Goal: Information Seeking & Learning: Learn about a topic

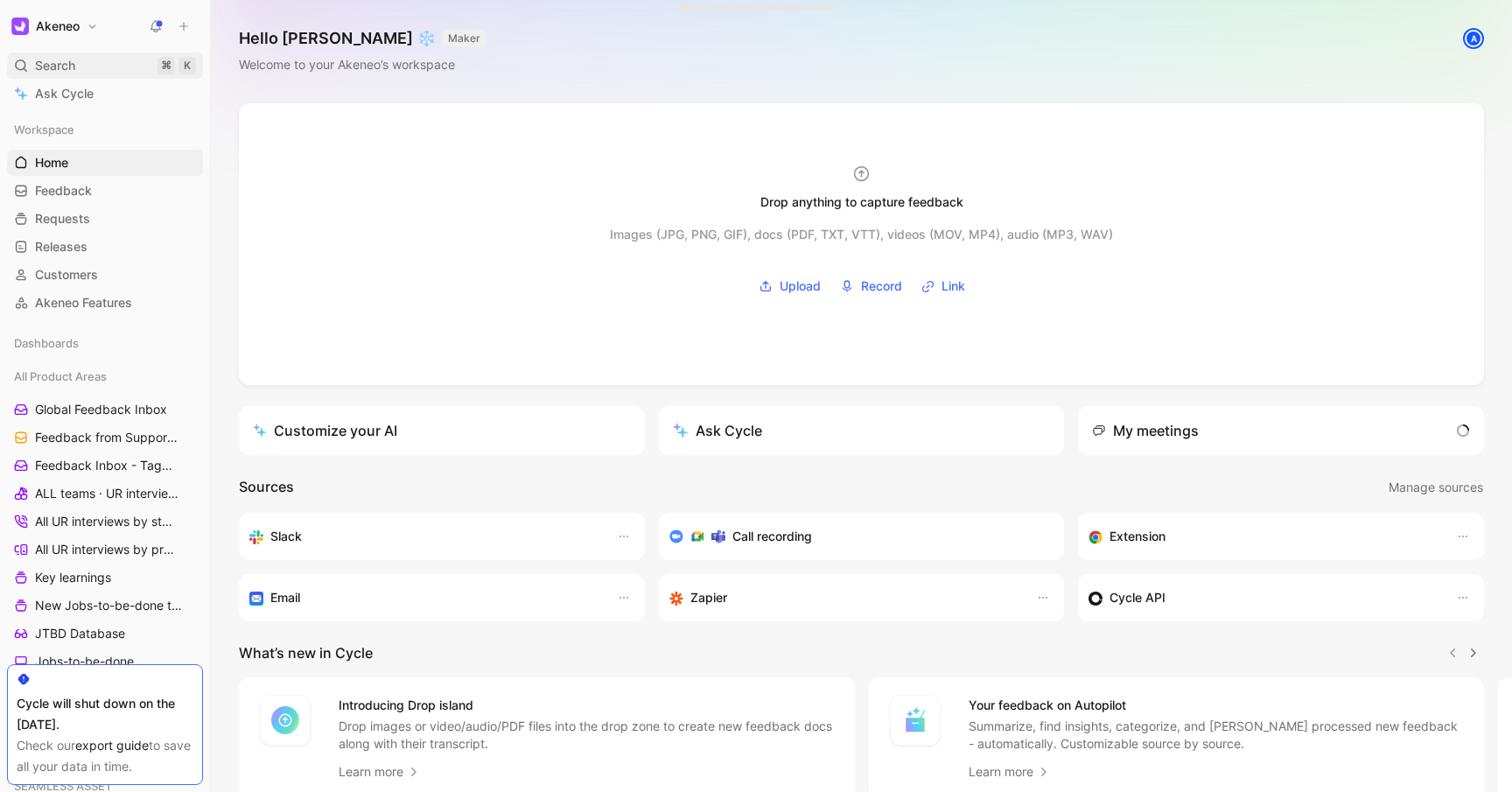
click at [58, 63] on span "Search" at bounding box center [55, 65] width 40 height 21
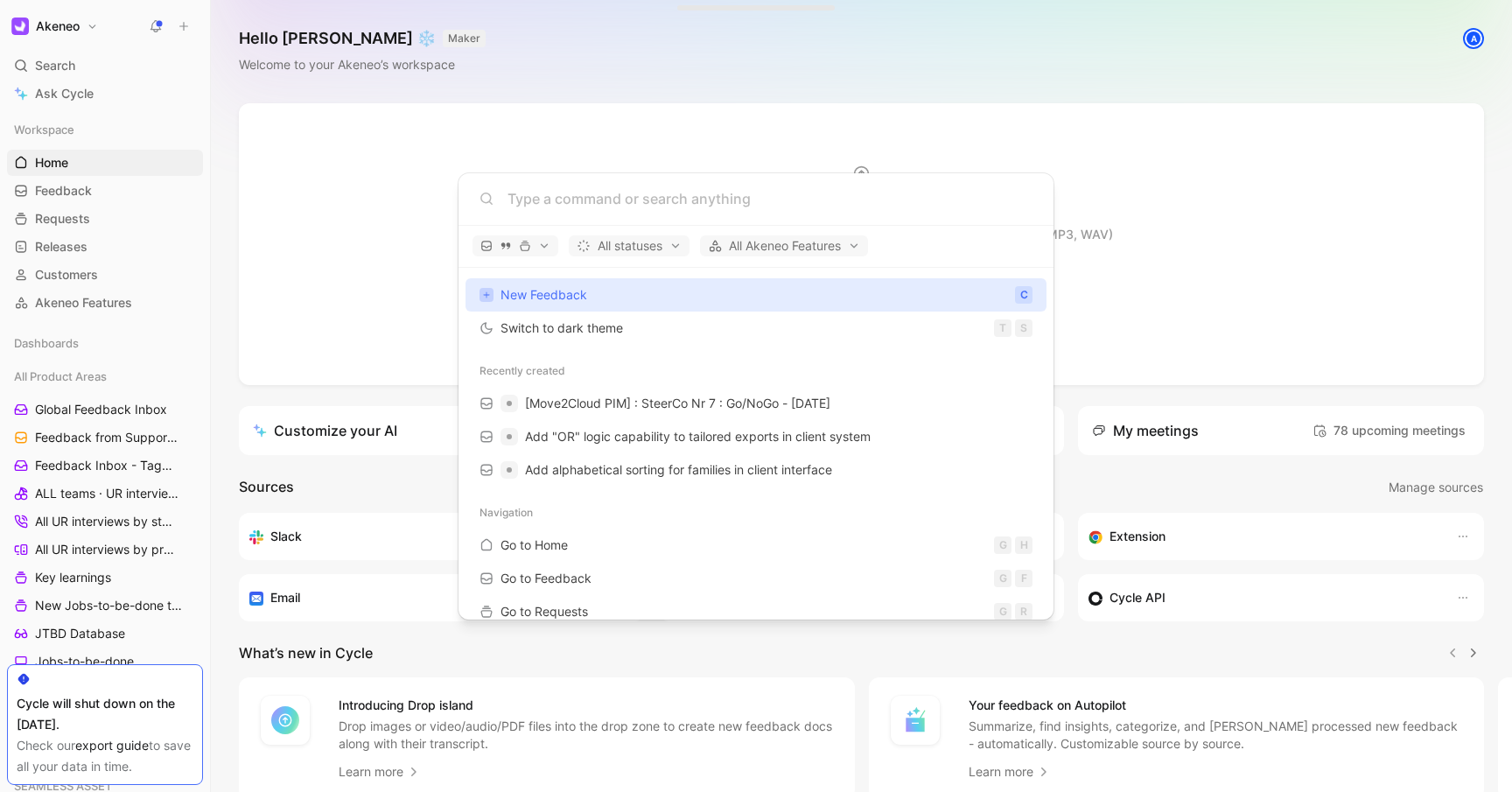
click at [1223, 133] on body "Akeneo Search ⌘ K Ask Cycle Workspace Home G then H Feedback G then F Requests …" at bounding box center [756, 396] width 1512 height 792
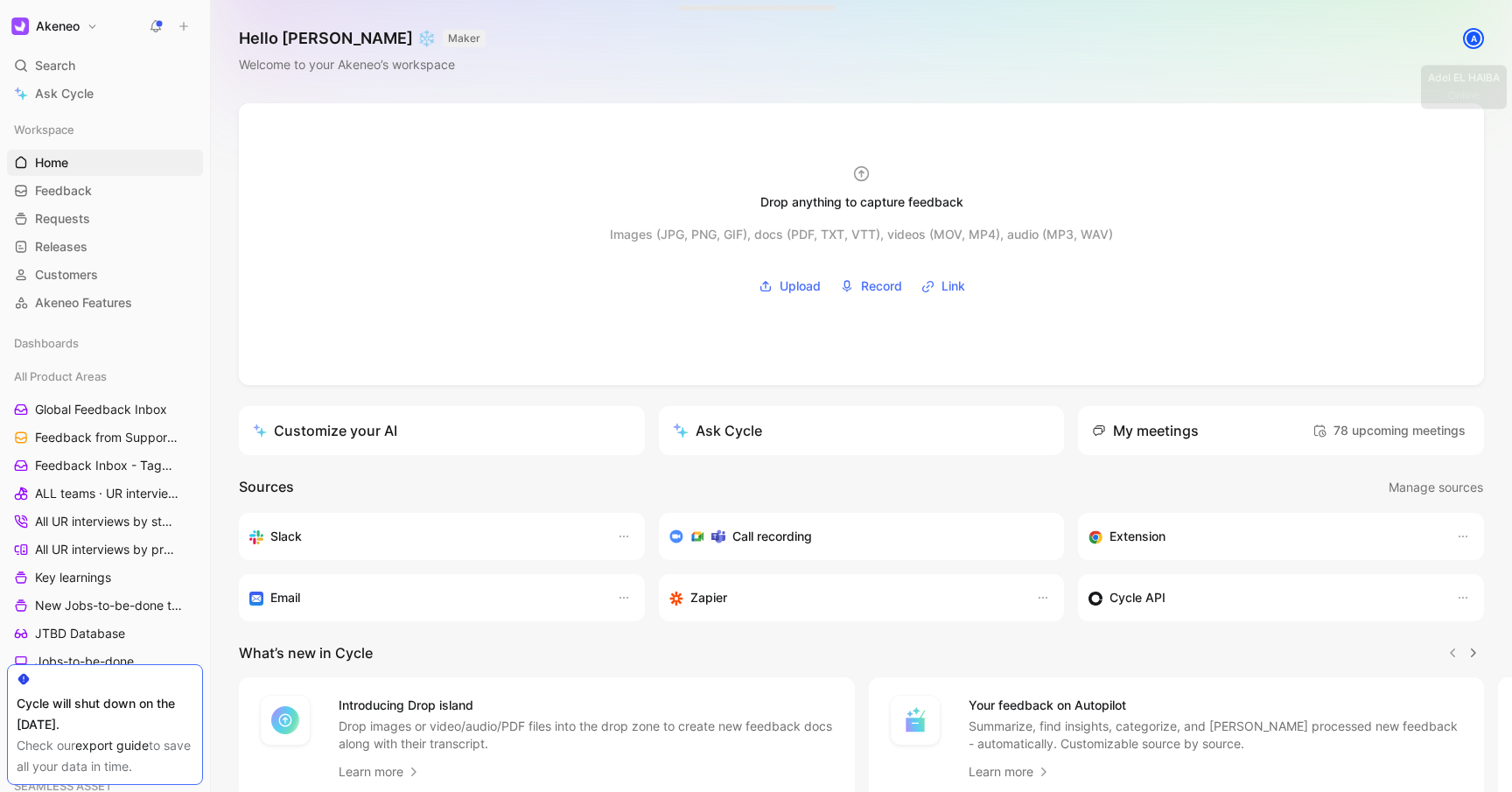
click at [1468, 40] on div "A" at bounding box center [1473, 38] width 17 height 17
click at [1475, 38] on div "A" at bounding box center [1473, 38] width 17 height 17
click at [72, 22] on h1 "Akeneo" at bounding box center [58, 25] width 43 height 15
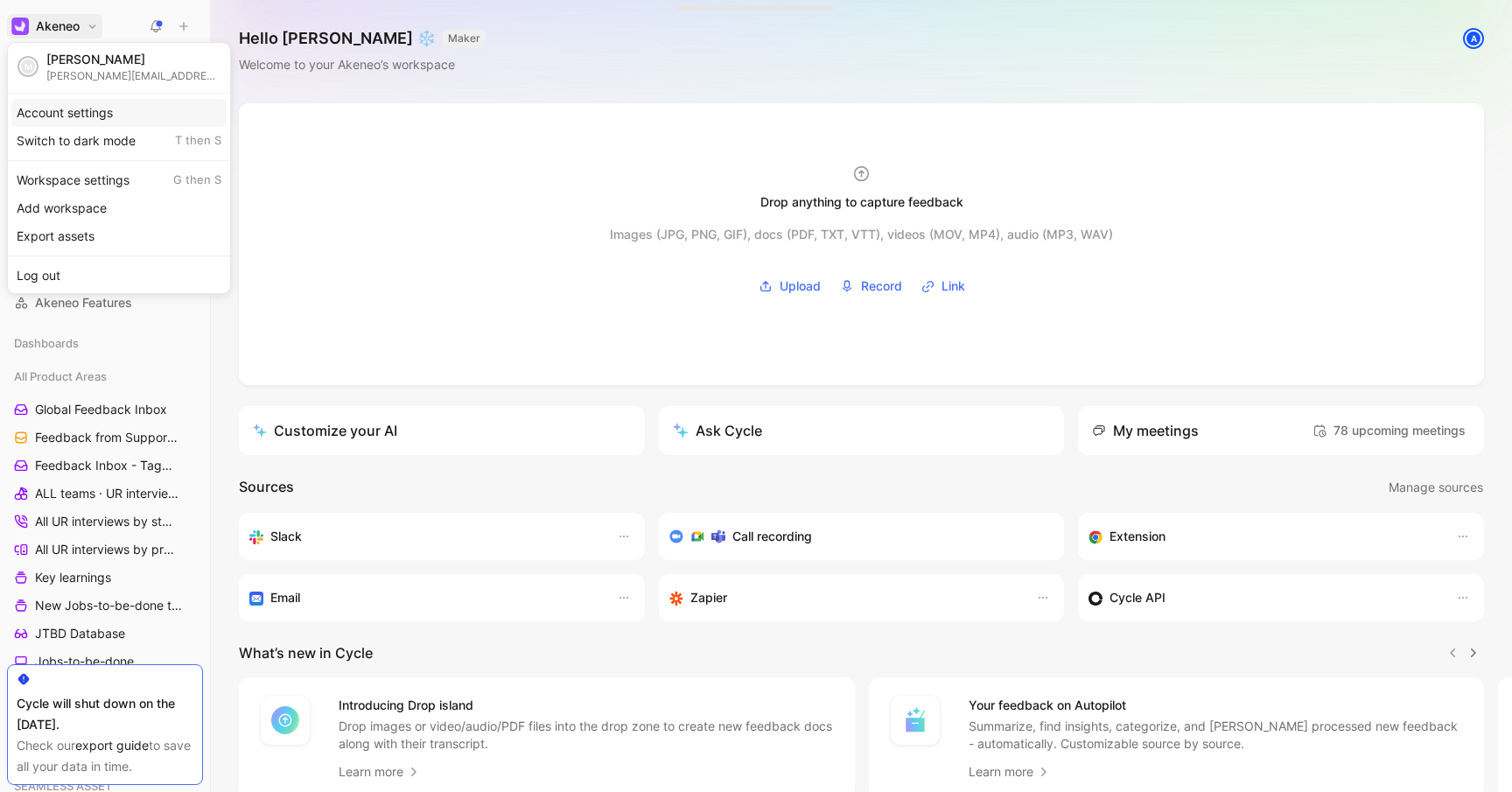
click at [135, 109] on div "Account settings" at bounding box center [120, 112] width 215 height 28
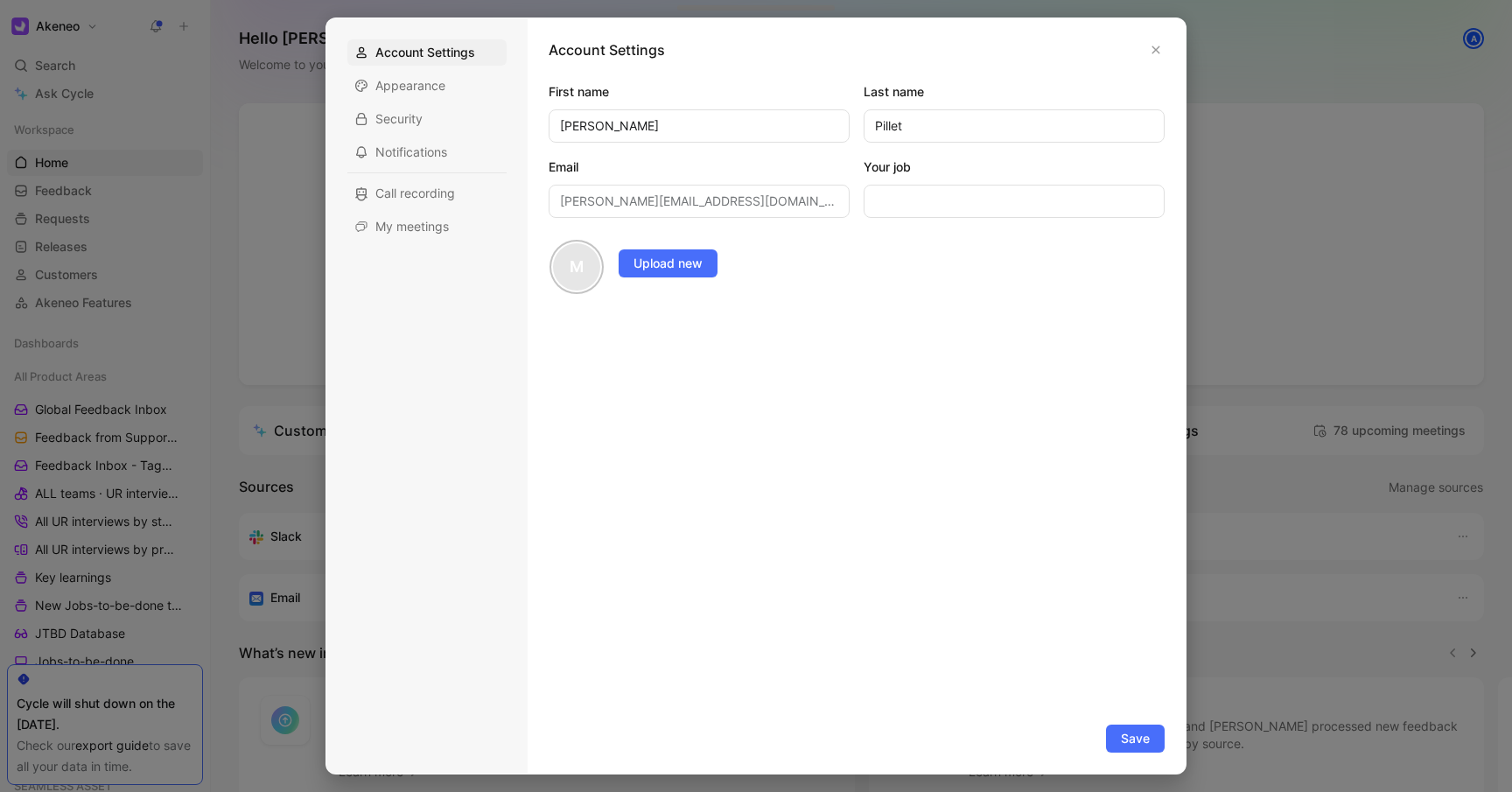
click at [183, 165] on div at bounding box center [756, 396] width 1512 height 792
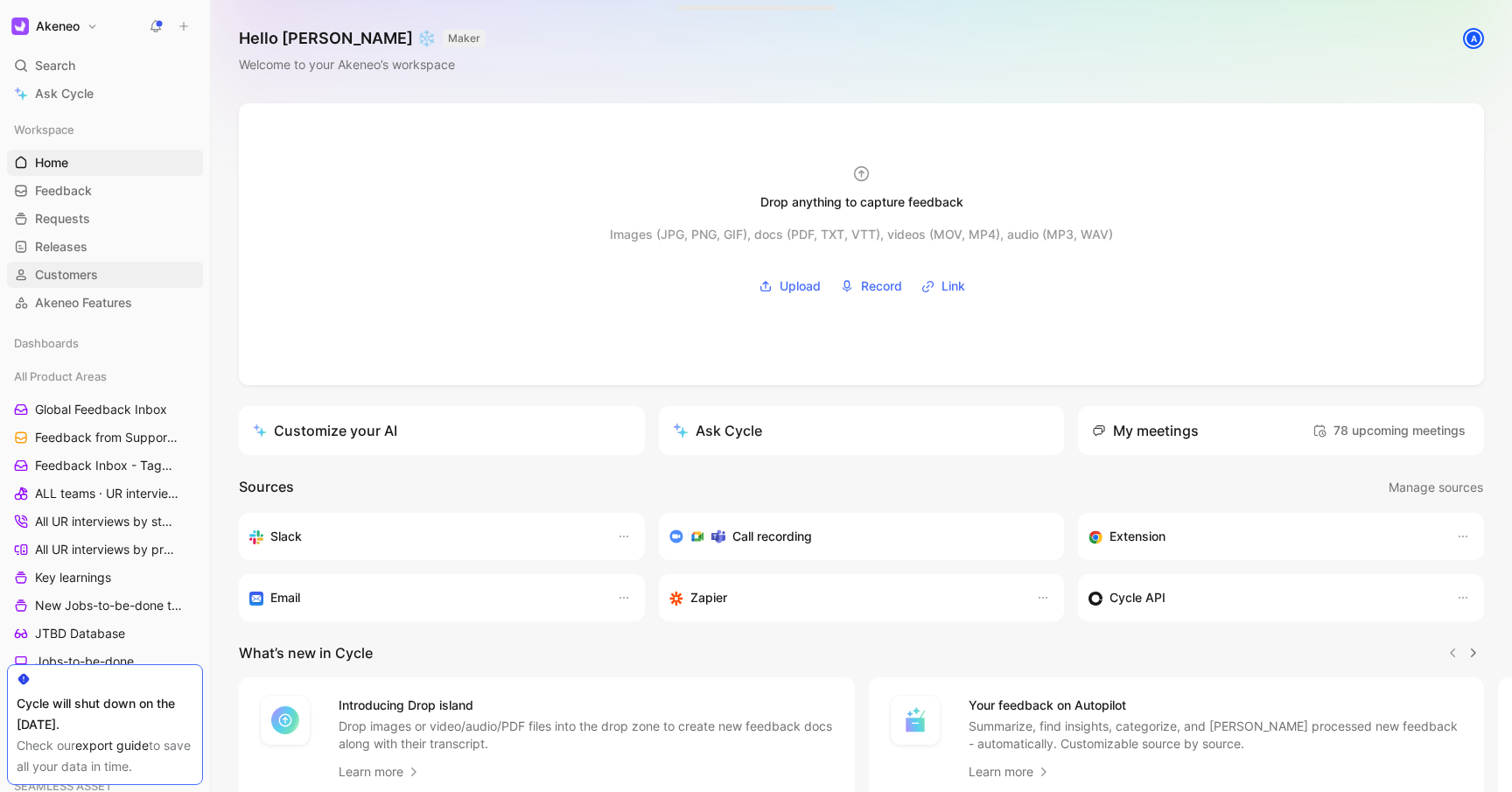
click at [92, 276] on span "Customers" at bounding box center [67, 274] width 63 height 17
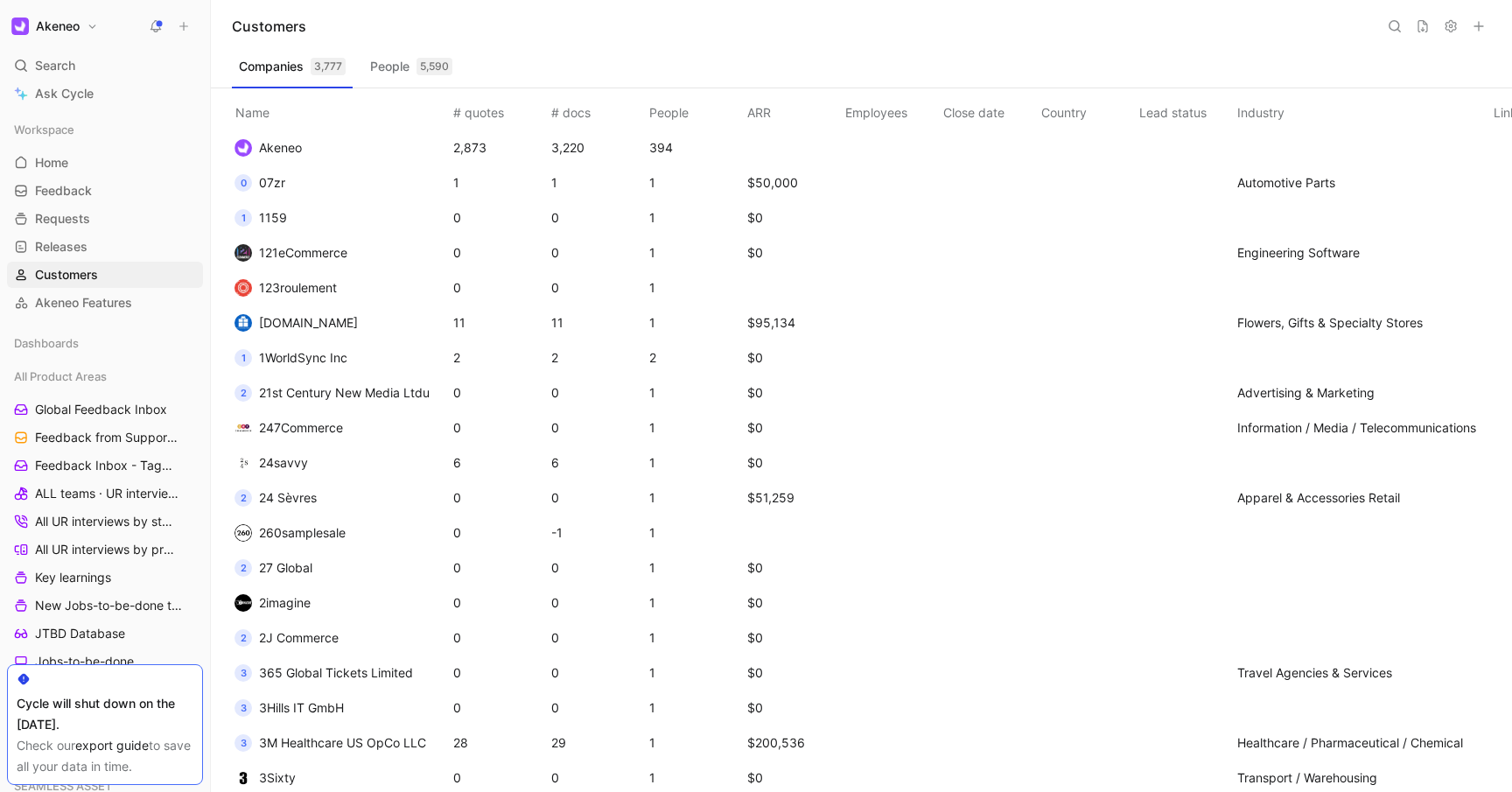
click at [1456, 25] on icon at bounding box center [1450, 25] width 14 height 14
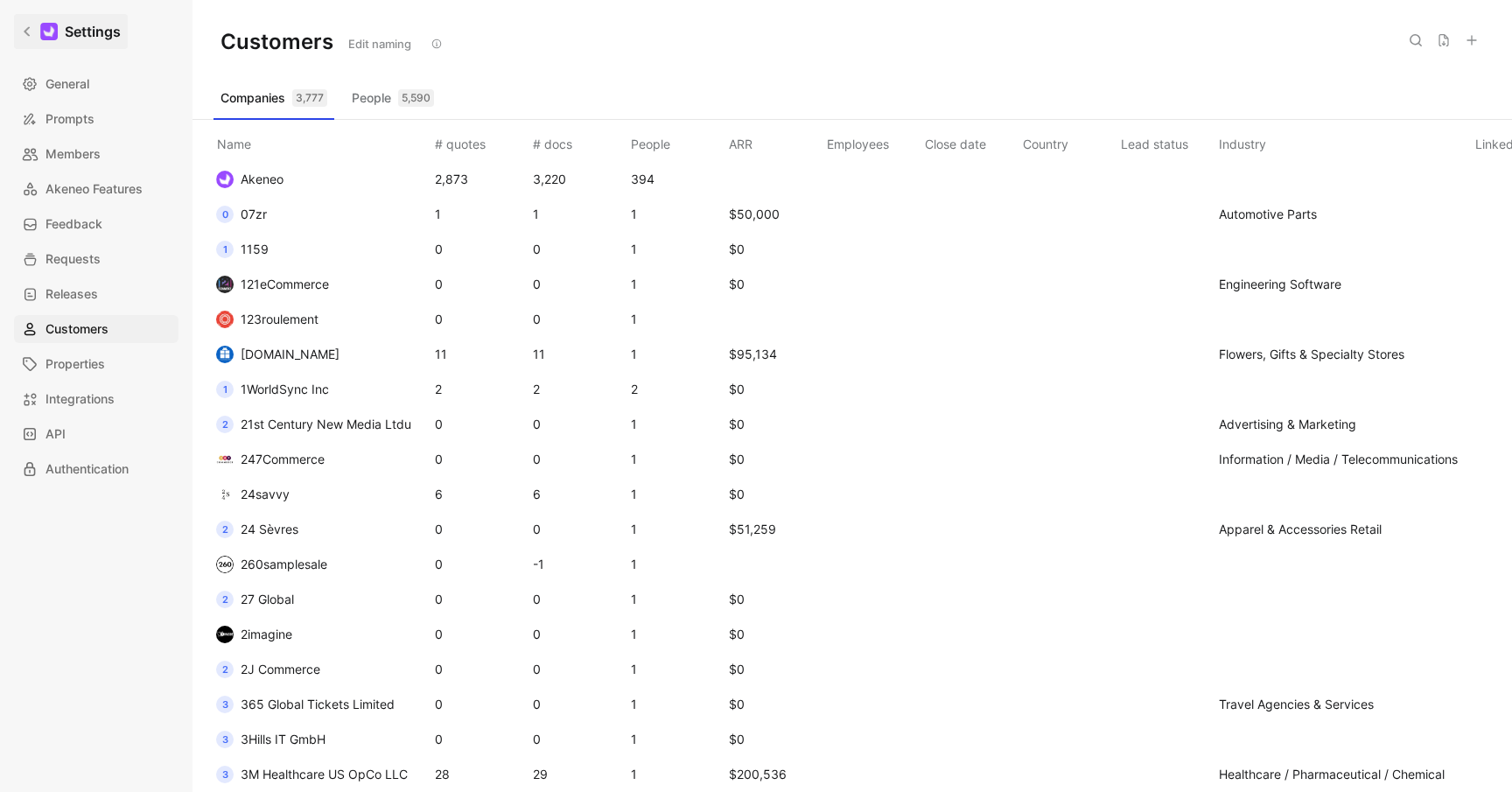
click at [19, 27] on link "Settings" at bounding box center [71, 31] width 114 height 35
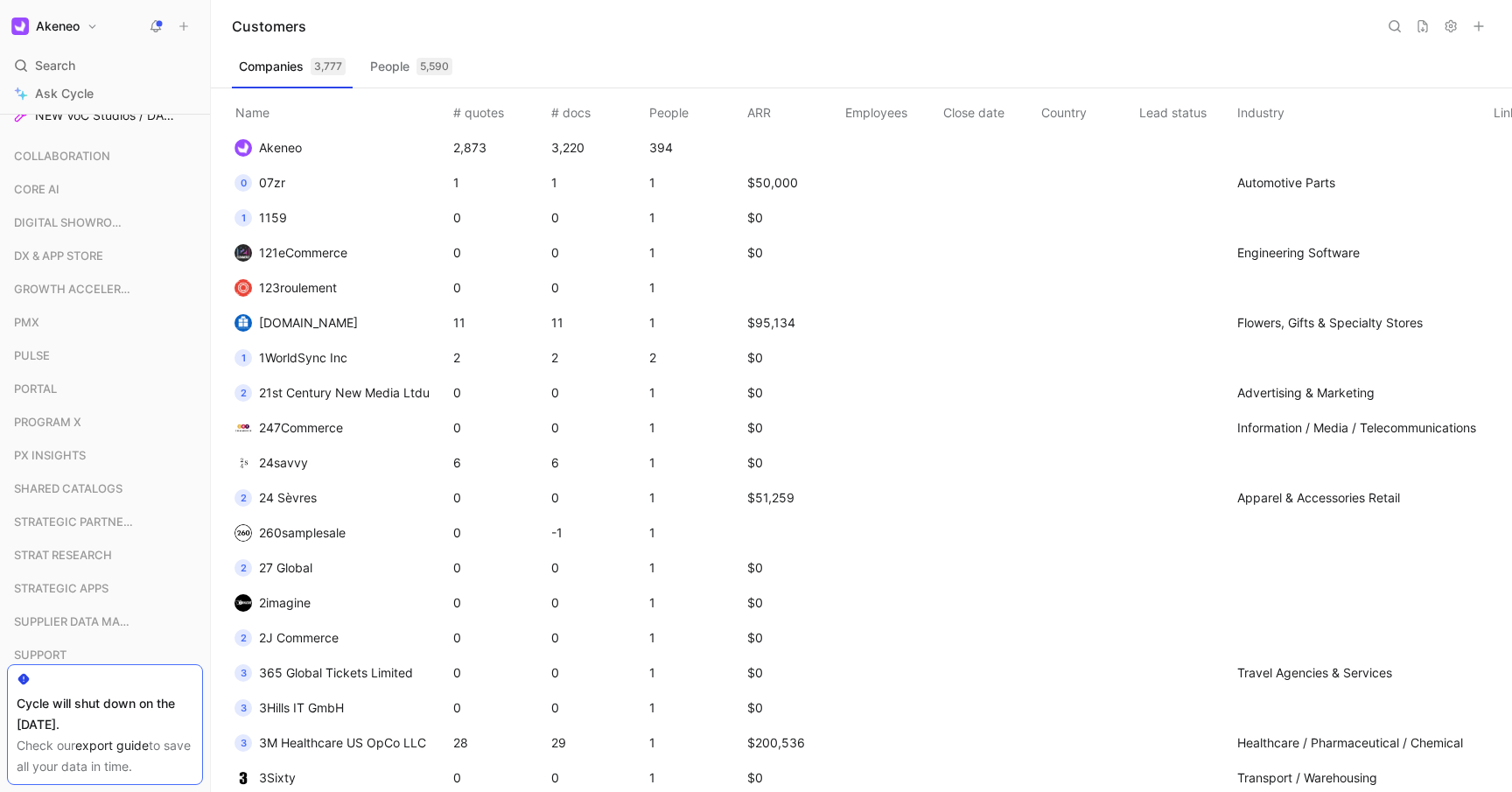
scroll to position [1278, 0]
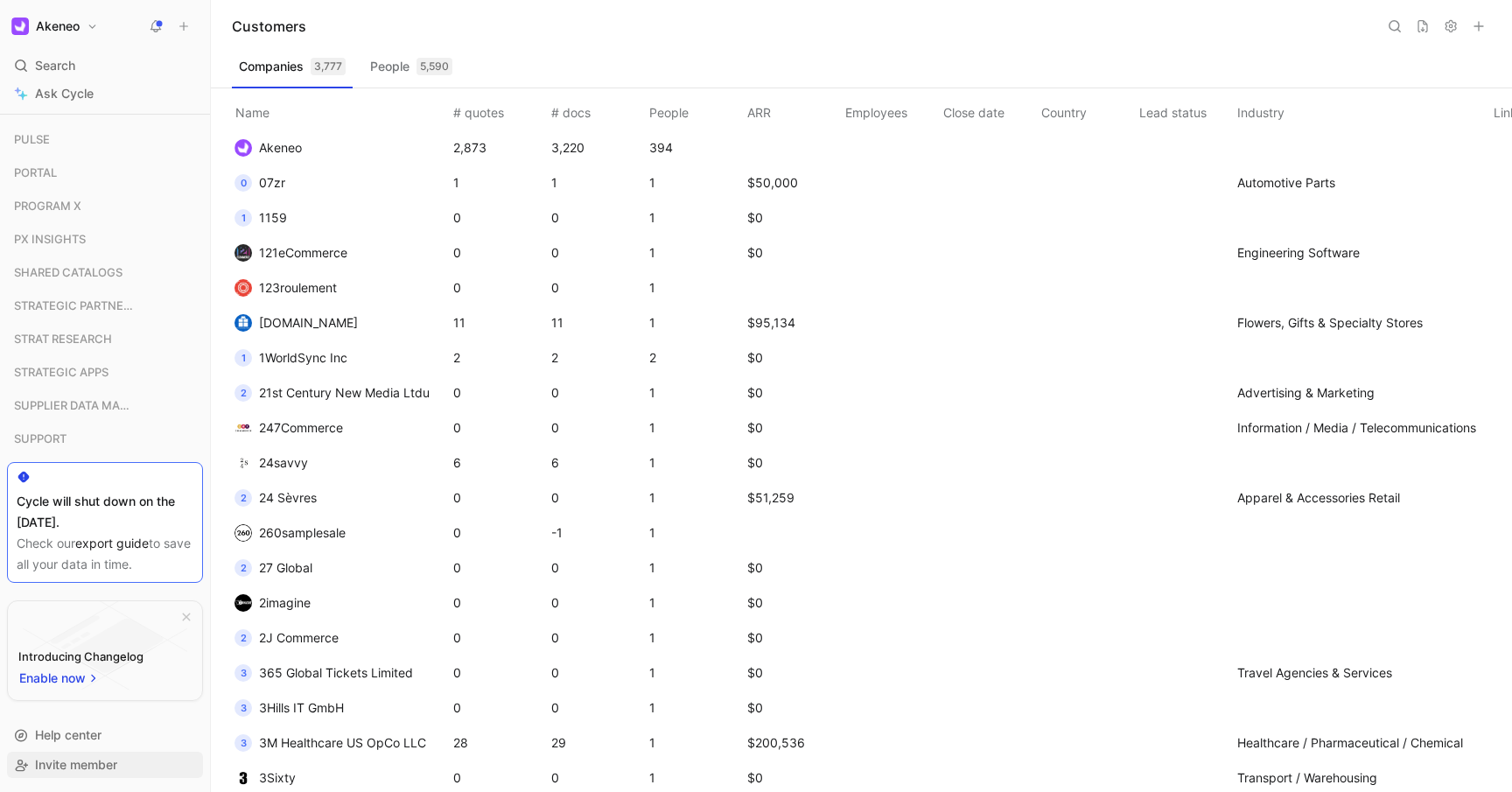
click at [103, 767] on span "Invite member" at bounding box center [76, 764] width 82 height 14
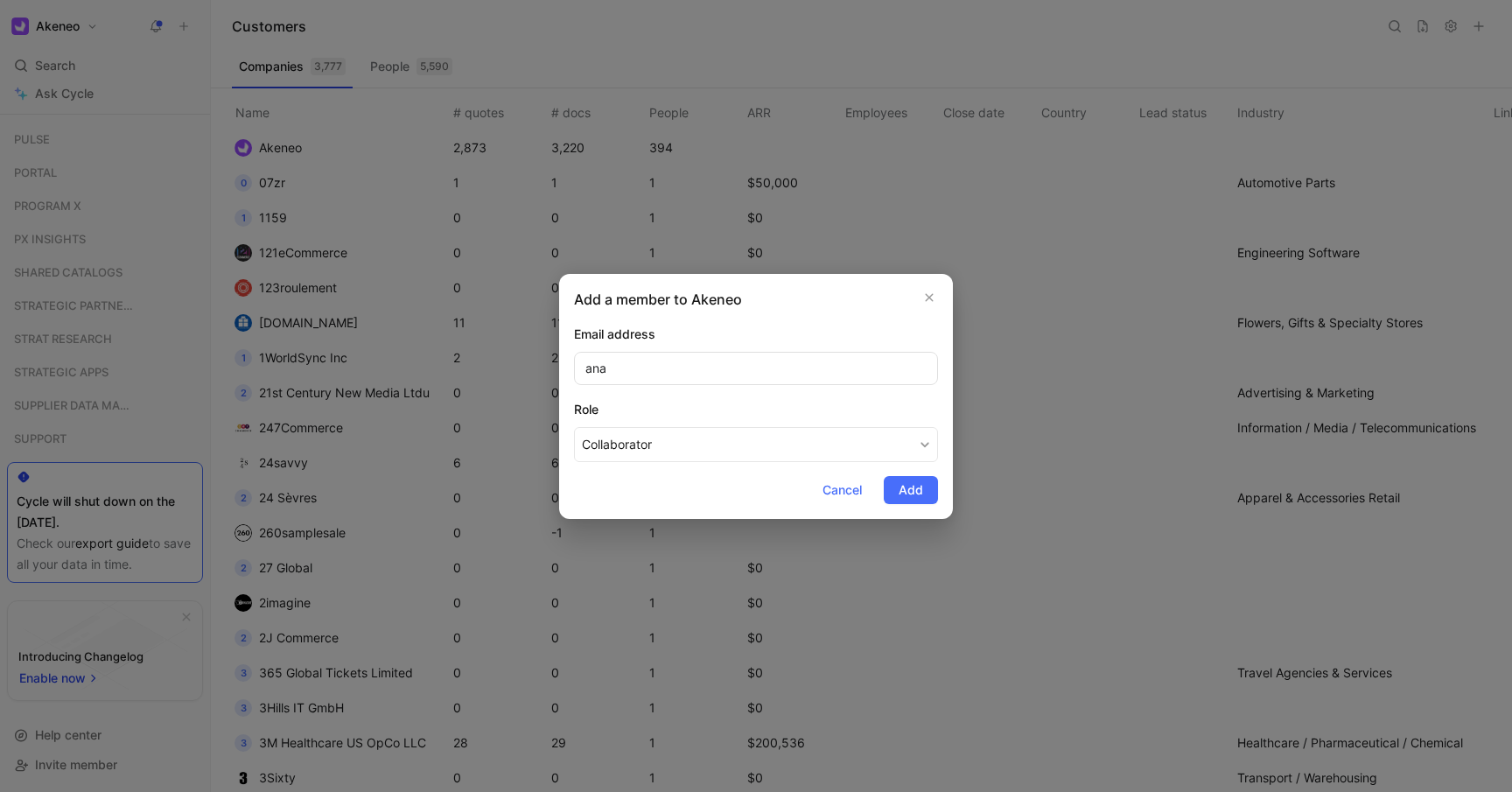
type input "ana"
click at [669, 367] on input "ana" at bounding box center [756, 368] width 364 height 33
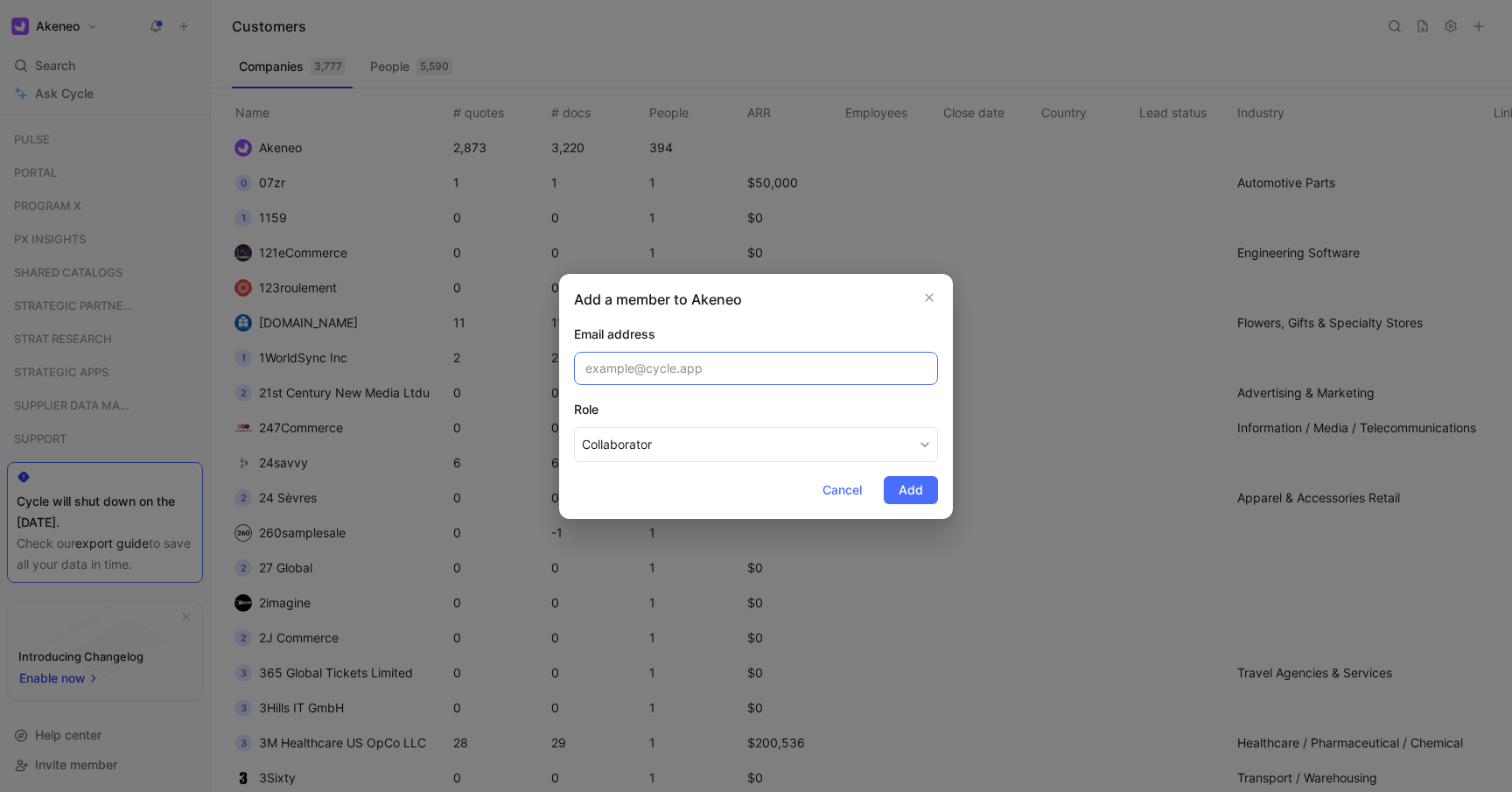
paste input "[EMAIL_ADDRESS][PERSON_NAME][DOMAIN_NAME]"
type input "[EMAIL_ADDRESS][PERSON_NAME][DOMAIN_NAME]"
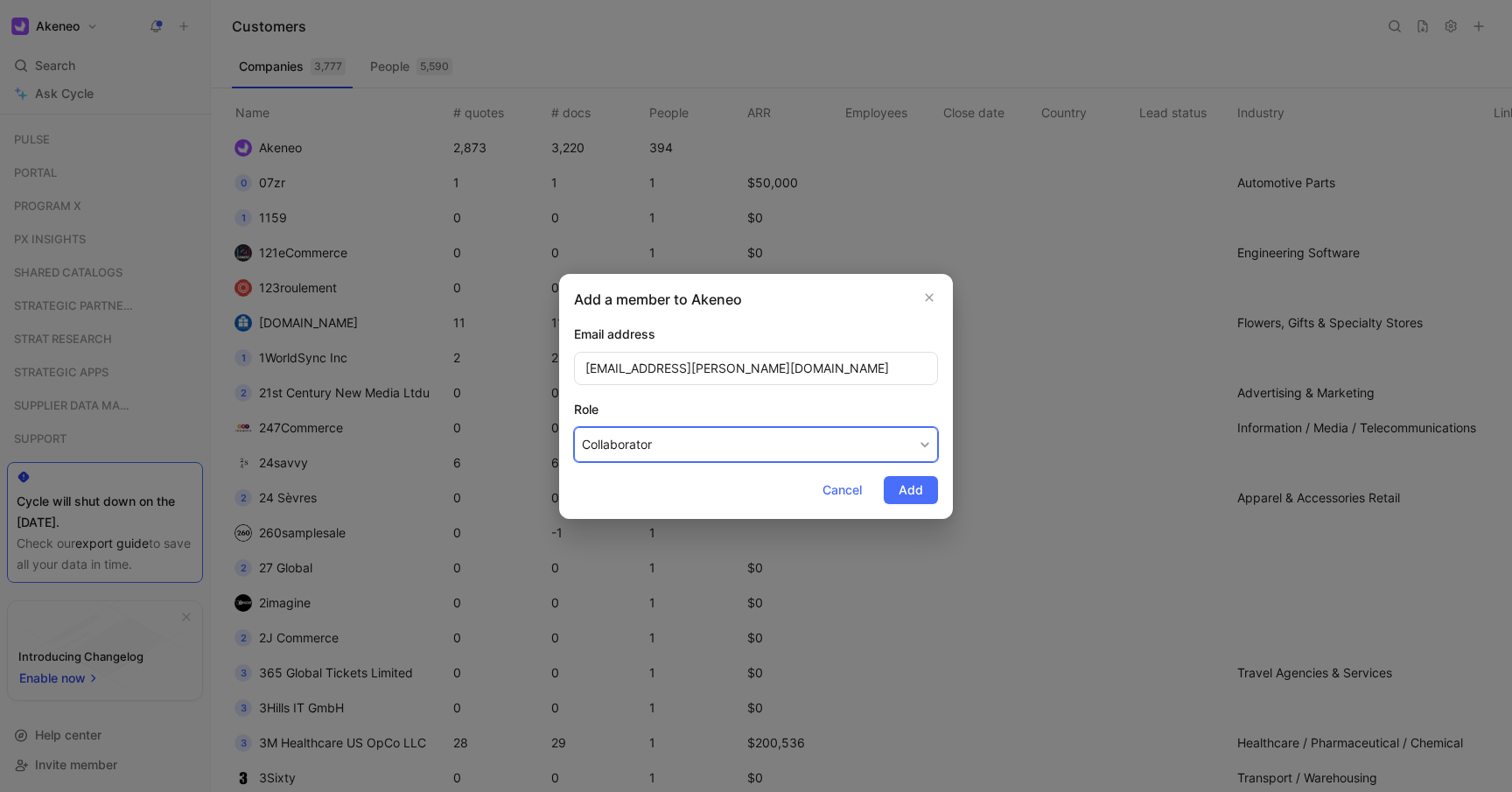
click at [812, 452] on button "Collaborator" at bounding box center [756, 444] width 364 height 35
click at [914, 489] on span "Add" at bounding box center [911, 490] width 24 height 21
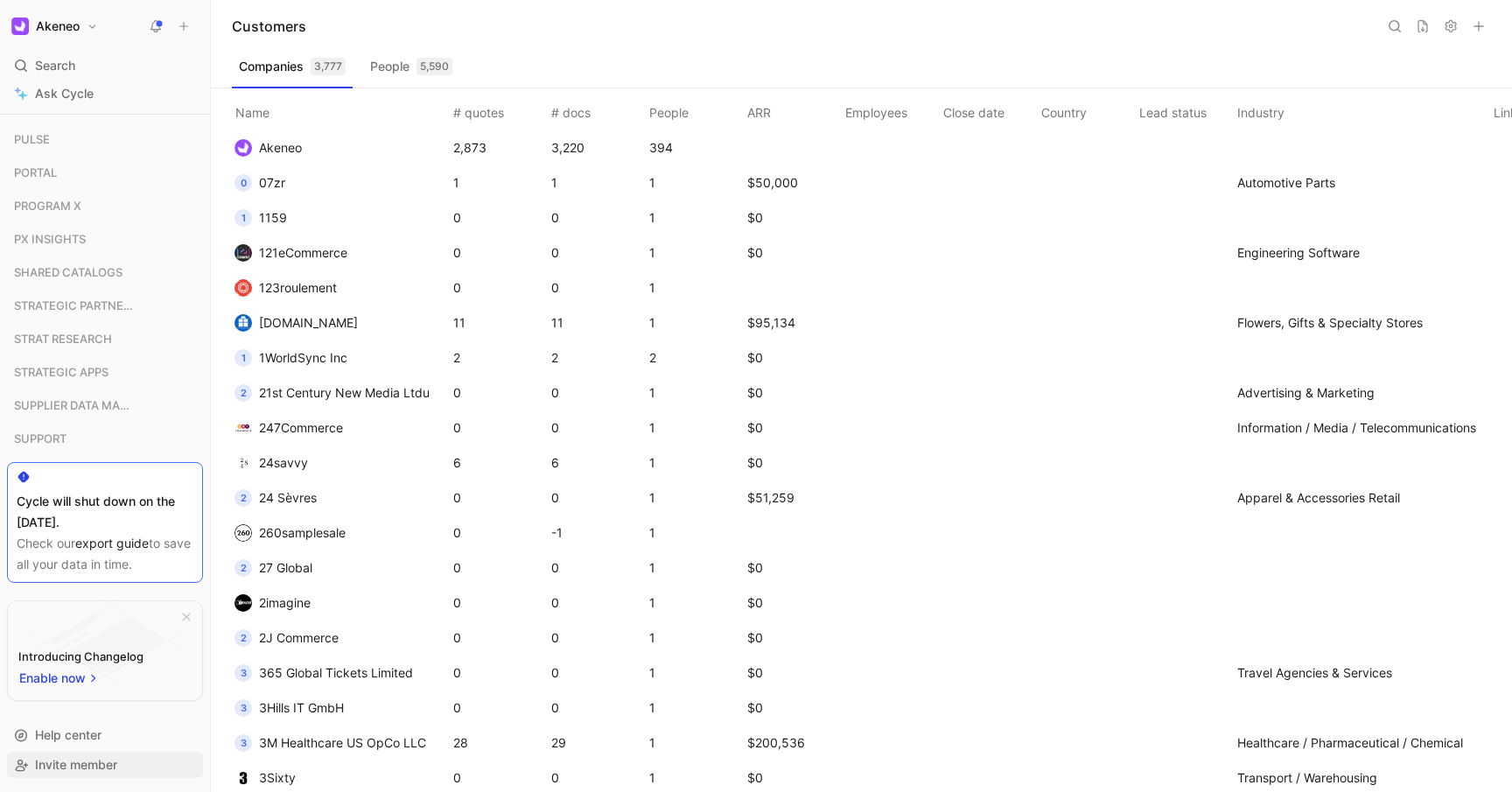
click at [76, 770] on span "Invite member" at bounding box center [76, 764] width 82 height 14
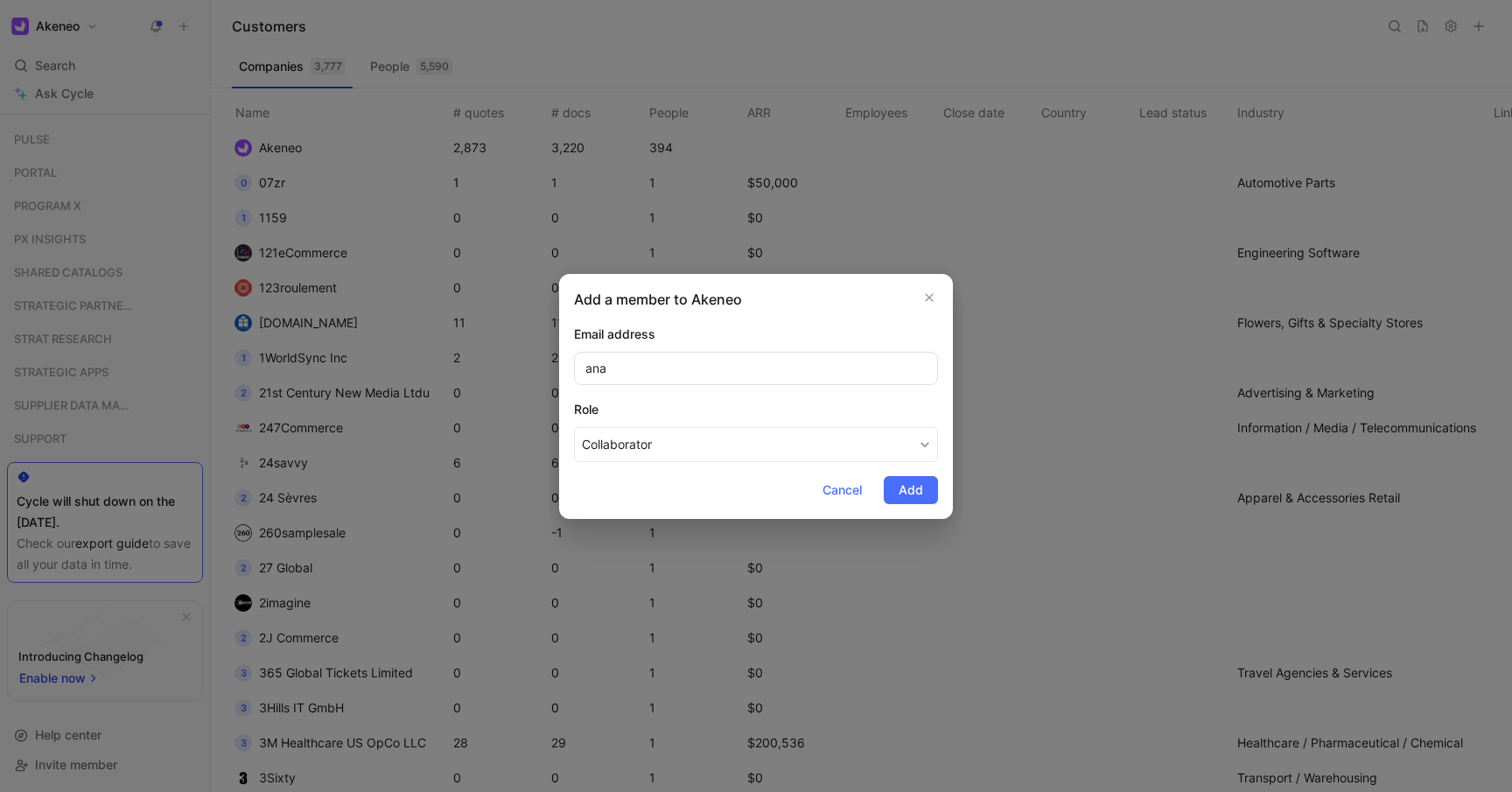
type input "[EMAIL_ADDRESS][PERSON_NAME][DOMAIN_NAME]"
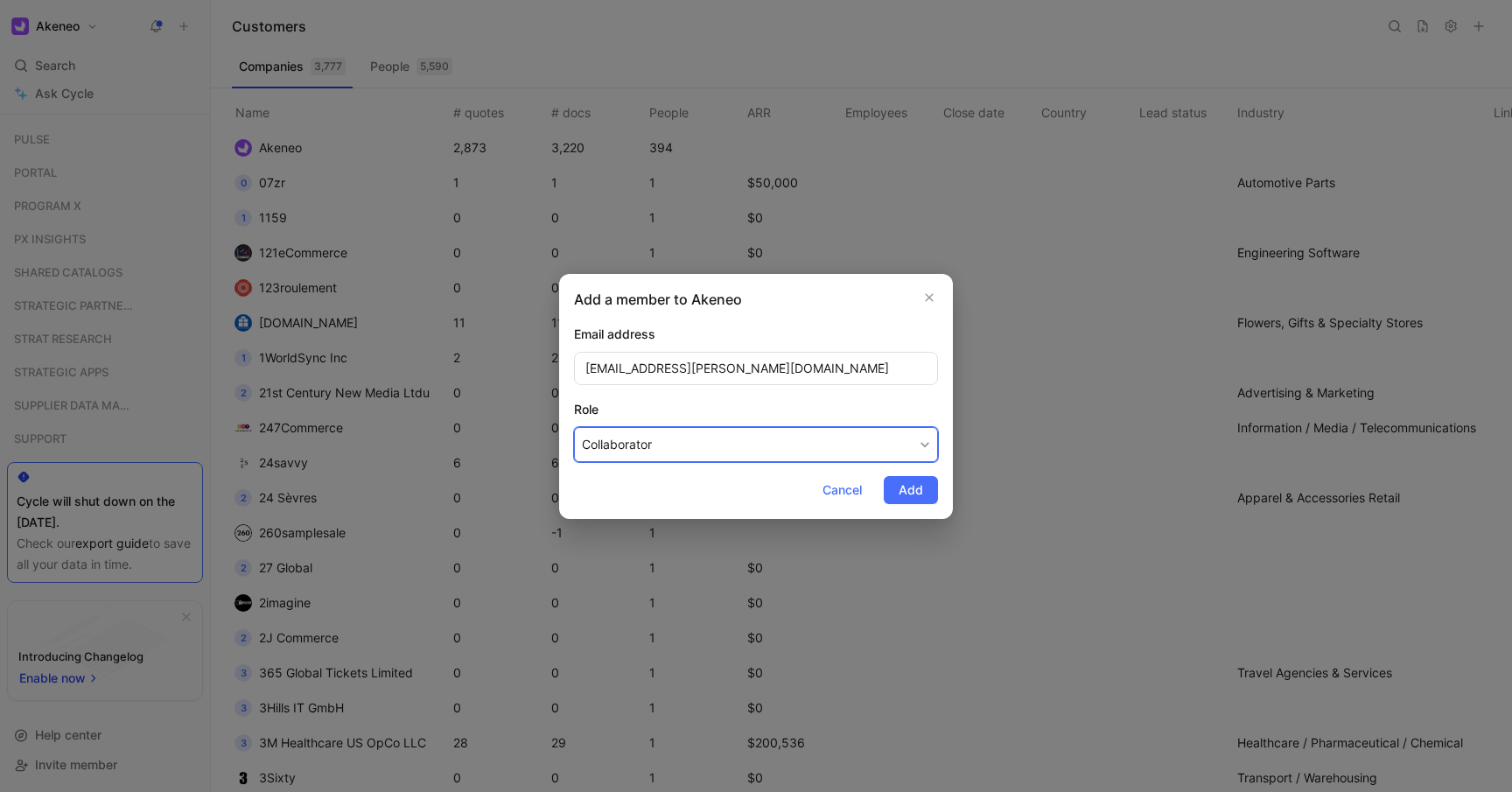
click at [820, 447] on button "Collaborator" at bounding box center [756, 444] width 364 height 35
click at [610, 486] on span "Maker" at bounding box center [600, 485] width 36 height 14
click at [901, 484] on span "Add" at bounding box center [911, 490] width 24 height 21
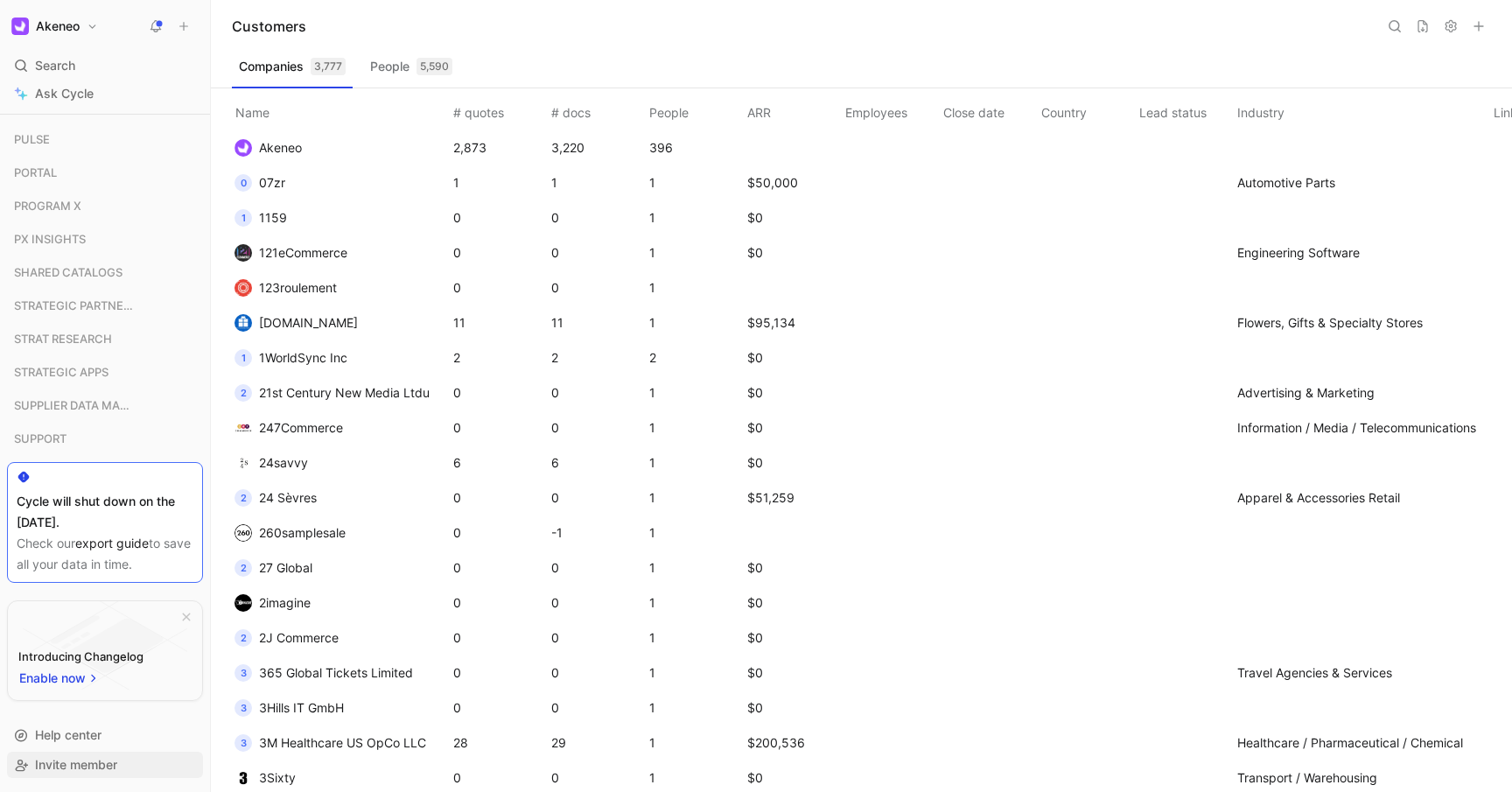
click at [79, 765] on span "Invite member" at bounding box center [76, 764] width 82 height 14
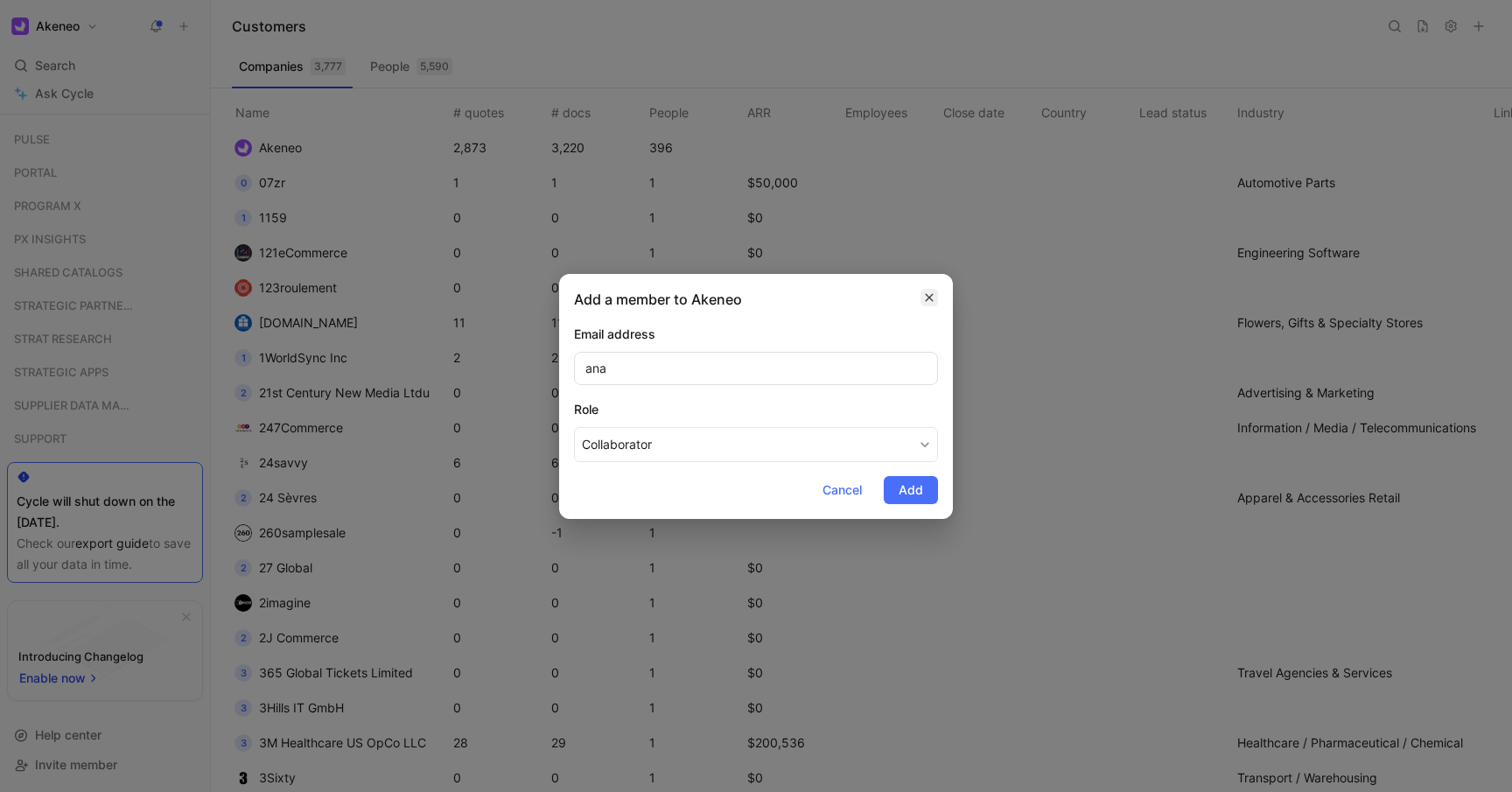
type input "ana"
click at [933, 289] on button "button" at bounding box center [929, 297] width 17 height 17
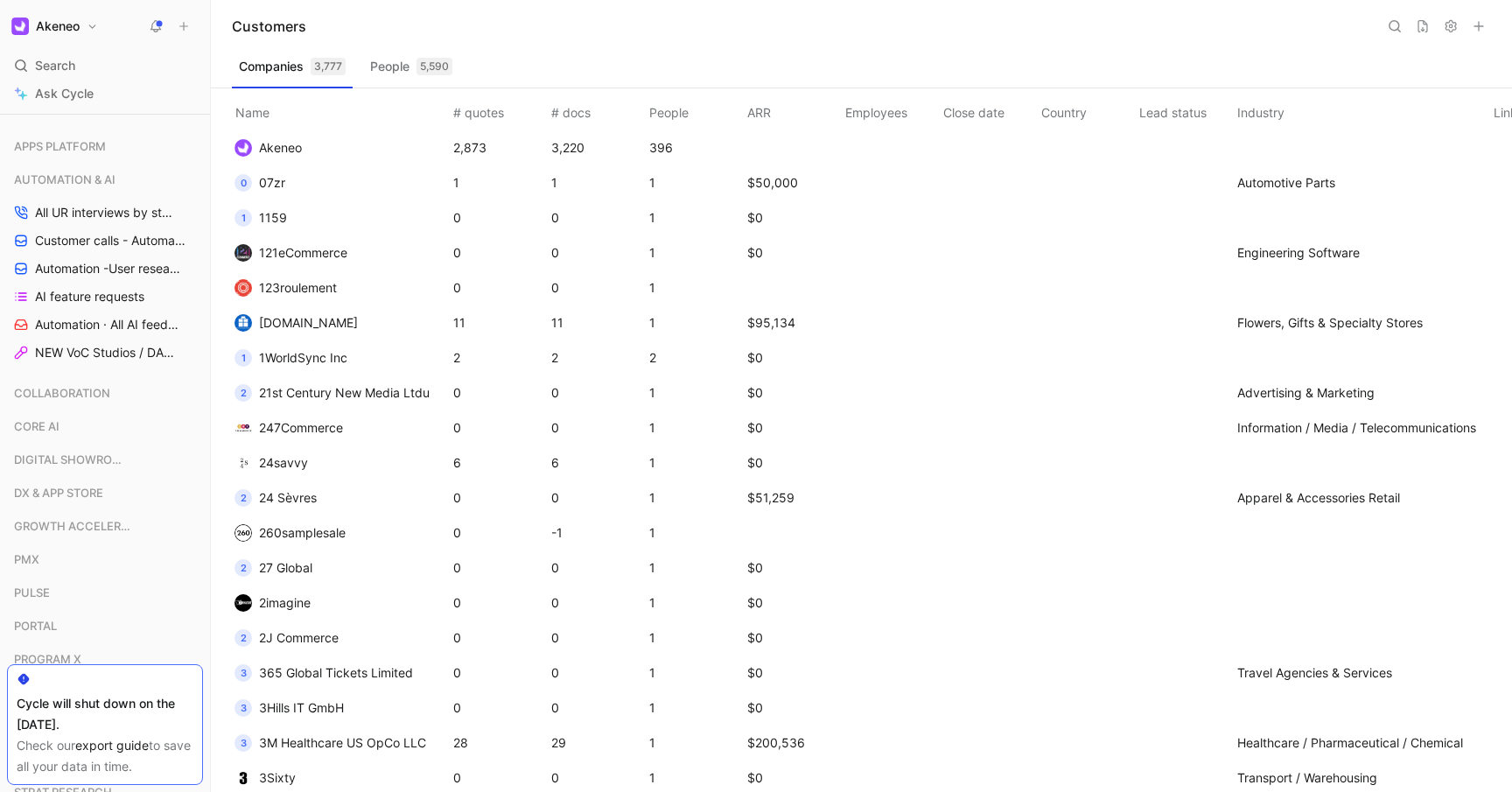
scroll to position [839, 0]
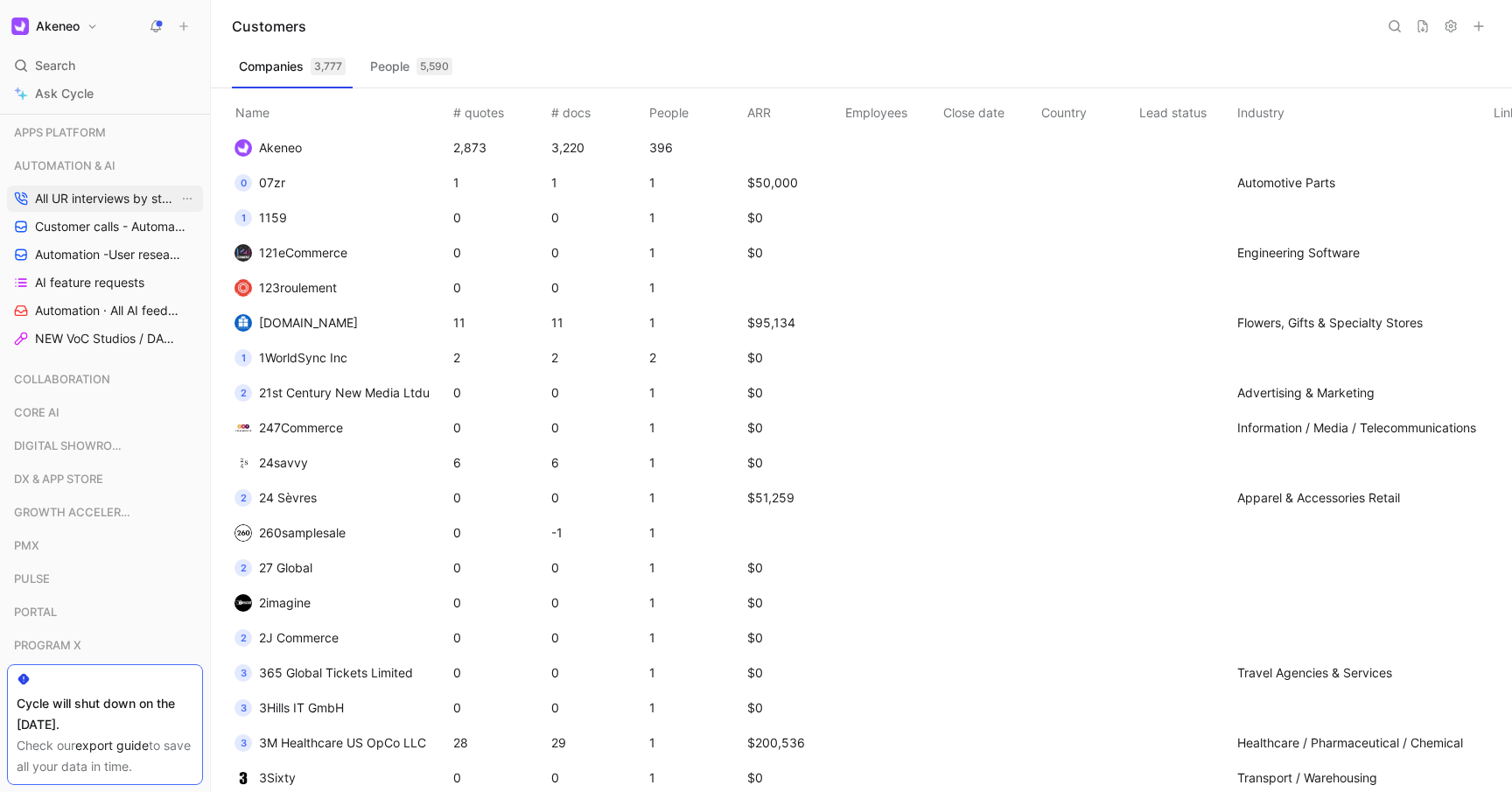
click at [62, 197] on span "All UR interviews by status" at bounding box center [107, 198] width 144 height 17
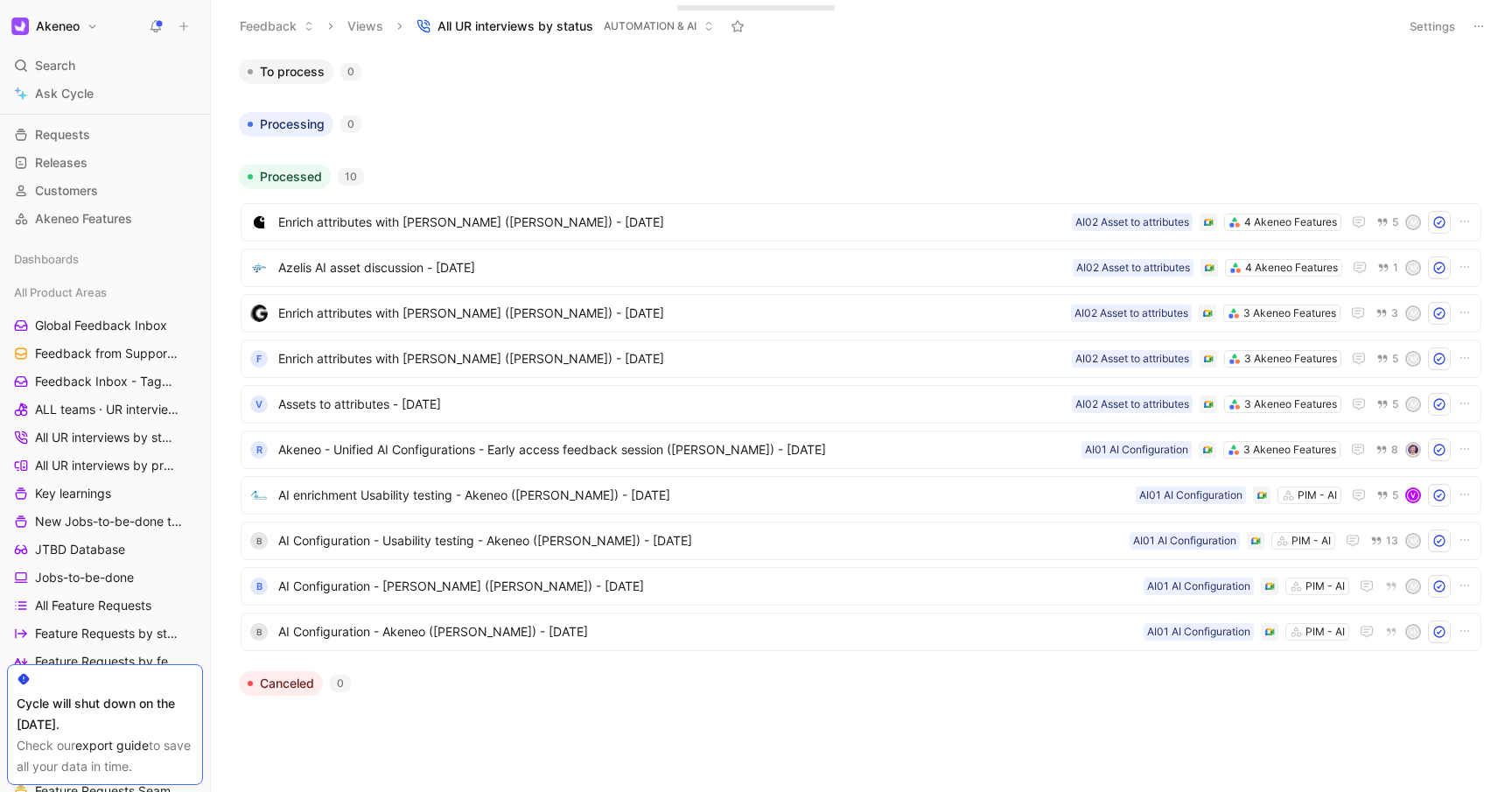
scroll to position [83, 0]
click at [106, 439] on span "All UR interviews by status" at bounding box center [107, 438] width 144 height 17
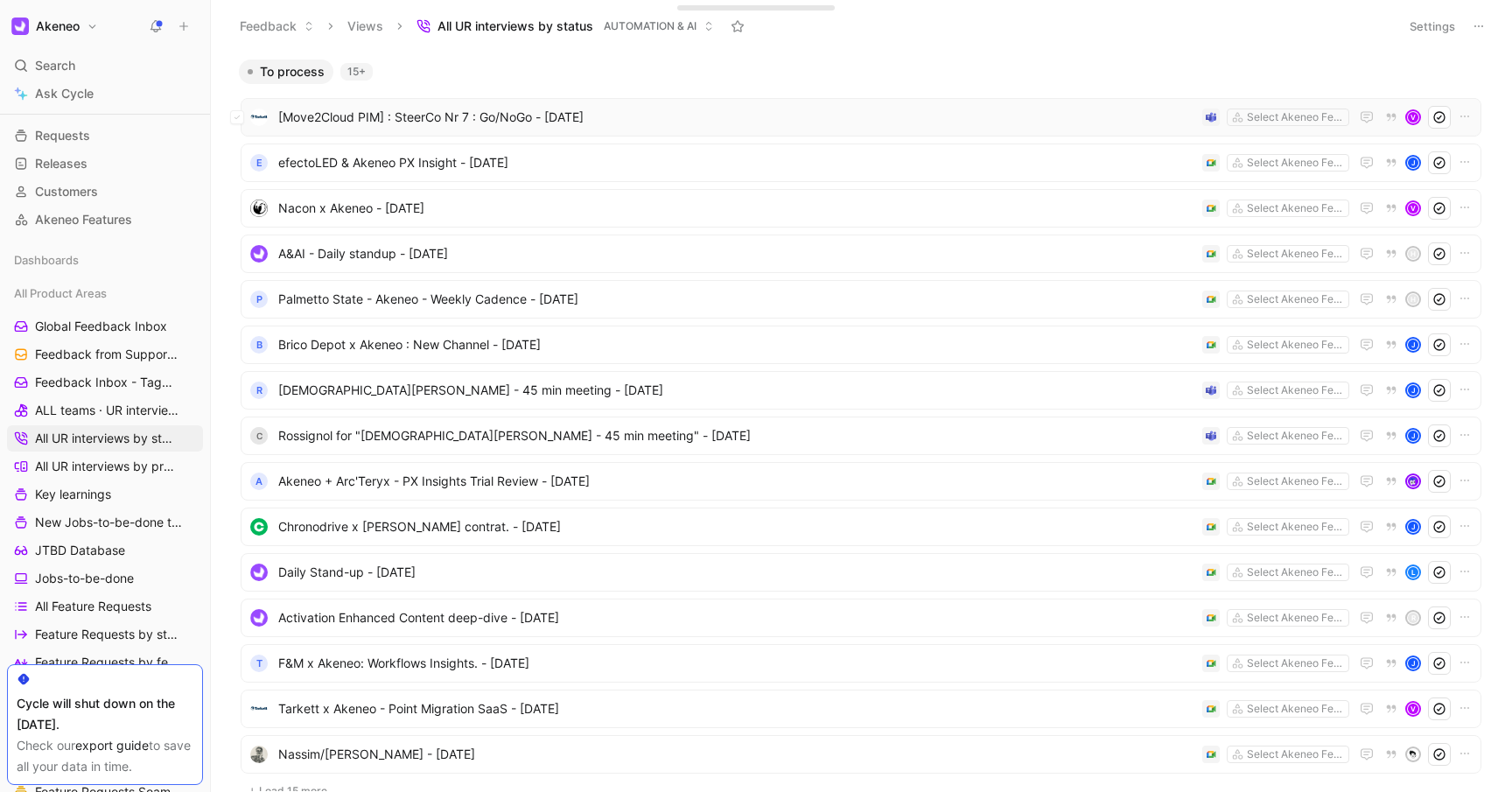
click at [859, 110] on span "[Move2Cloud PIM] : SteerCo Nr 7 : Go/NoGo - [DATE]" at bounding box center [736, 117] width 917 height 21
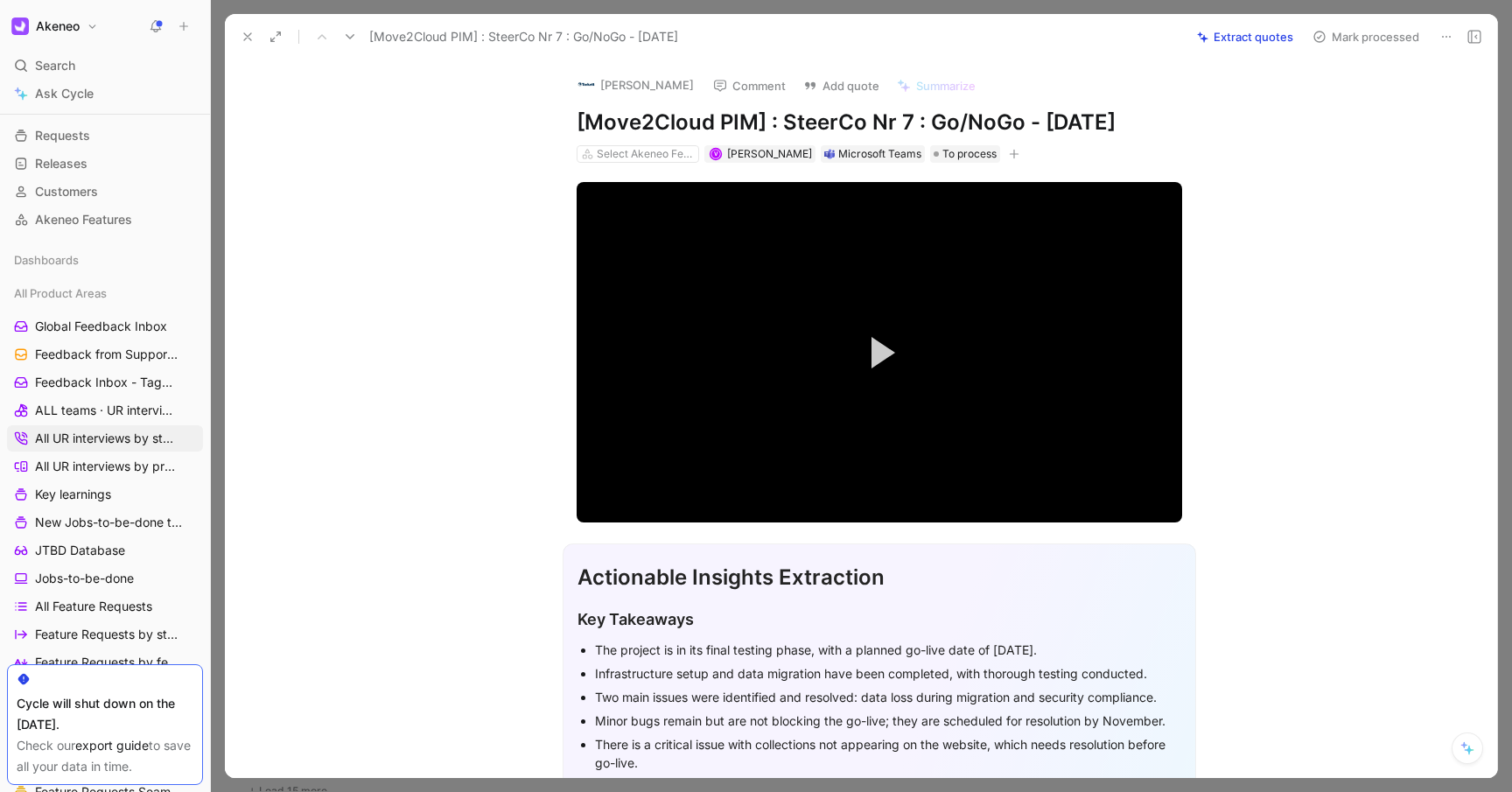
click at [1009, 150] on icon "button" at bounding box center [1014, 154] width 11 height 11
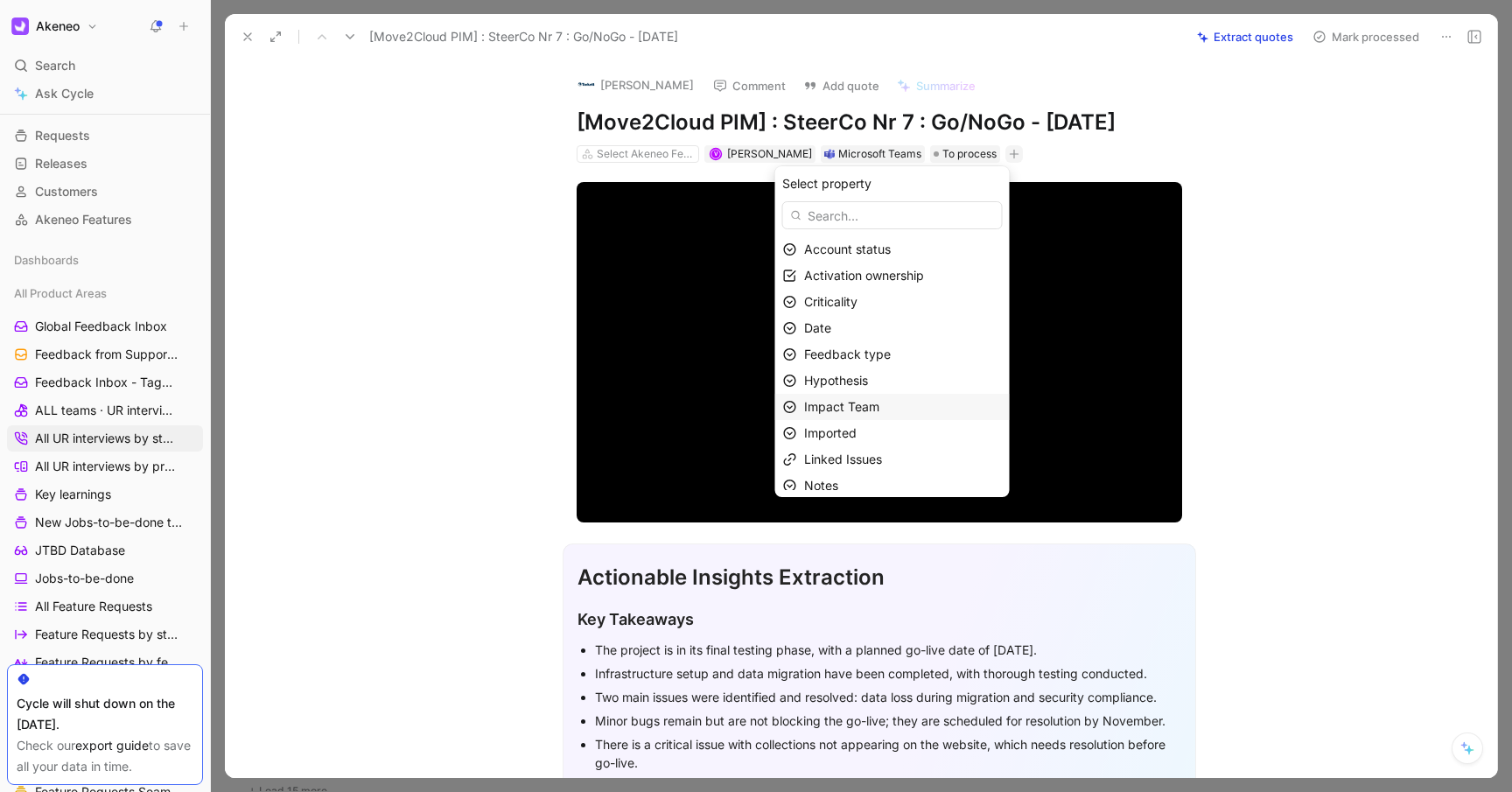
click at [898, 407] on div "Impact Team" at bounding box center [903, 406] width 197 height 21
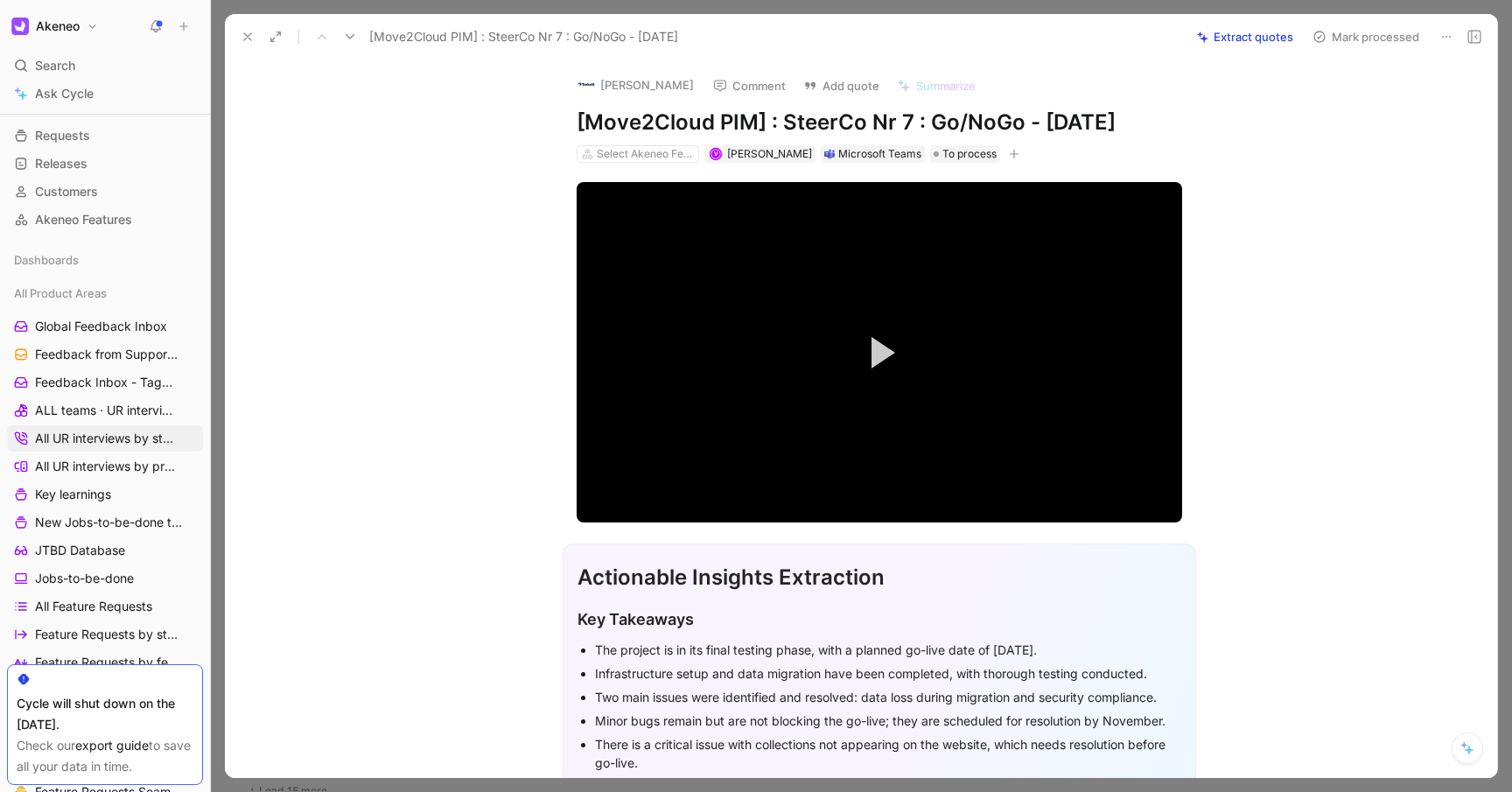
click at [248, 25] on button at bounding box center [247, 36] width 24 height 24
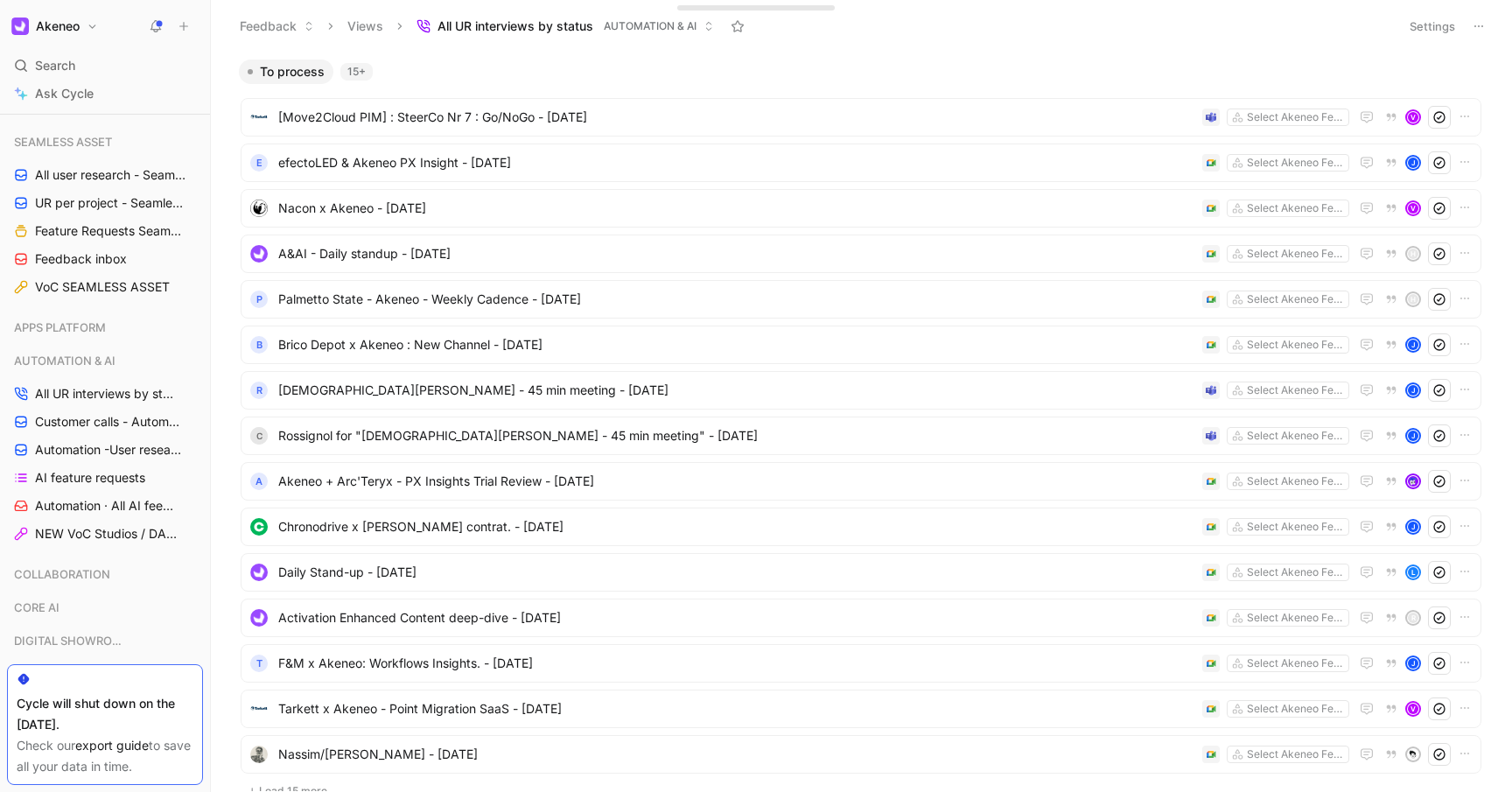
scroll to position [691, 0]
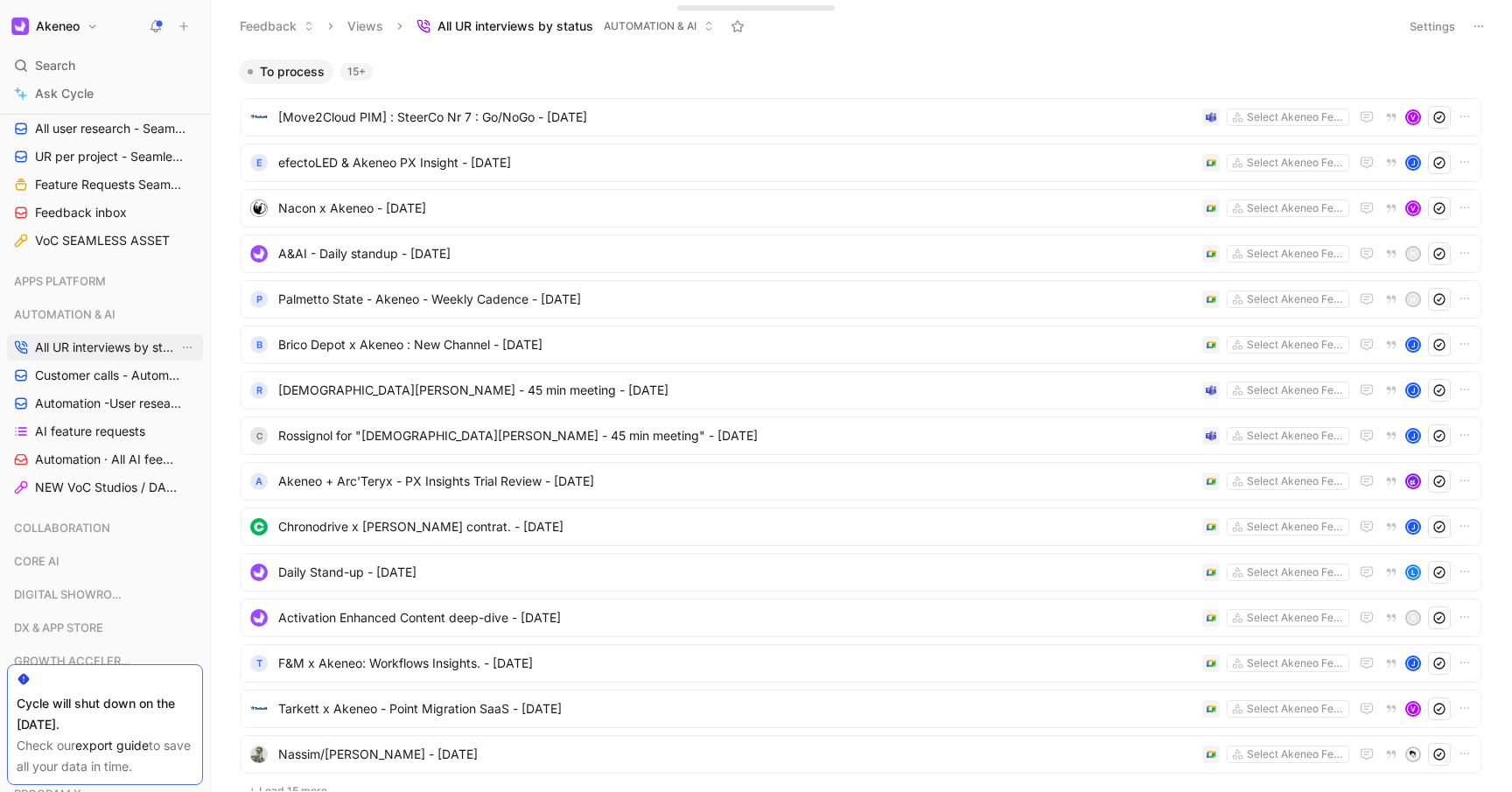
click at [81, 352] on span "All UR interviews by status" at bounding box center [107, 347] width 144 height 17
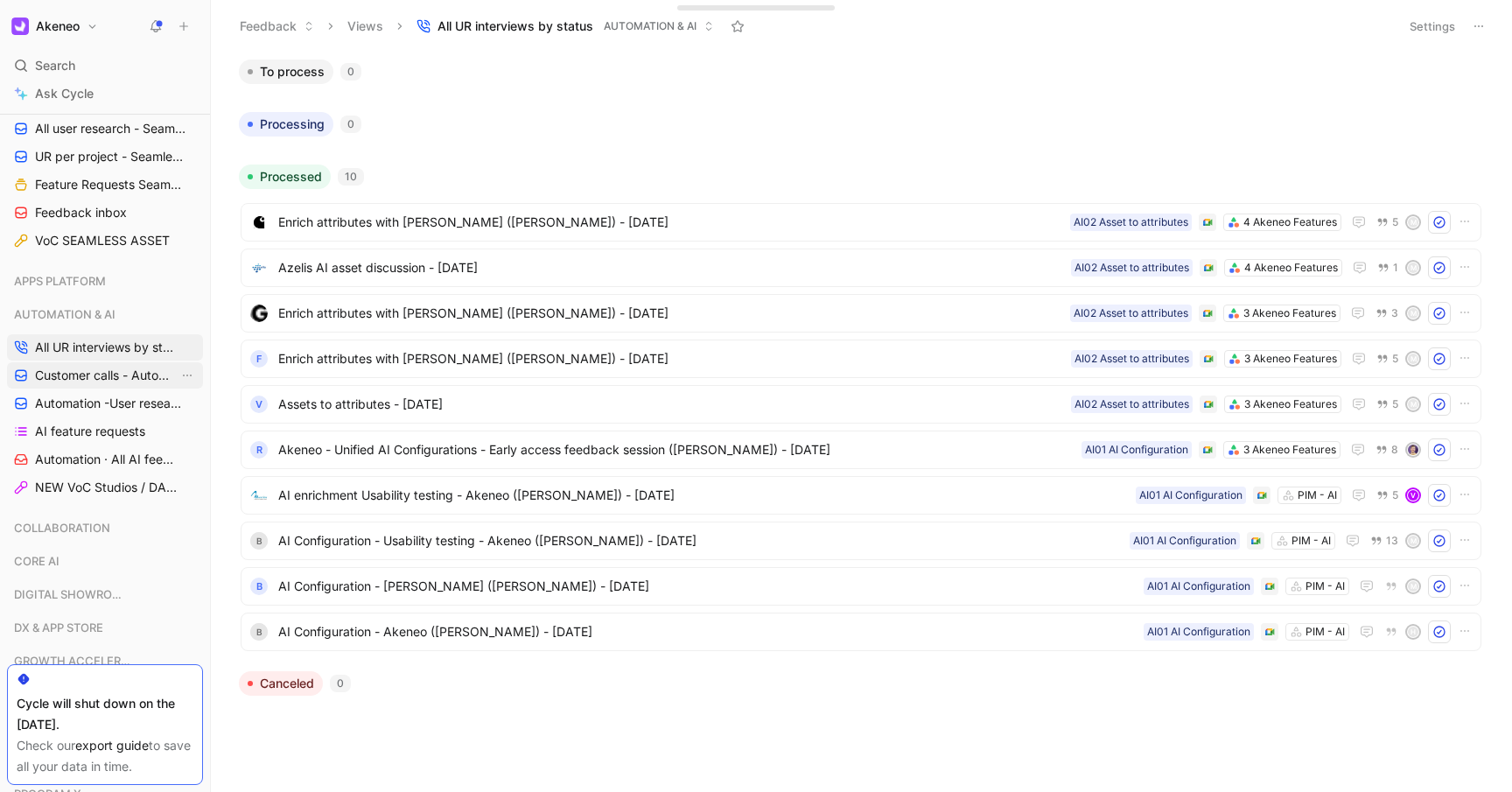
click at [65, 378] on span "Customer calls - Automation ([PERSON_NAME])" at bounding box center [107, 375] width 144 height 17
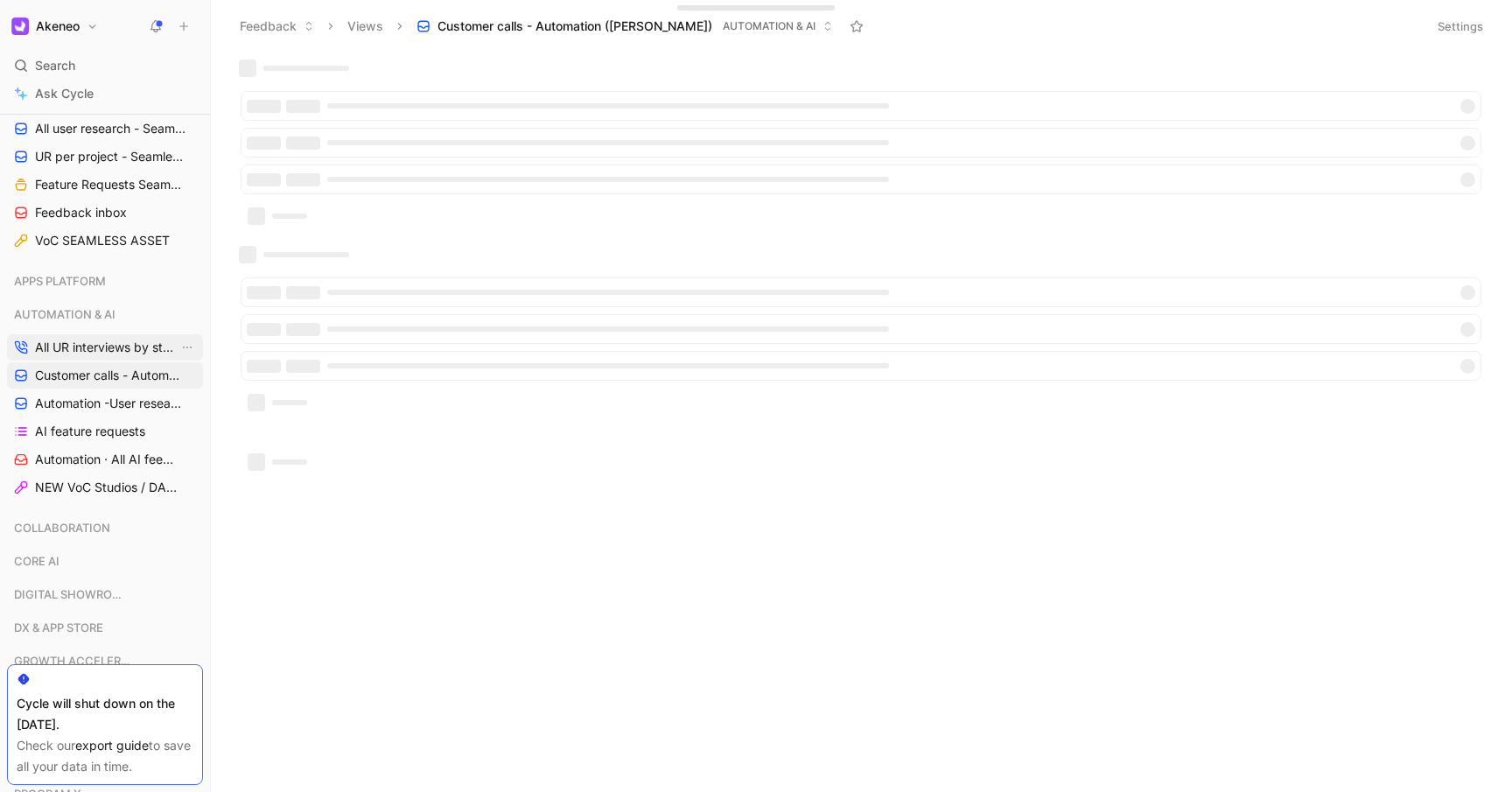
click at [75, 345] on span "All UR interviews by status" at bounding box center [107, 347] width 144 height 17
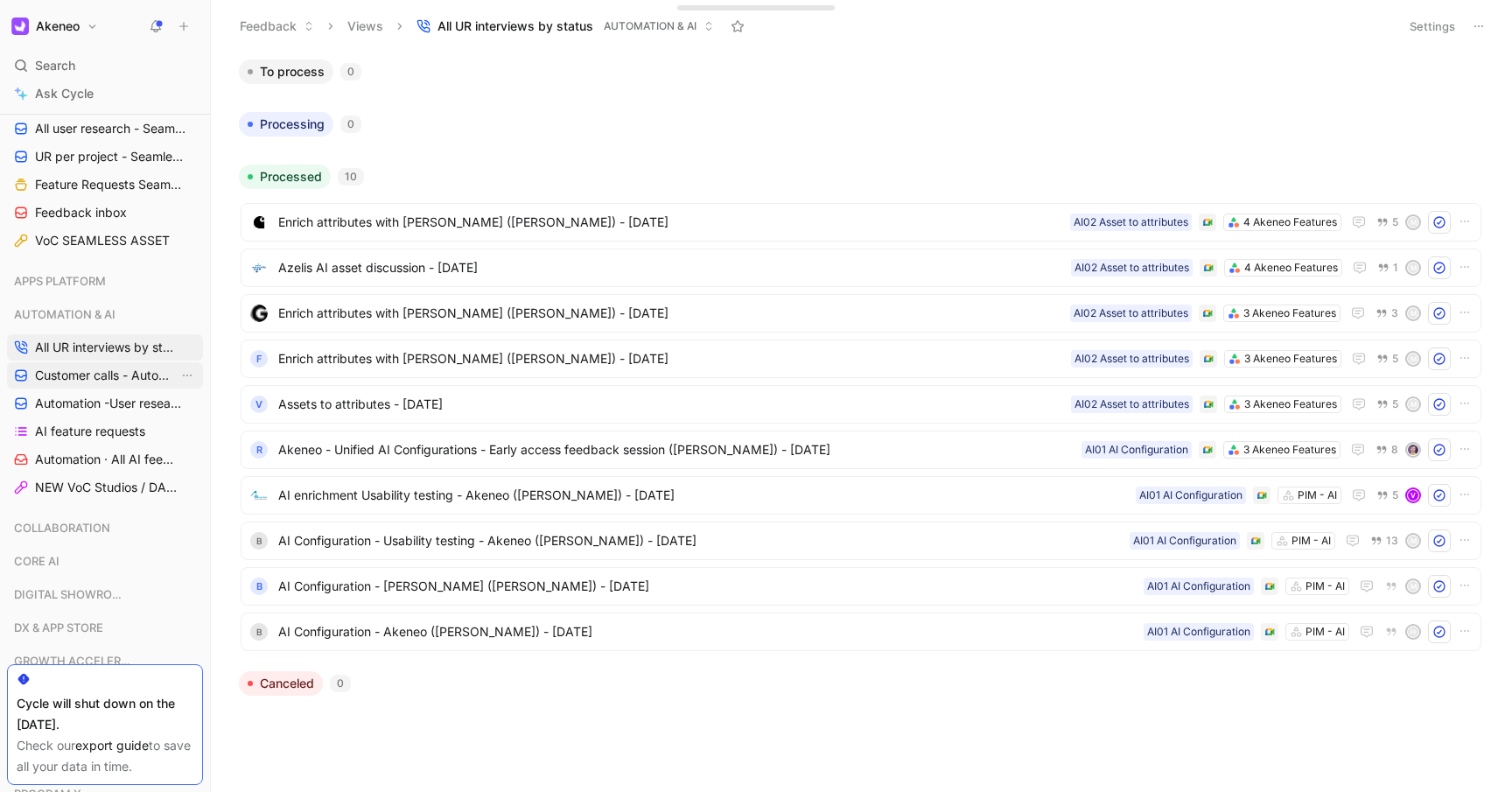
click at [108, 377] on span "Customer calls - Automation ([PERSON_NAME])" at bounding box center [107, 375] width 144 height 17
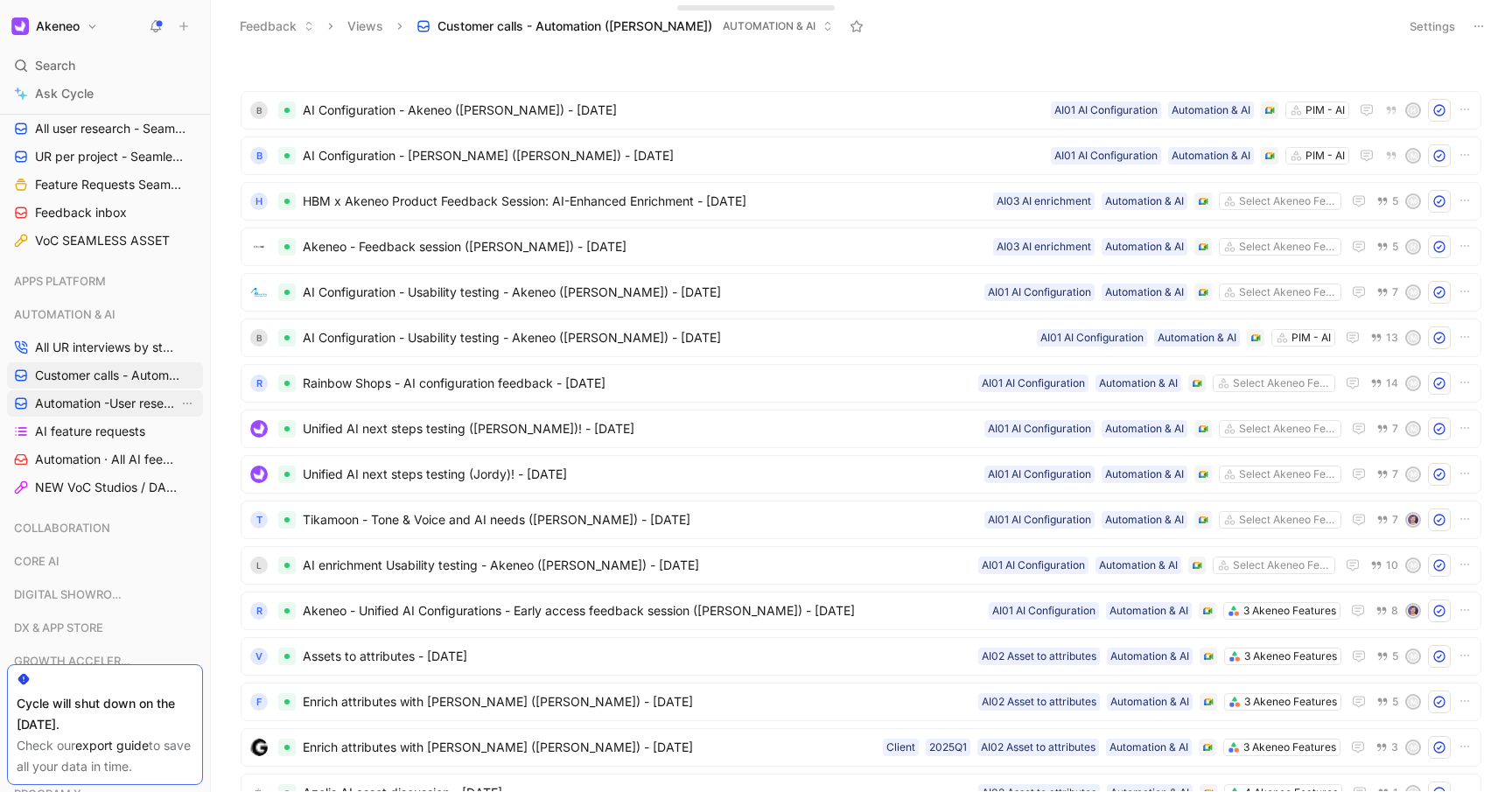
click at [96, 403] on span "Automation -User research per project" at bounding box center [107, 403] width 144 height 17
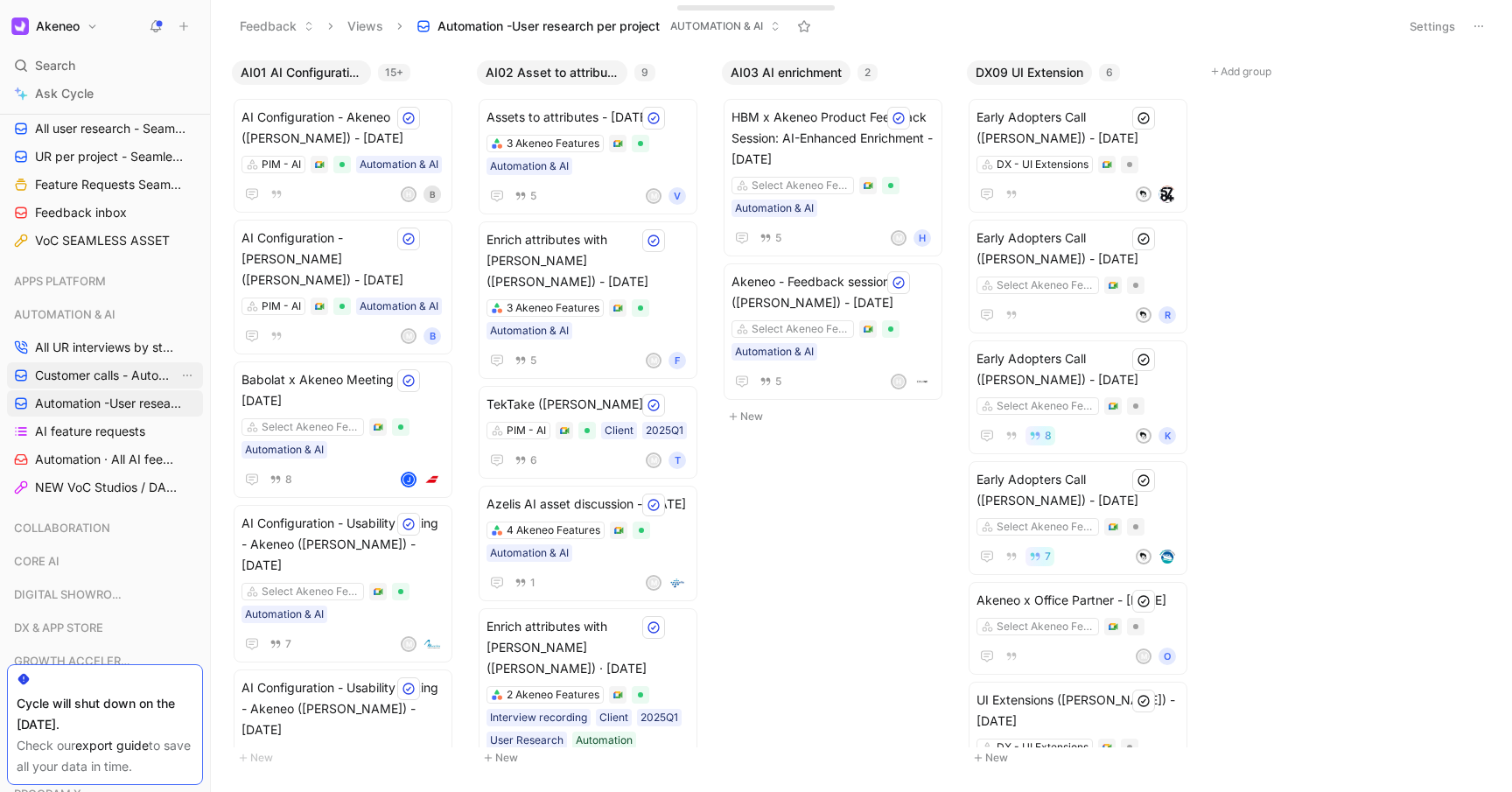
click at [82, 374] on span "Customer calls - Automation ([PERSON_NAME])" at bounding box center [107, 375] width 144 height 17
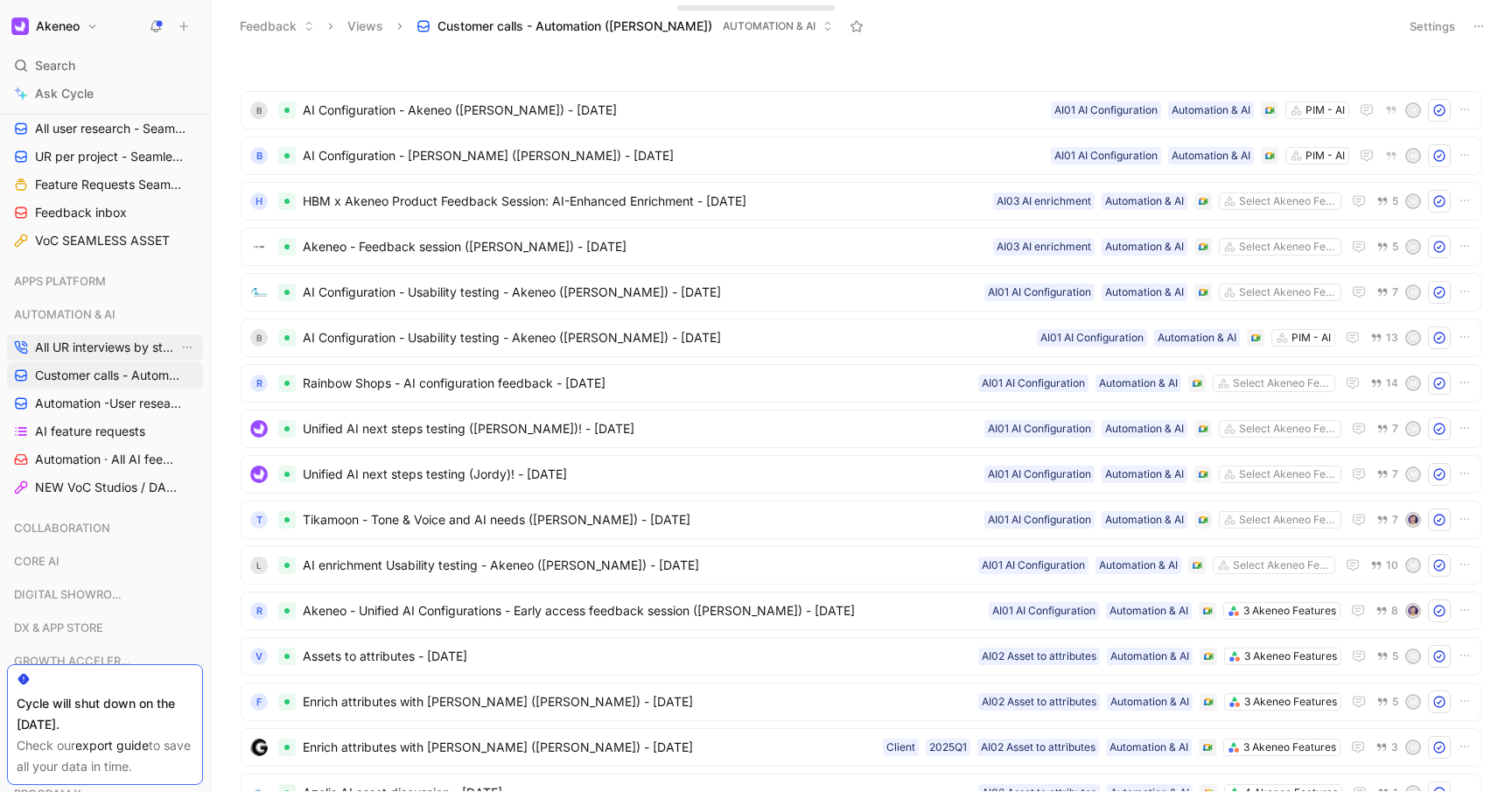
click at [92, 349] on span "All UR interviews by status" at bounding box center [107, 347] width 144 height 17
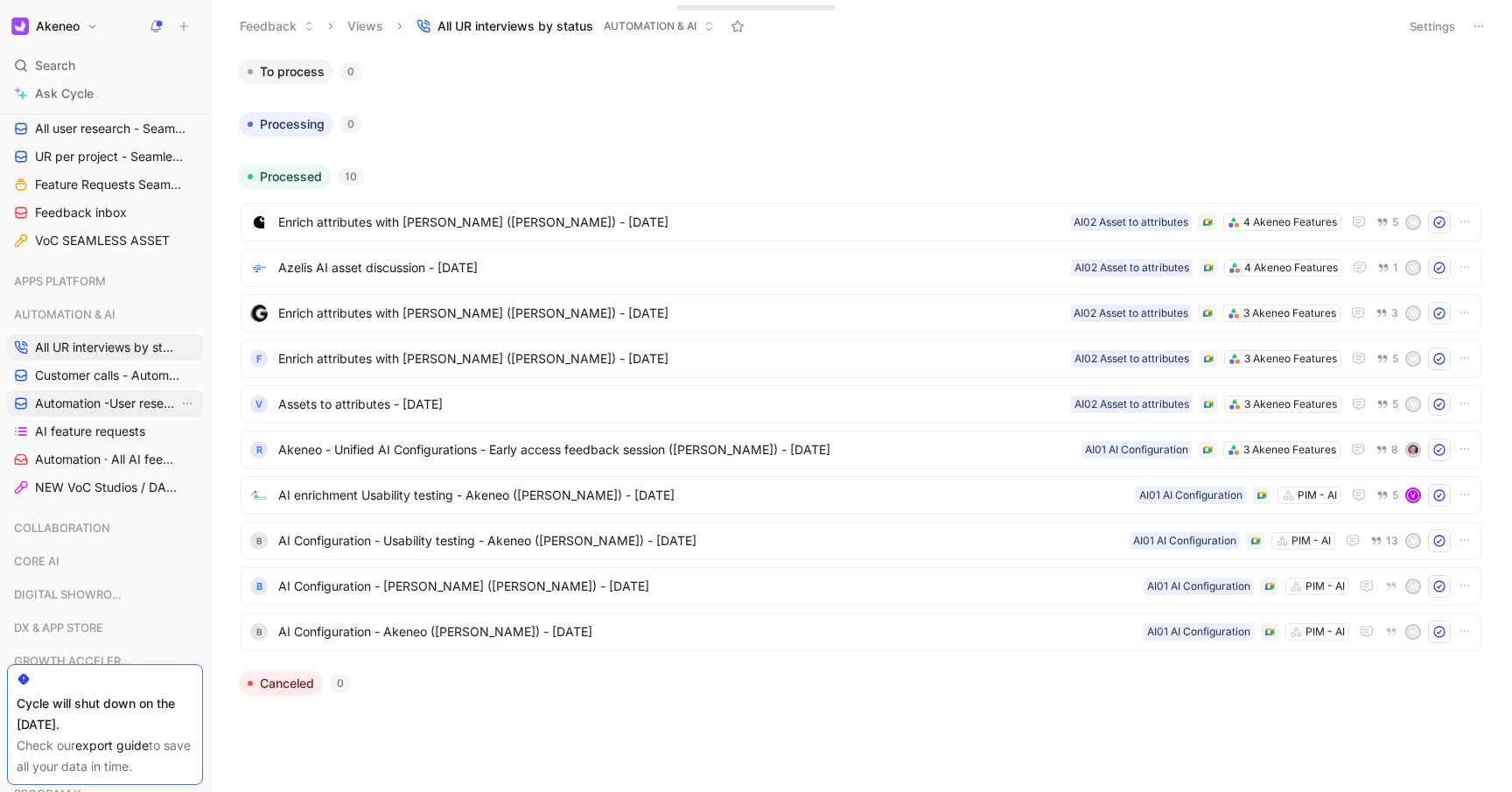
click at [79, 398] on span "Automation -User research per project" at bounding box center [107, 403] width 144 height 17
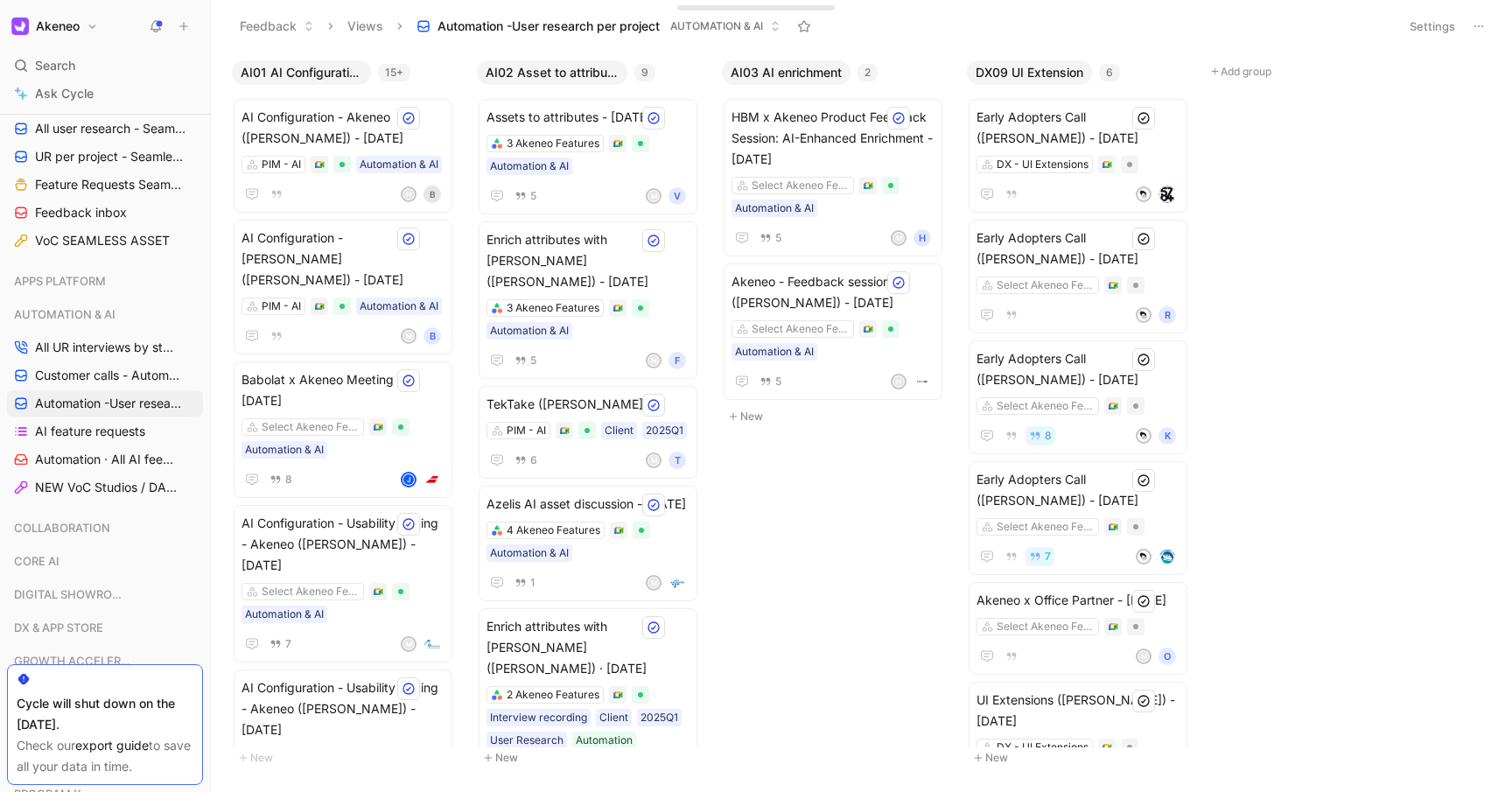
click at [293, 76] on span "AI01 AI Configuration" at bounding box center [301, 72] width 121 height 17
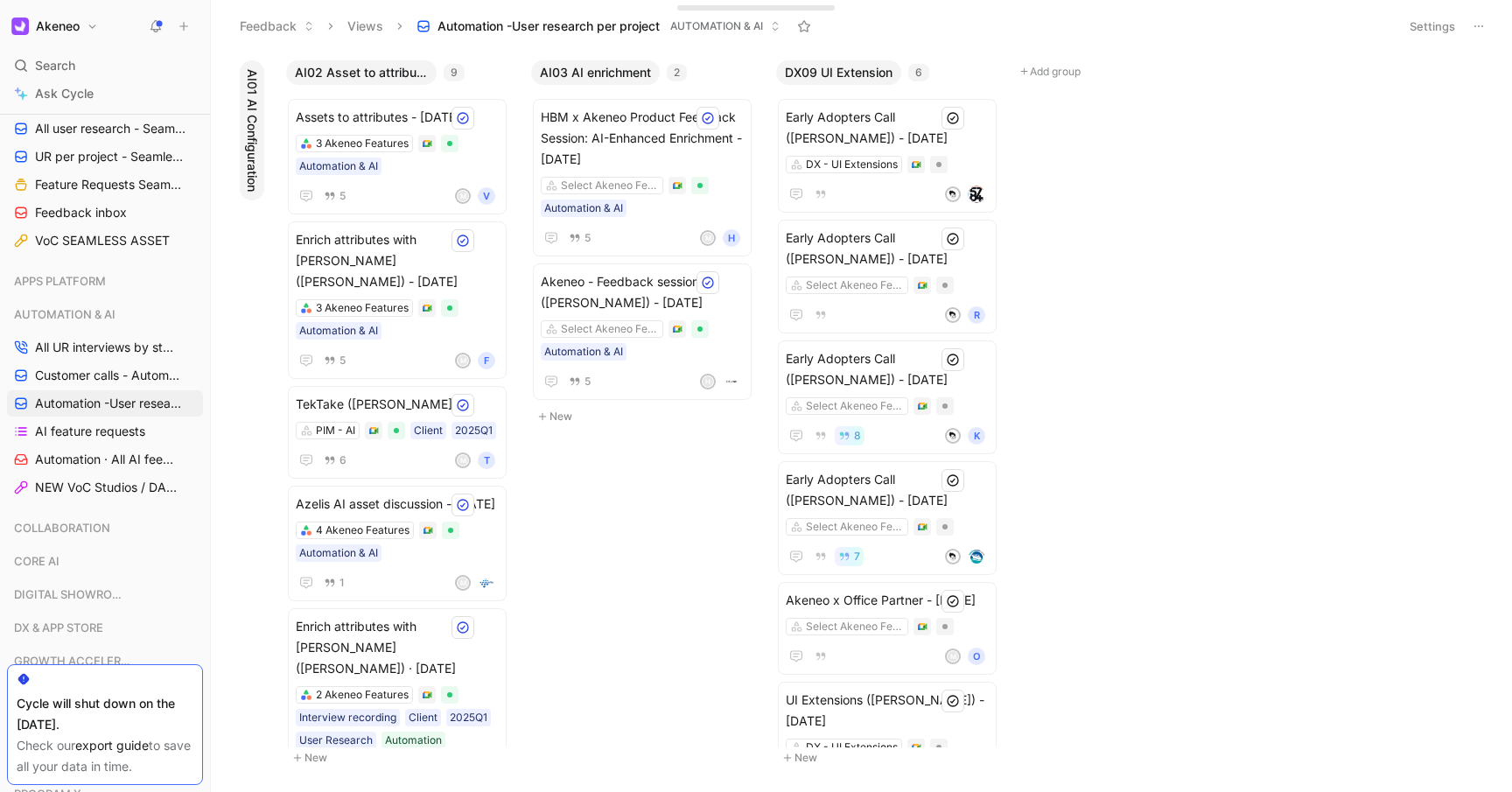
click at [249, 98] on span "AI01 AI Configuration" at bounding box center [252, 129] width 17 height 122
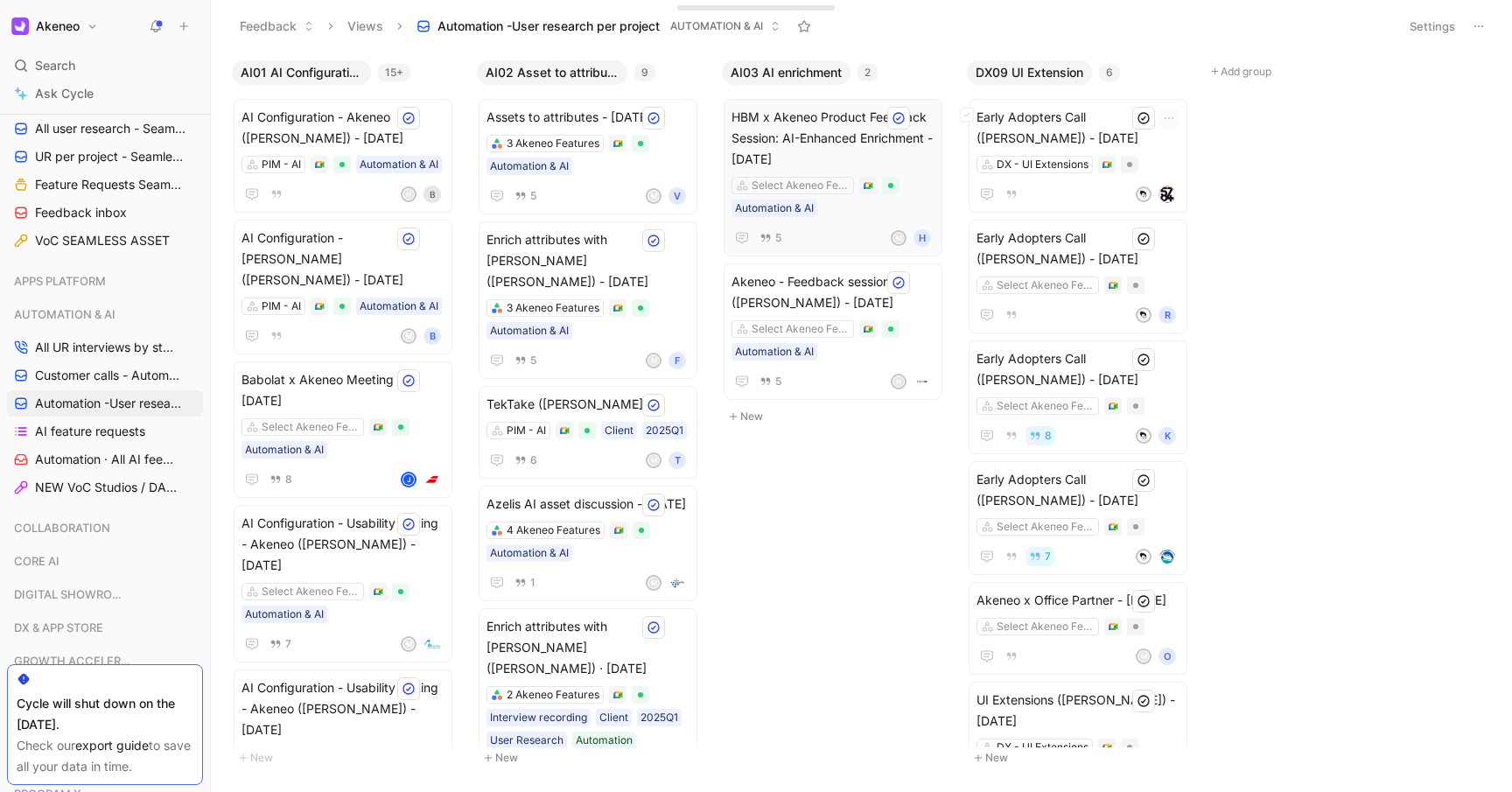
scroll to position [1, 0]
click at [1428, 28] on button "Settings" at bounding box center [1432, 25] width 62 height 24
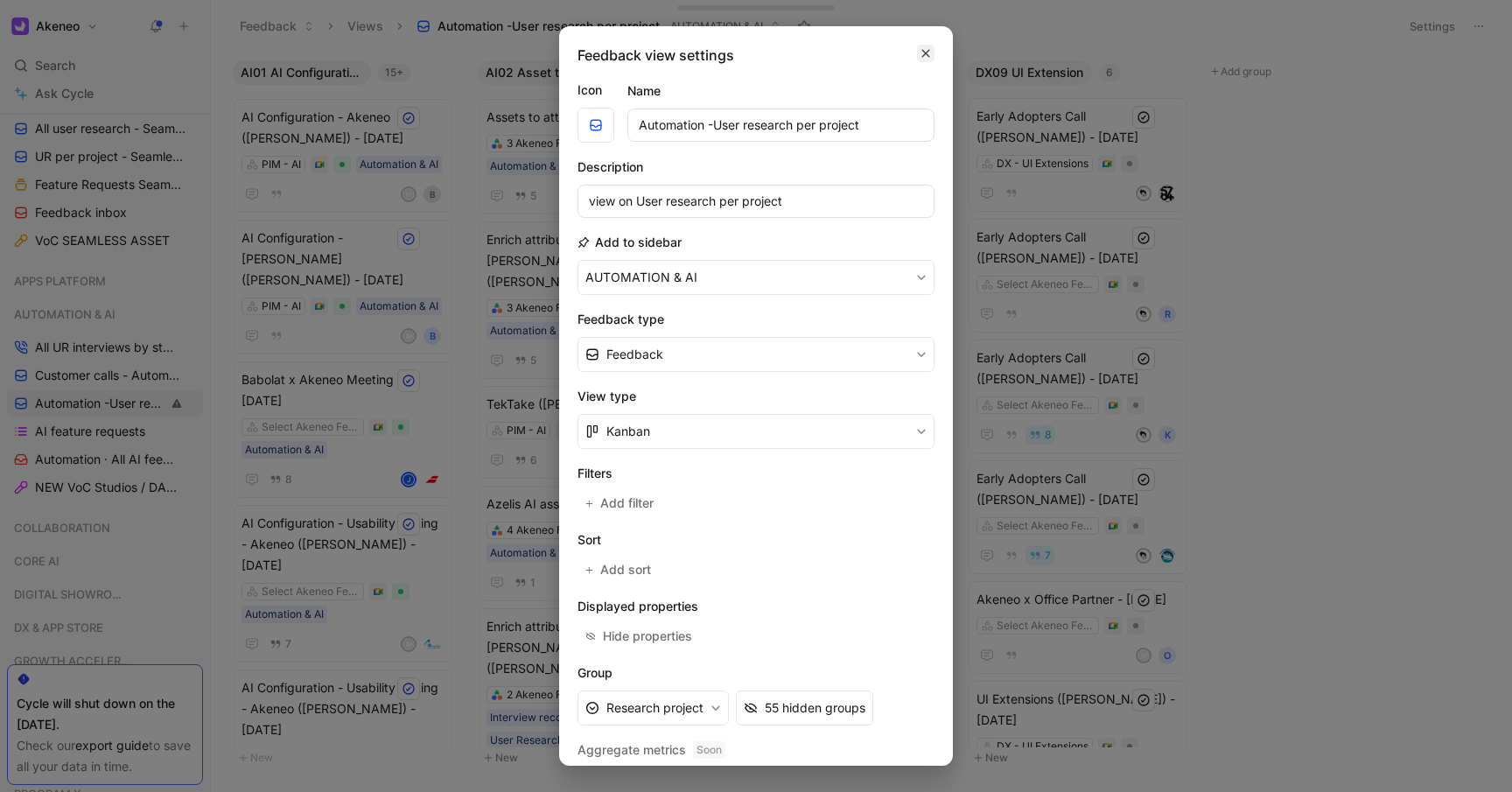
click at [917, 55] on button "button" at bounding box center [925, 52] width 17 height 17
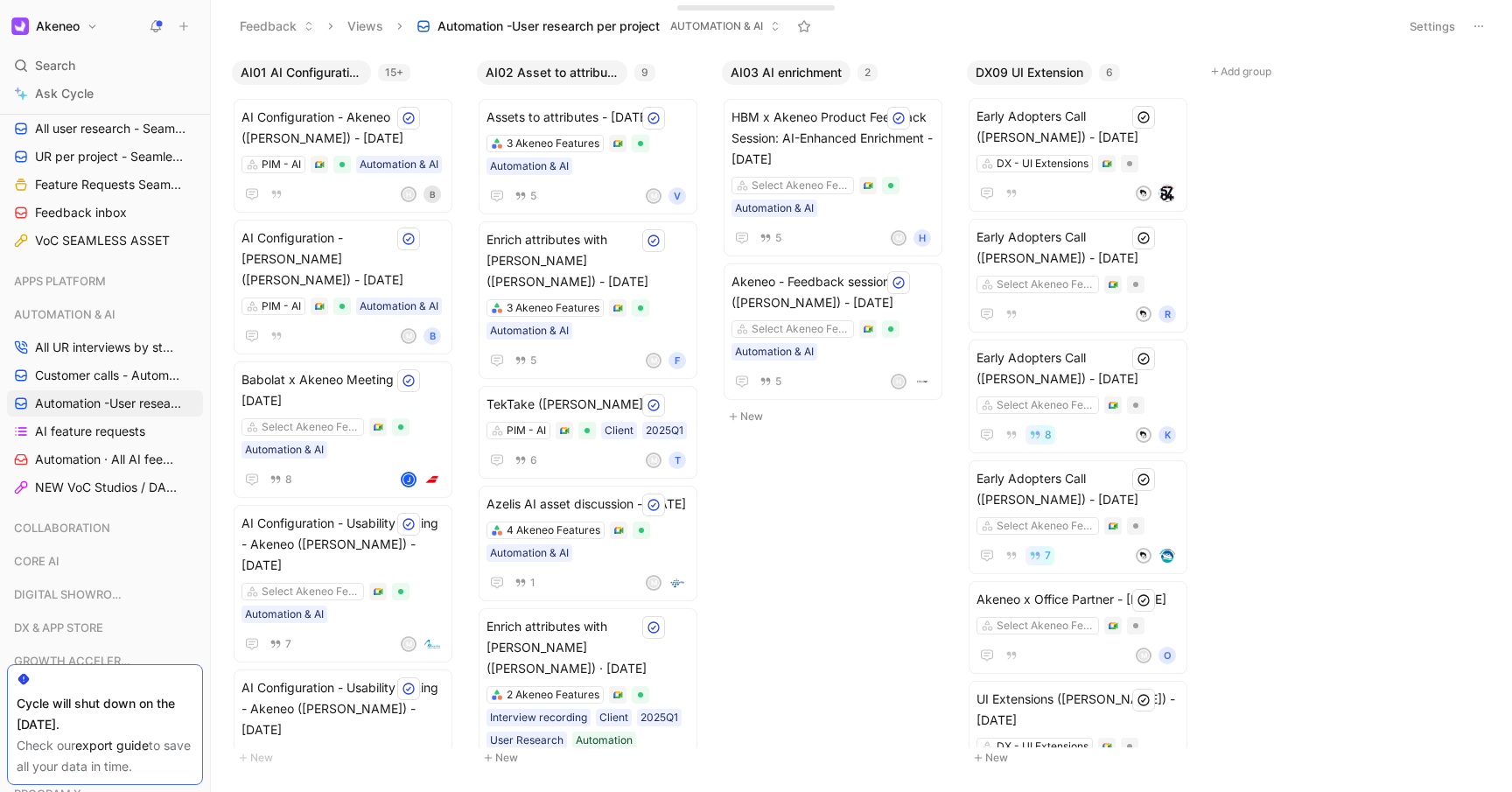
click at [1426, 26] on button "Settings" at bounding box center [1432, 25] width 62 height 24
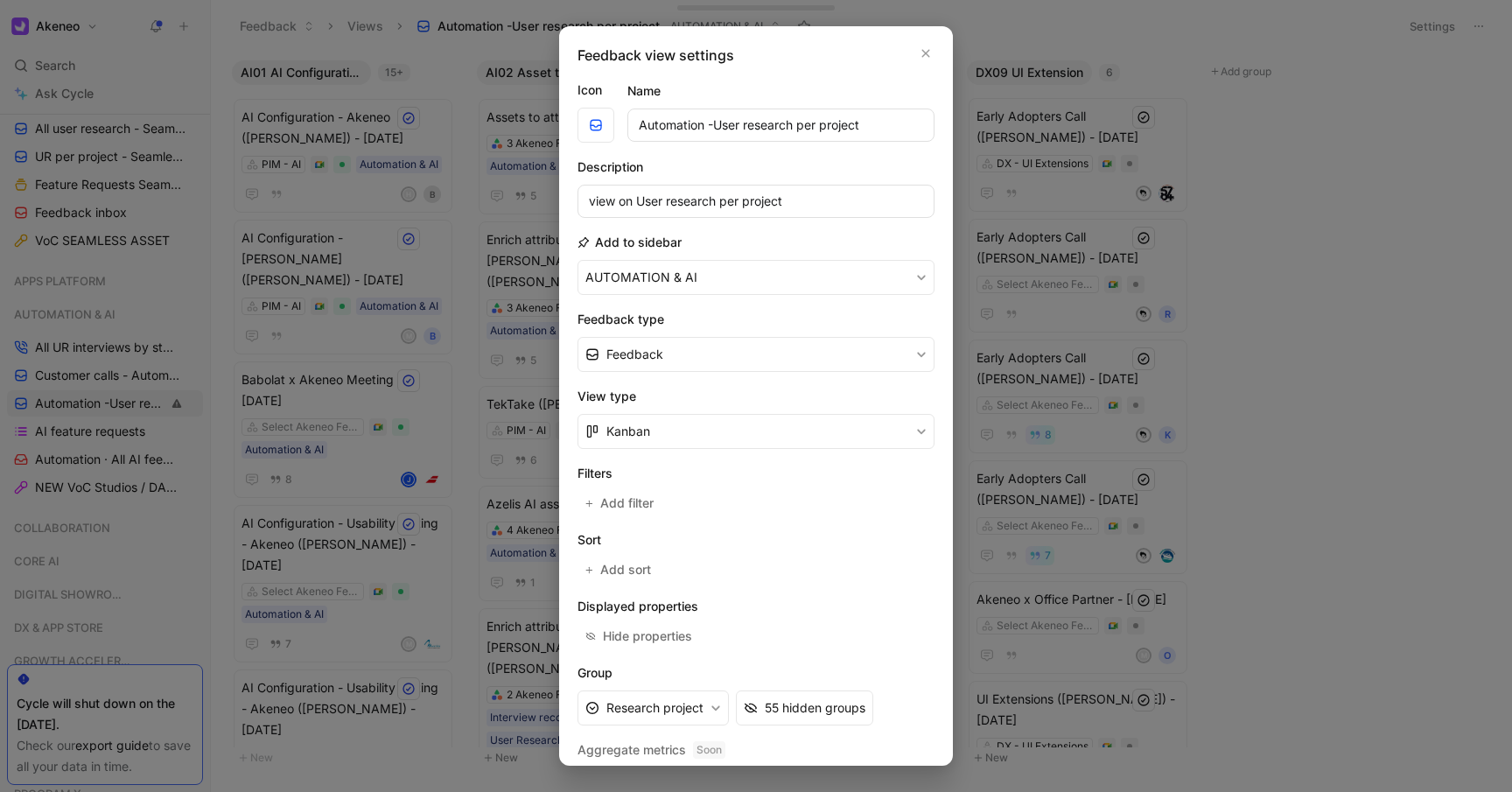
scroll to position [52, 0]
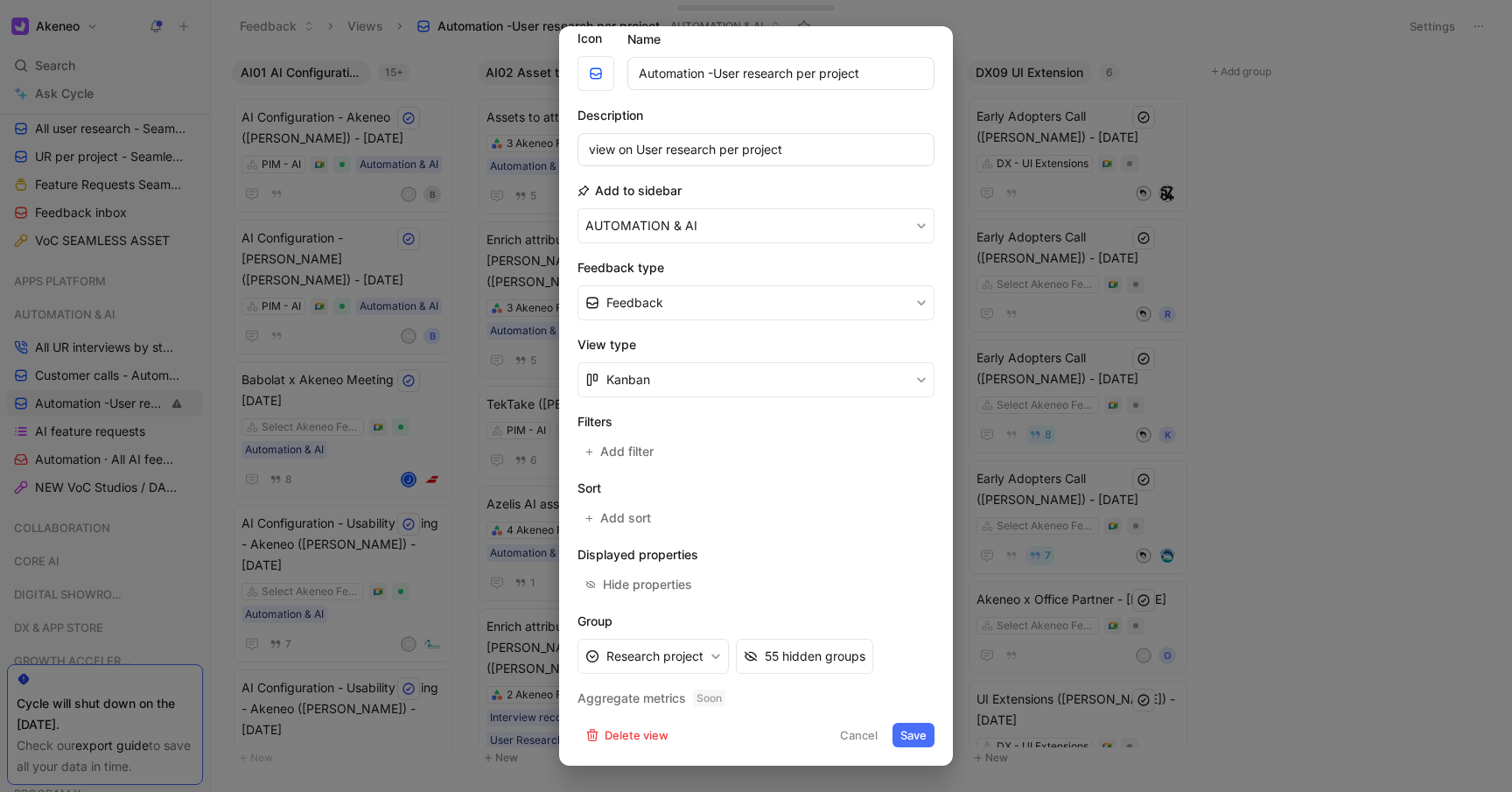
click at [812, 602] on form "Icon Name Automation -User research per project Description view on User resear…" at bounding box center [756, 387] width 357 height 719
click at [800, 656] on div "55 hidden groups" at bounding box center [815, 655] width 100 height 21
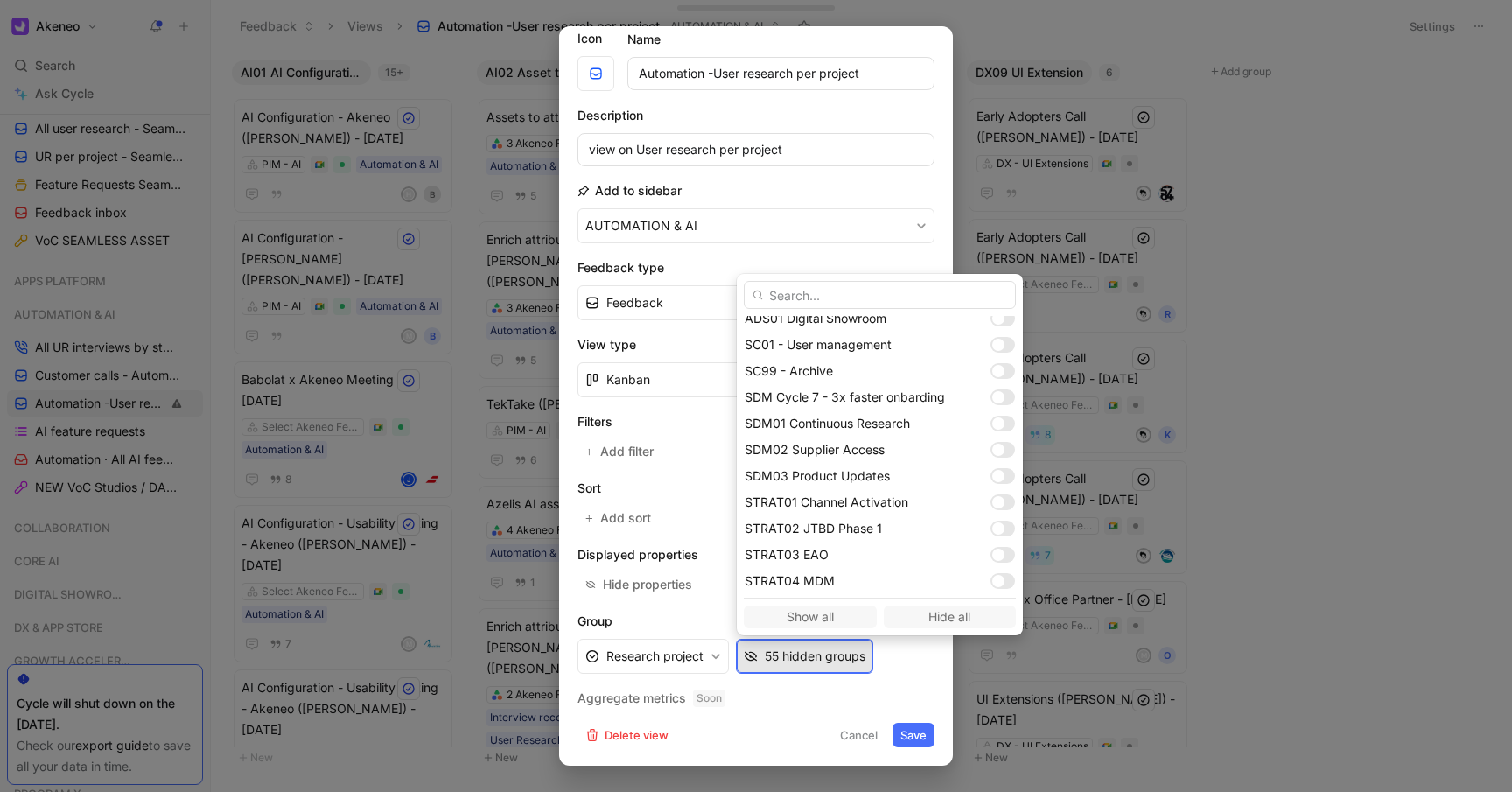
scroll to position [1274, 0]
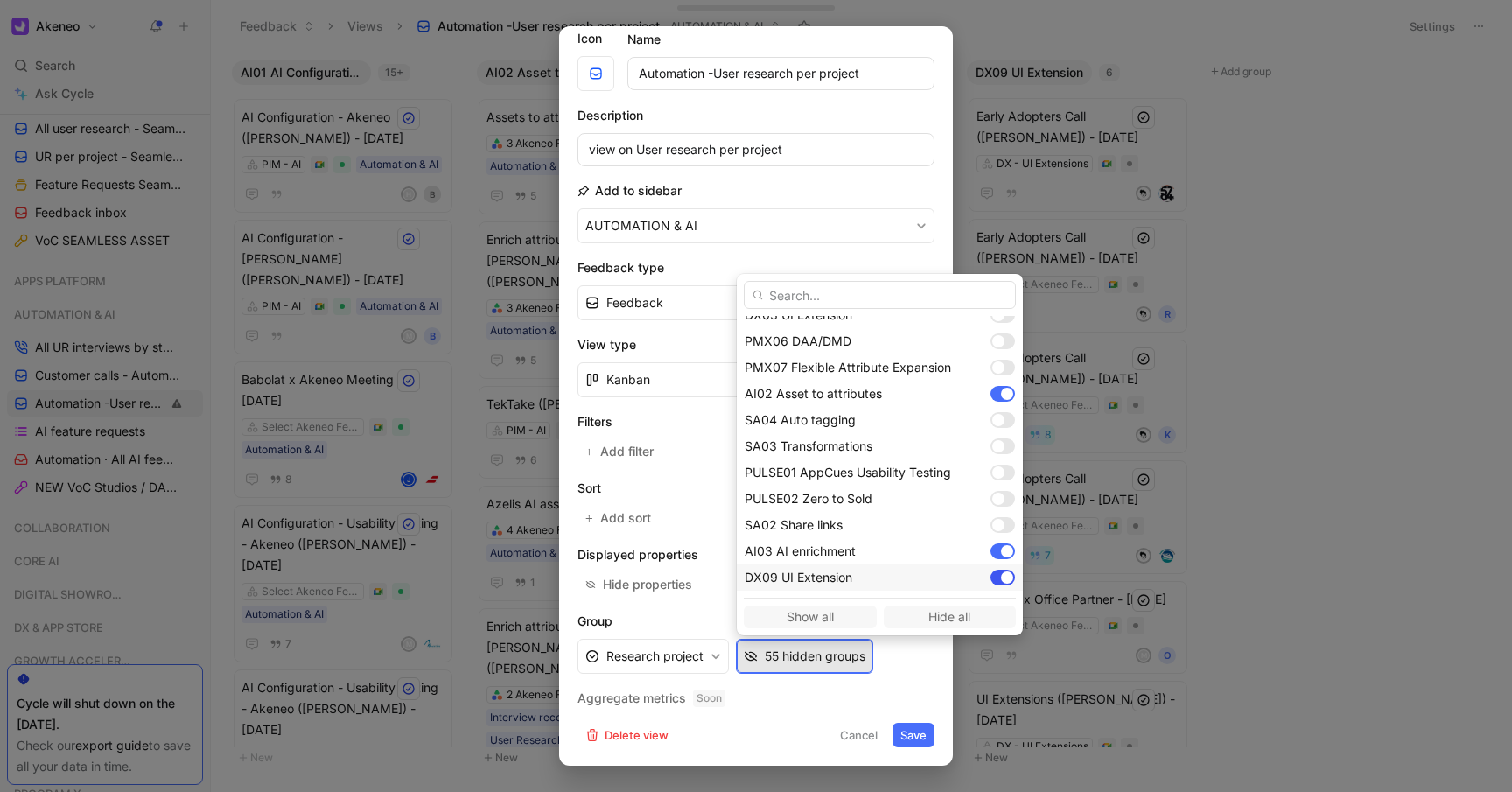
click at [1010, 577] on div at bounding box center [1008, 577] width 13 height 13
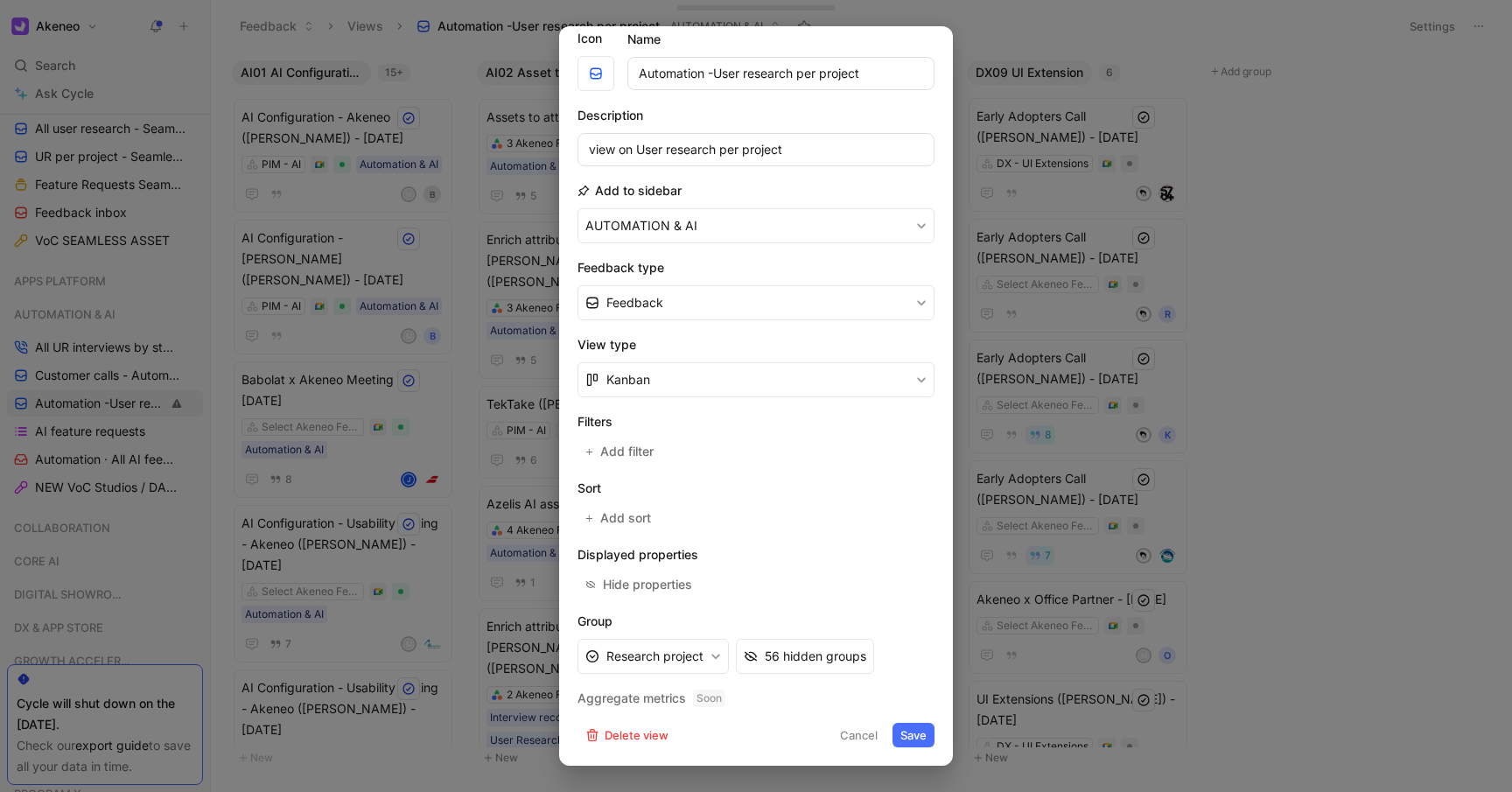
click at [915, 734] on button "Save" at bounding box center [914, 734] width 42 height 24
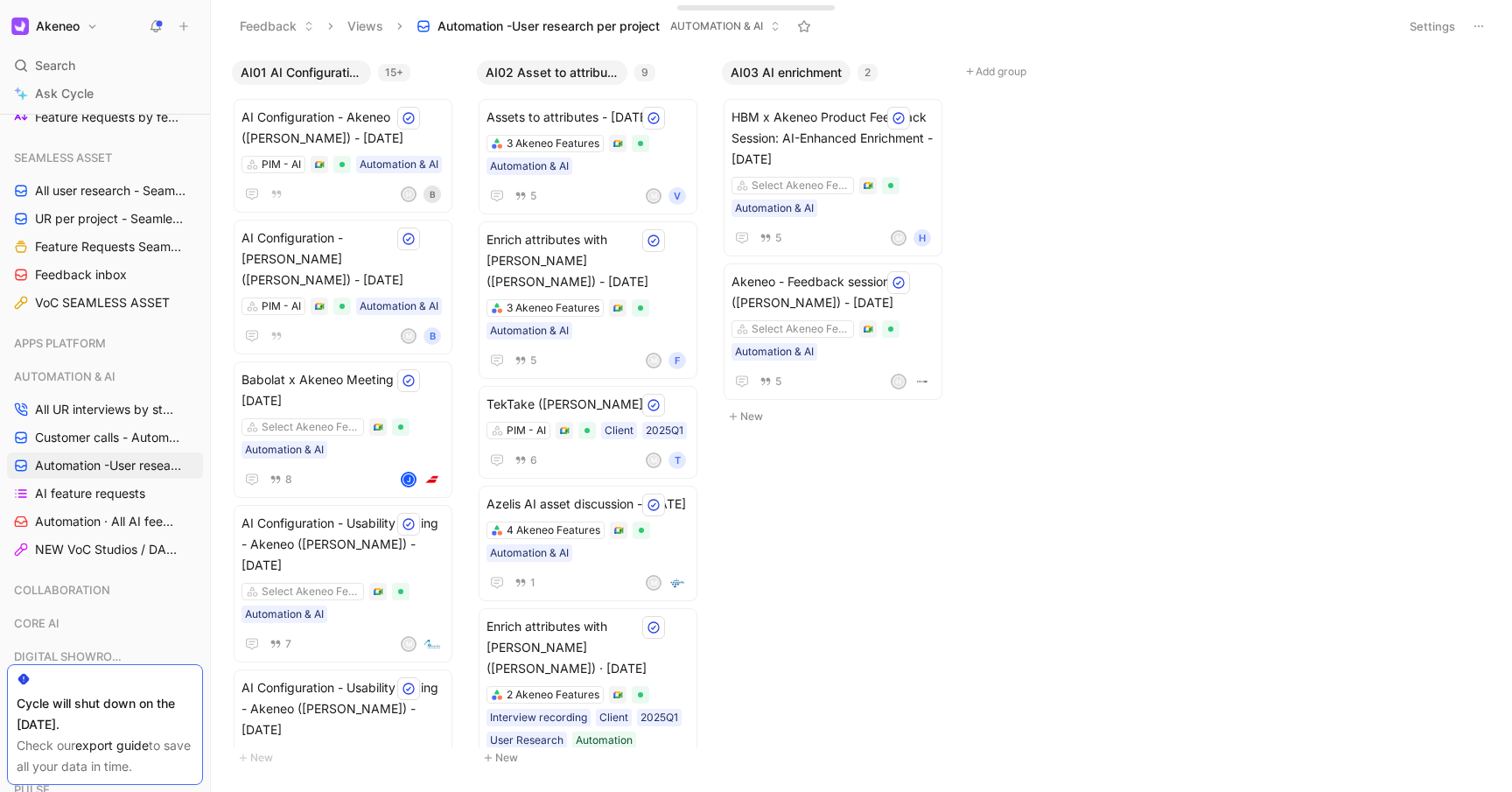
scroll to position [603, 0]
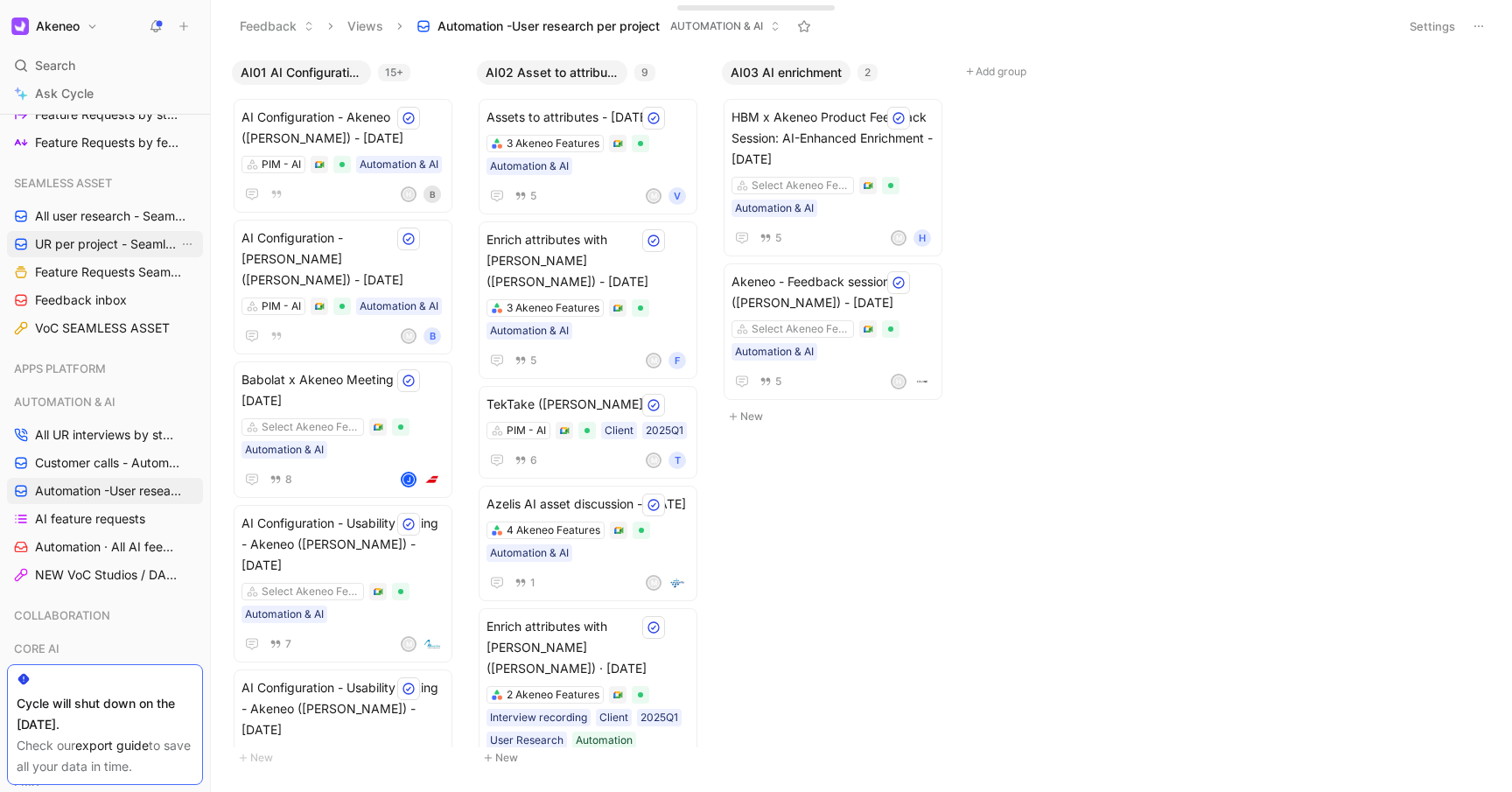
click at [108, 248] on span "UR per project - Seamless assets ([PERSON_NAME])" at bounding box center [107, 243] width 144 height 17
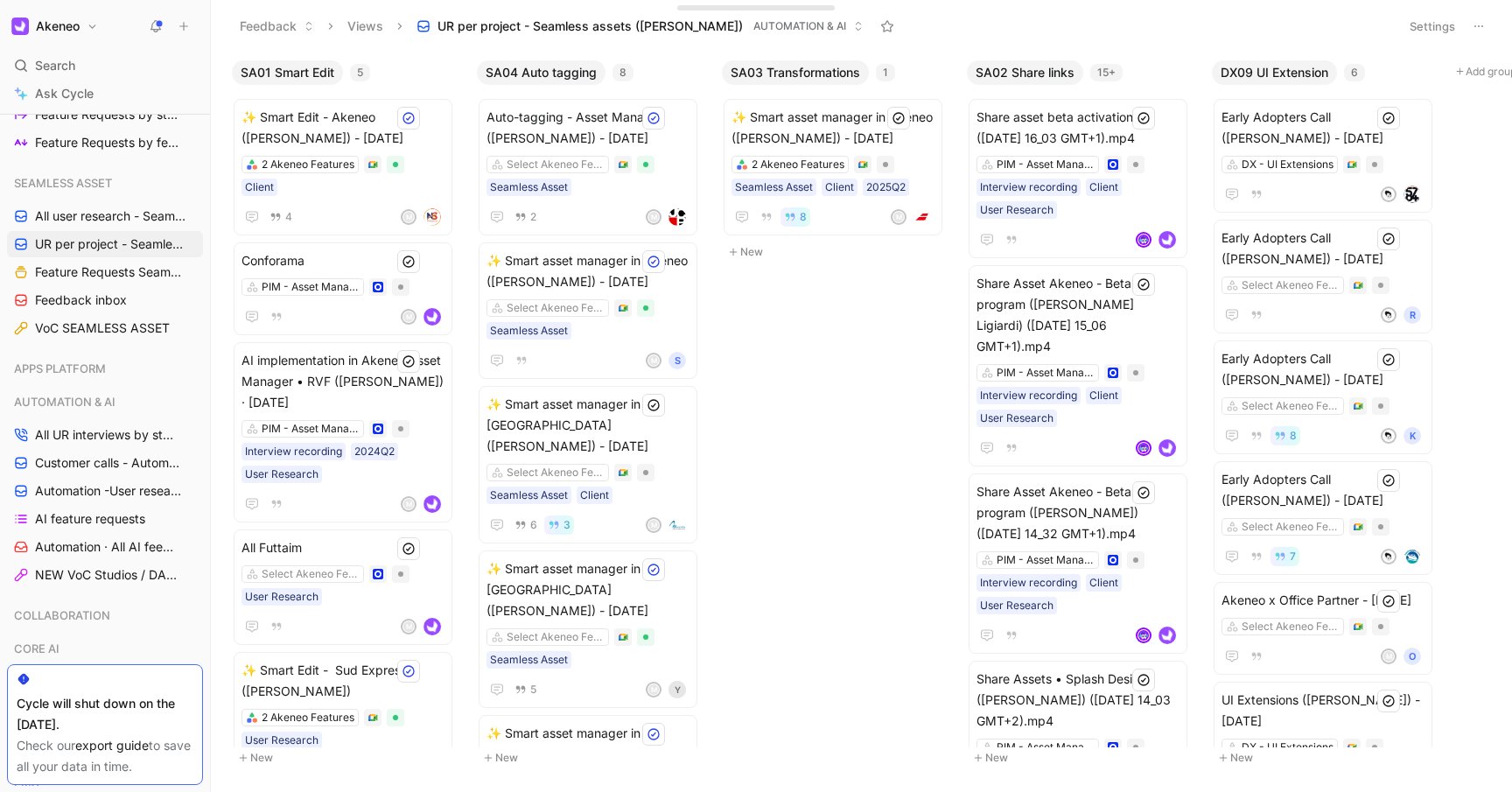
click at [1431, 27] on button "Settings" at bounding box center [1432, 25] width 62 height 24
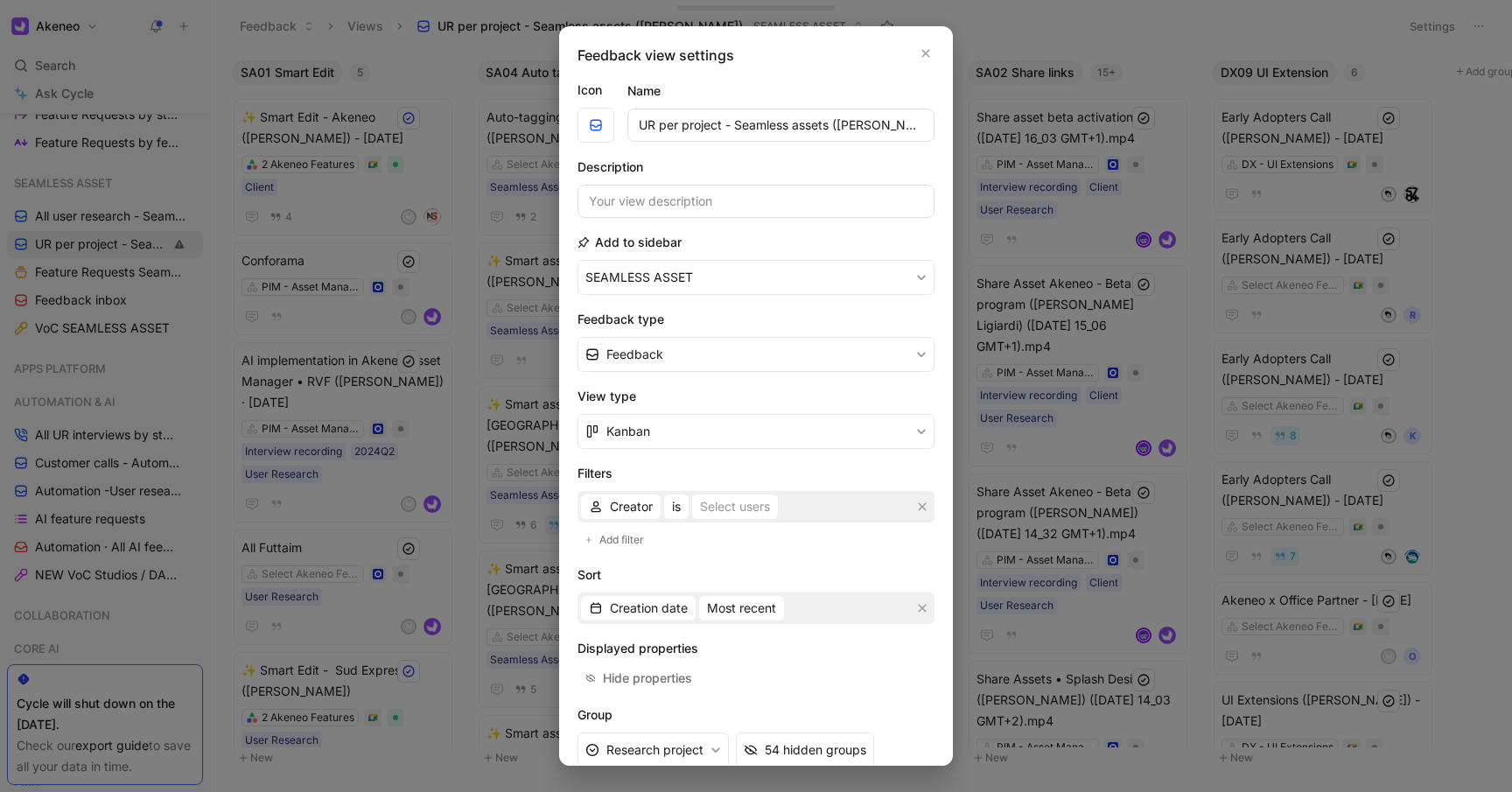
scroll to position [93, 0]
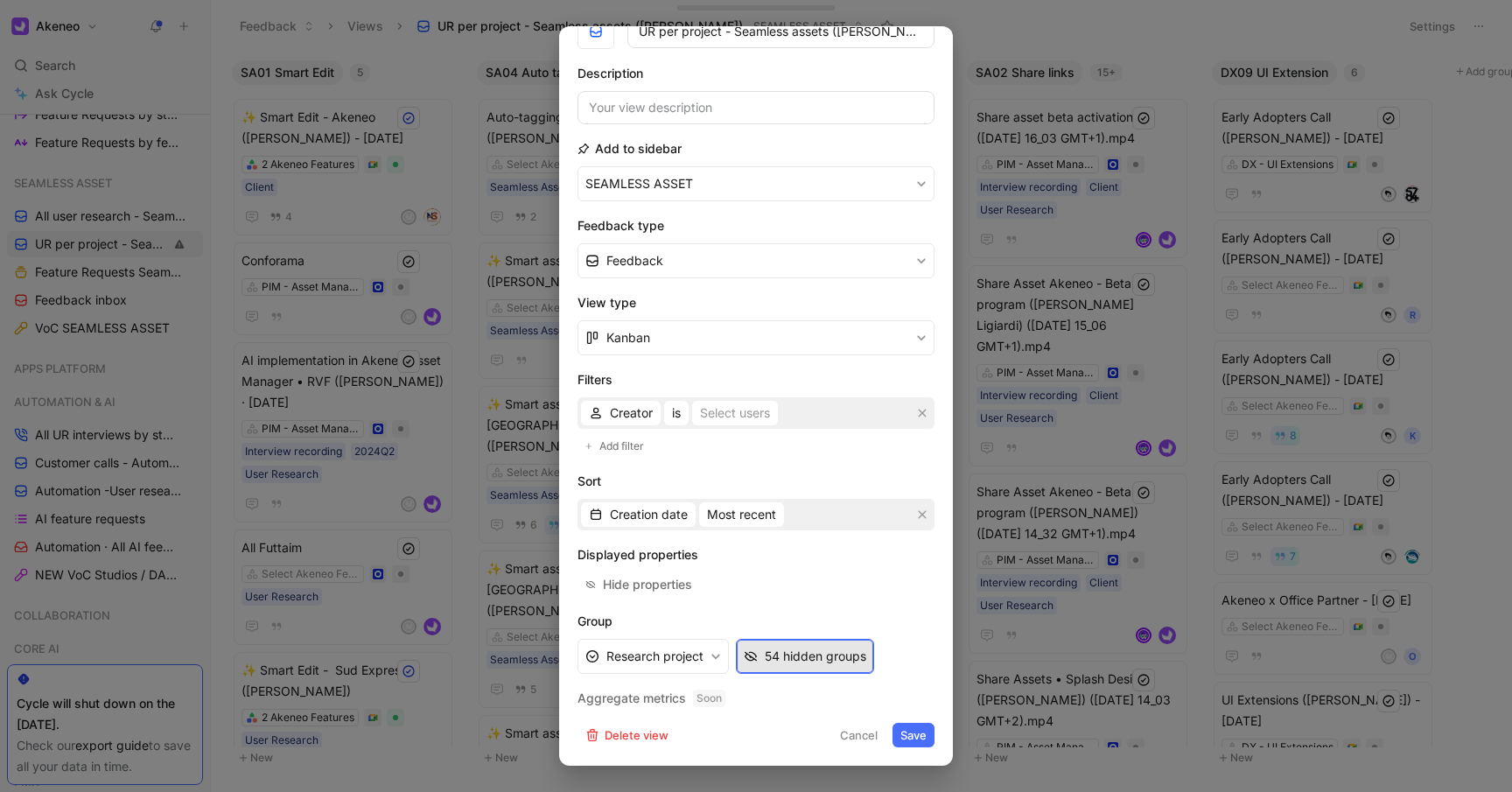
click at [824, 662] on div "54 hidden groups" at bounding box center [816, 655] width 101 height 21
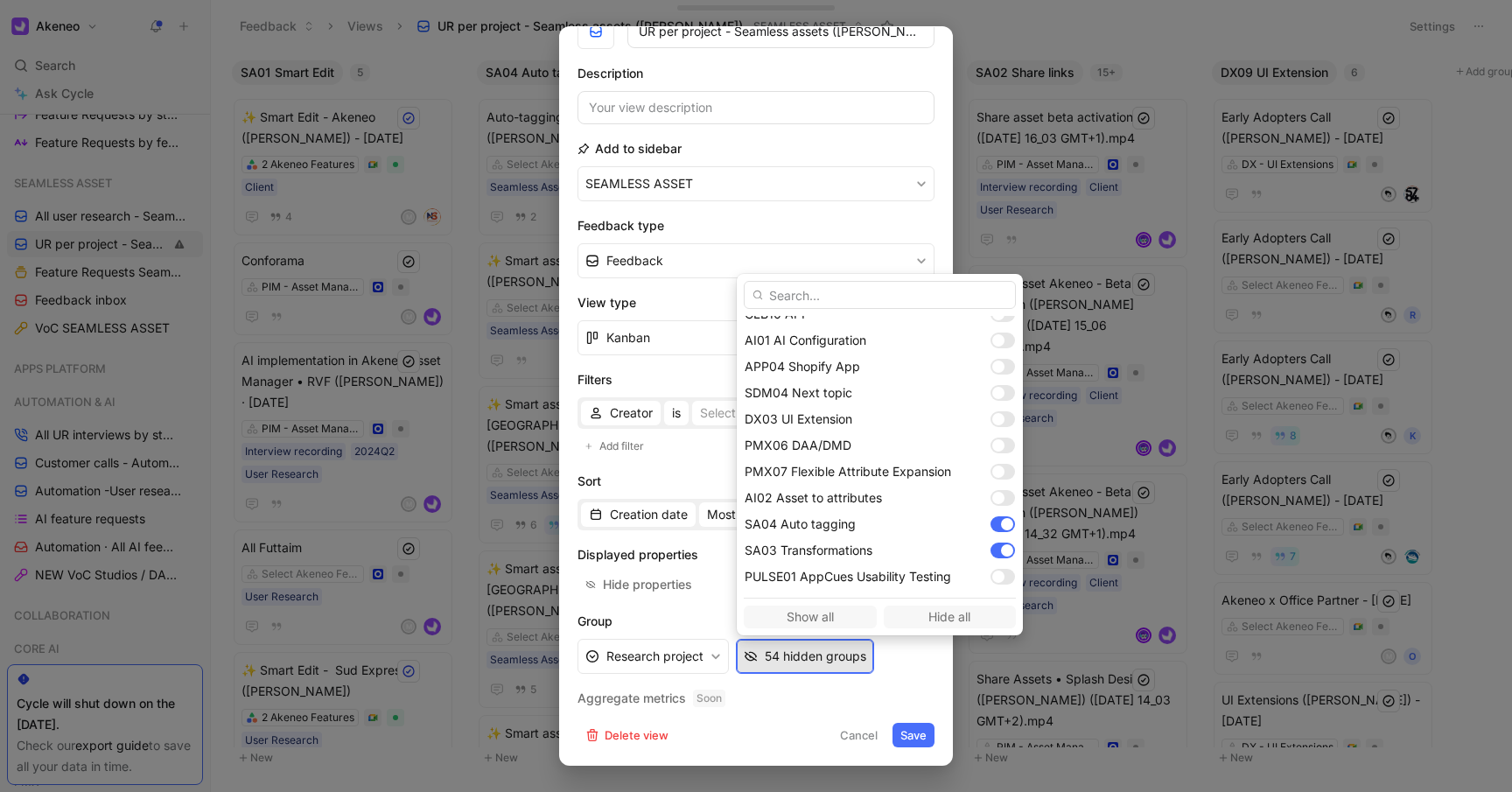
scroll to position [1274, 0]
click at [1004, 577] on div at bounding box center [1008, 577] width 13 height 13
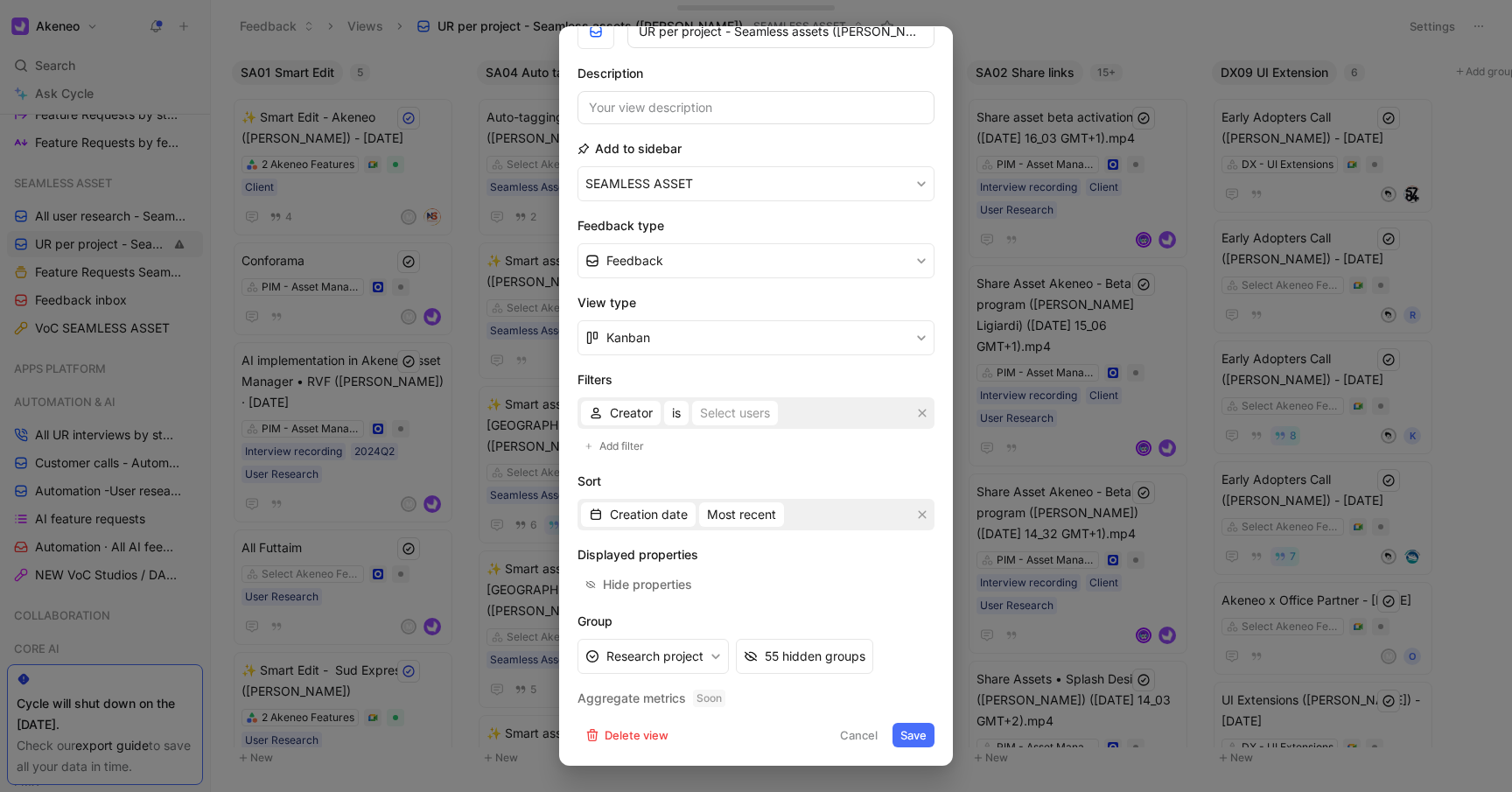
click at [914, 735] on button "Save" at bounding box center [914, 734] width 42 height 24
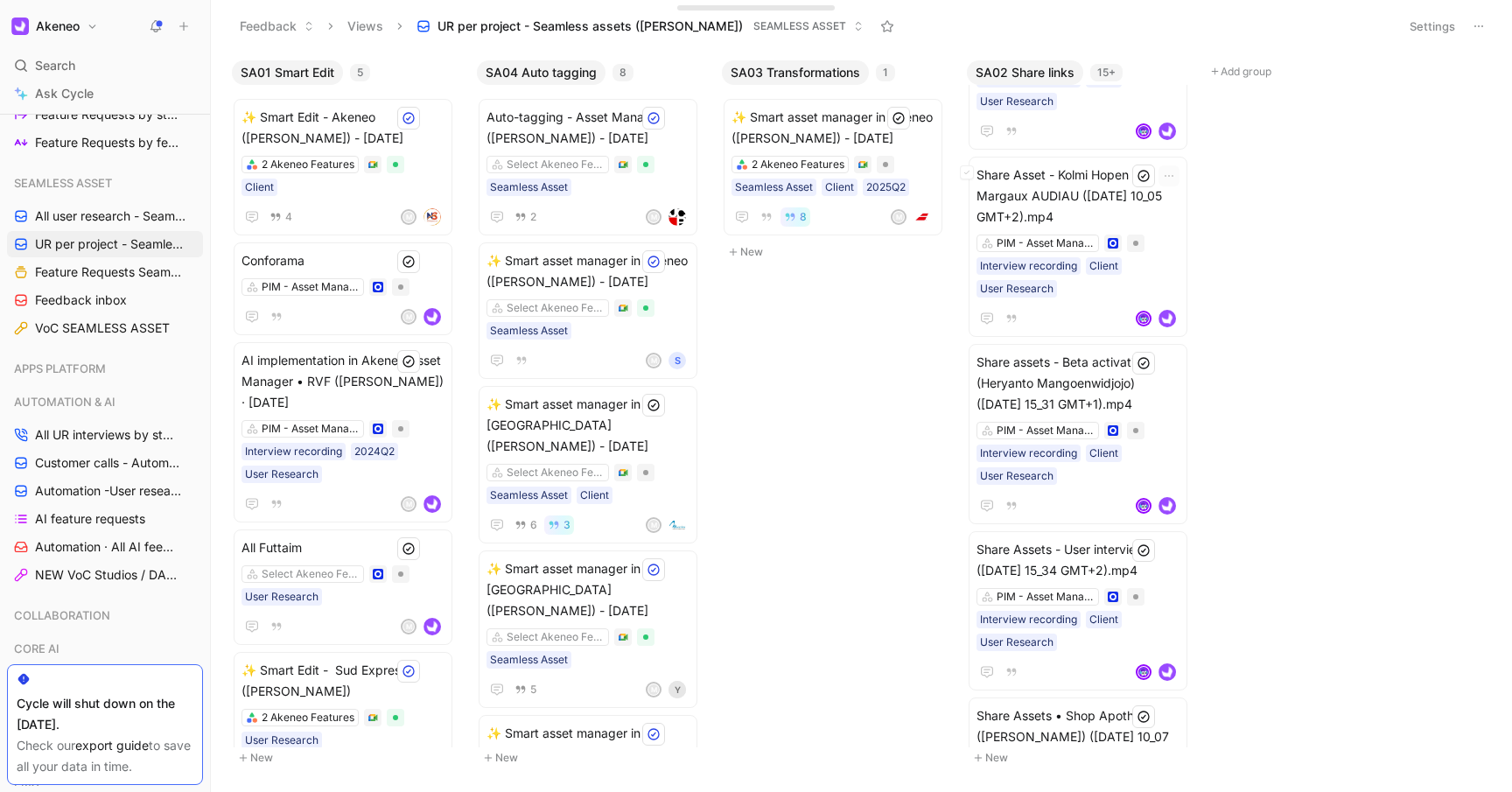
scroll to position [859, 0]
click at [1166, 229] on div "Share Asset - Kolmi Hopen - Margaux AUDIAU ([DATE] 10_05 GMT+2).mp4 [PERSON_NAM…" at bounding box center [1078, 245] width 203 height 165
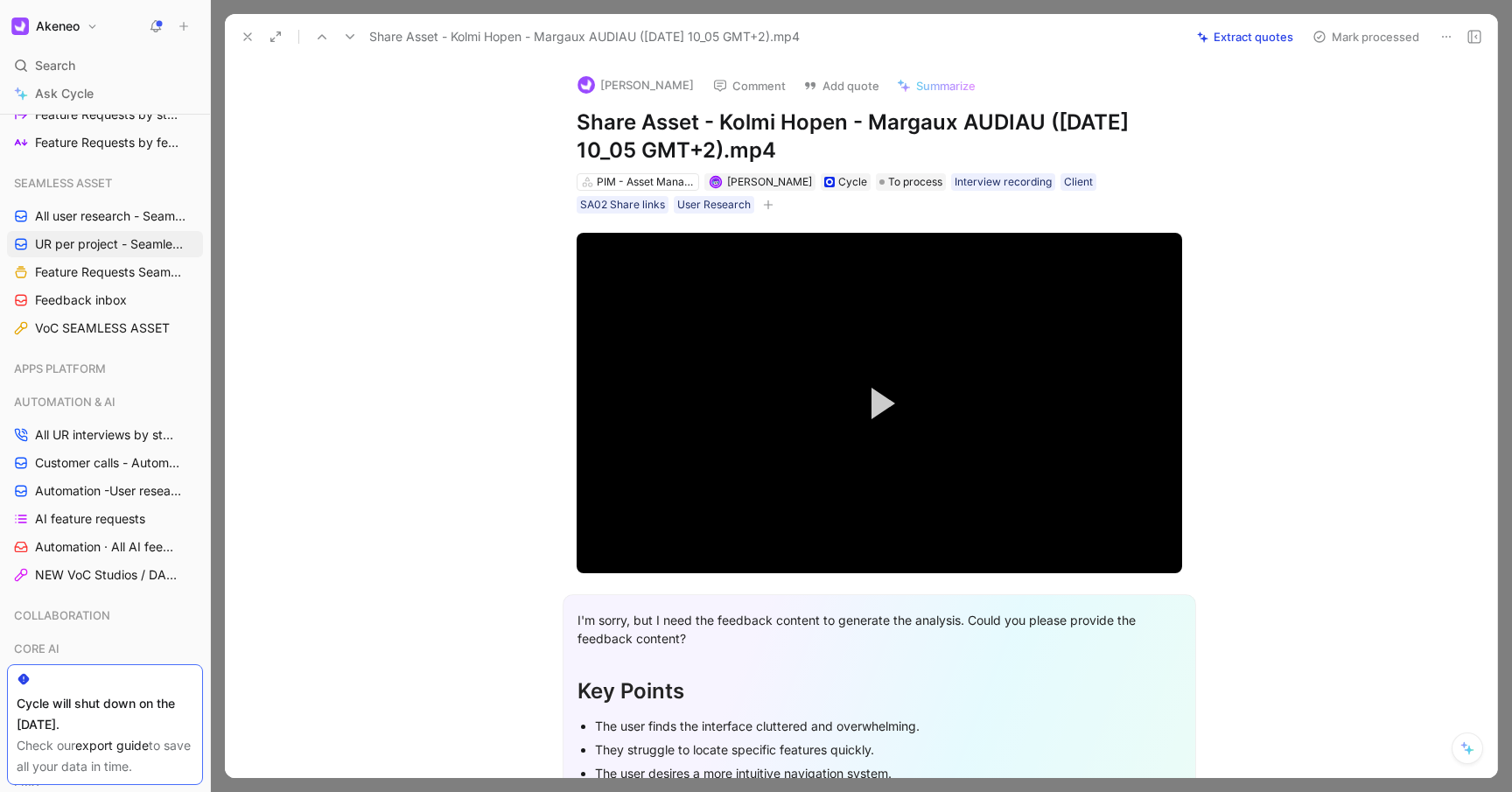
click at [1240, 34] on button "Extract quotes" at bounding box center [1245, 36] width 112 height 24
click at [242, 30] on icon at bounding box center [247, 36] width 14 height 14
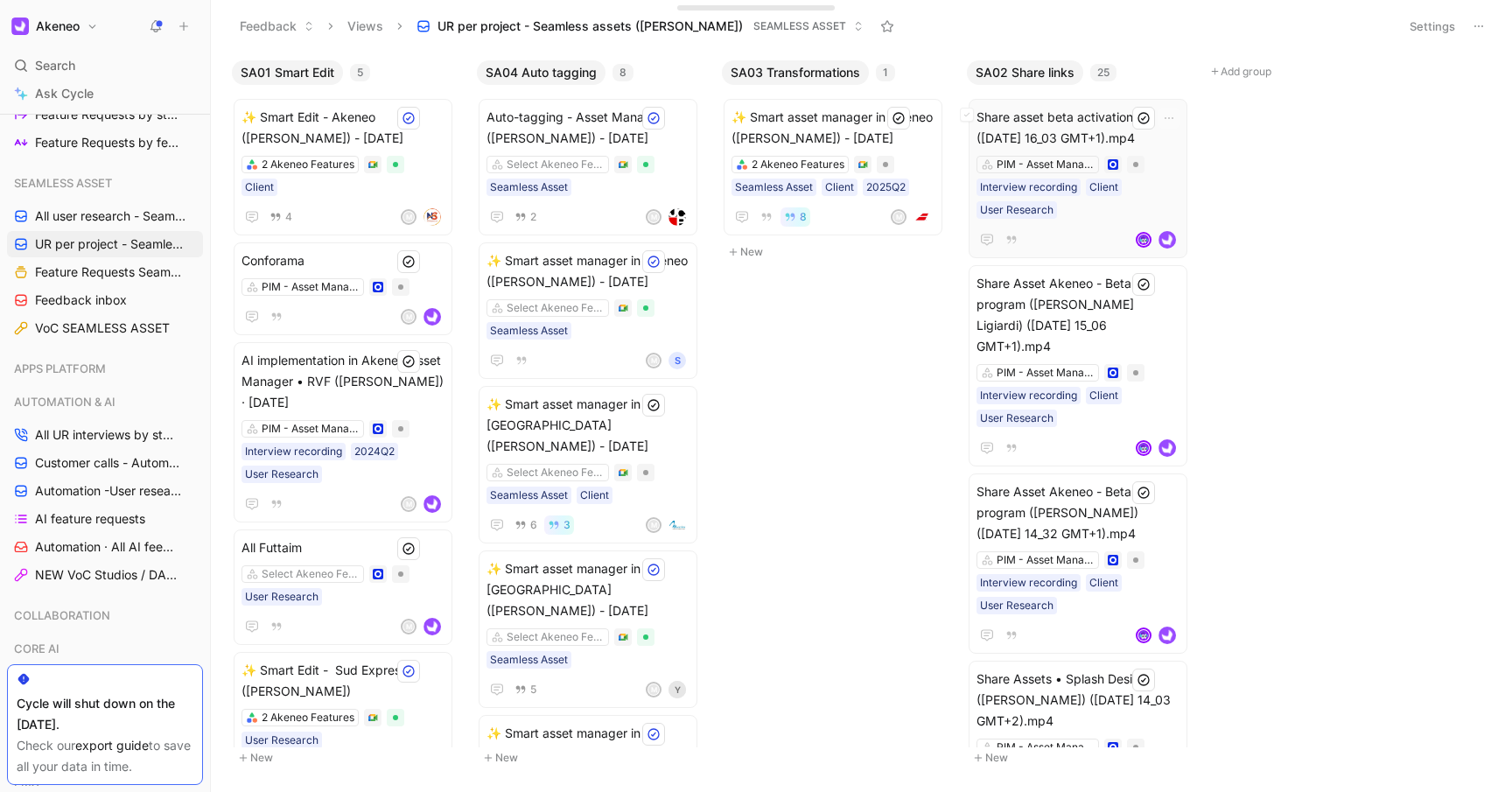
click at [1180, 192] on div "PIM - Asset Manager Interview recording Client User Research" at bounding box center [1078, 187] width 203 height 63
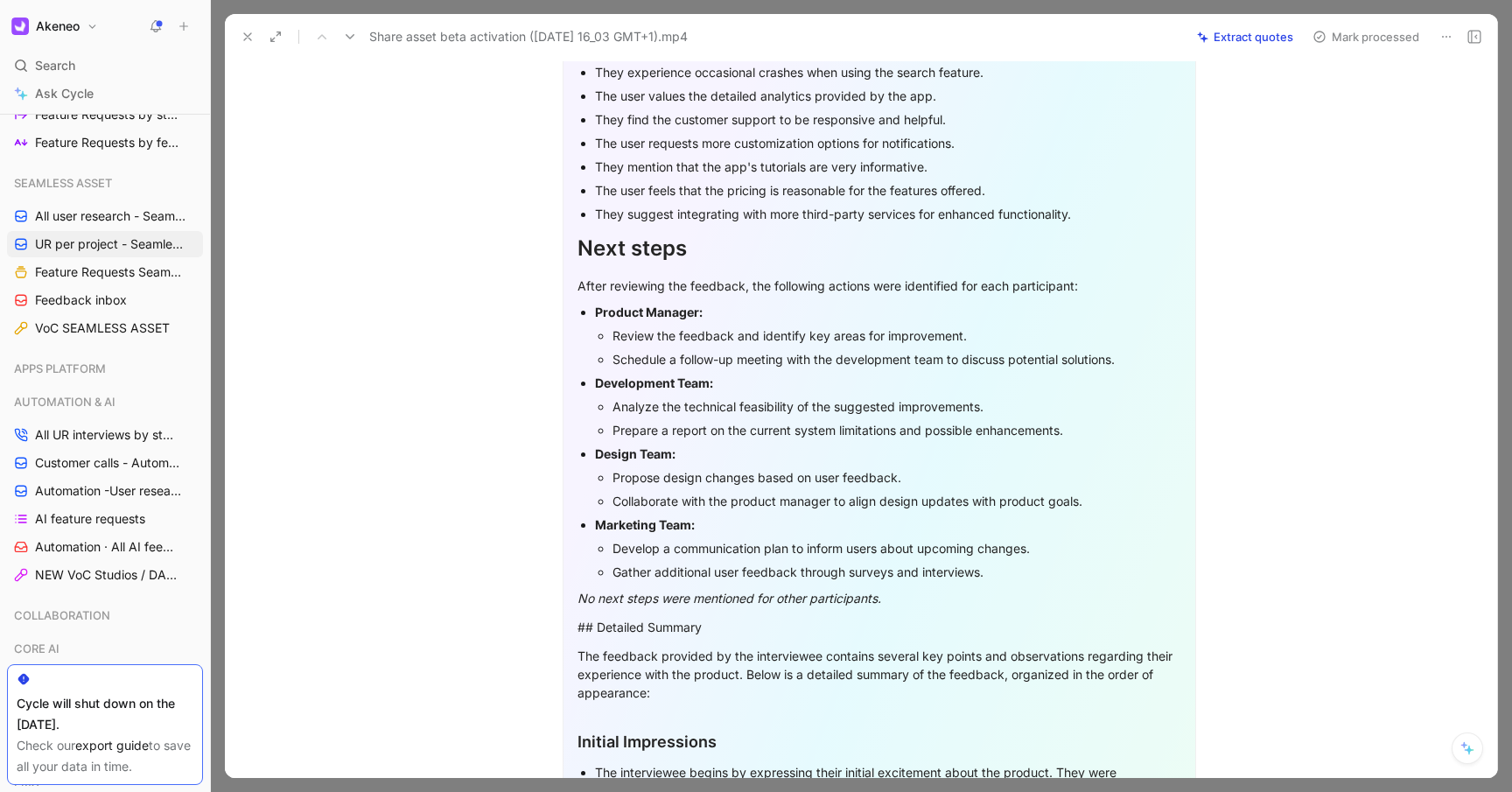
scroll to position [585, 0]
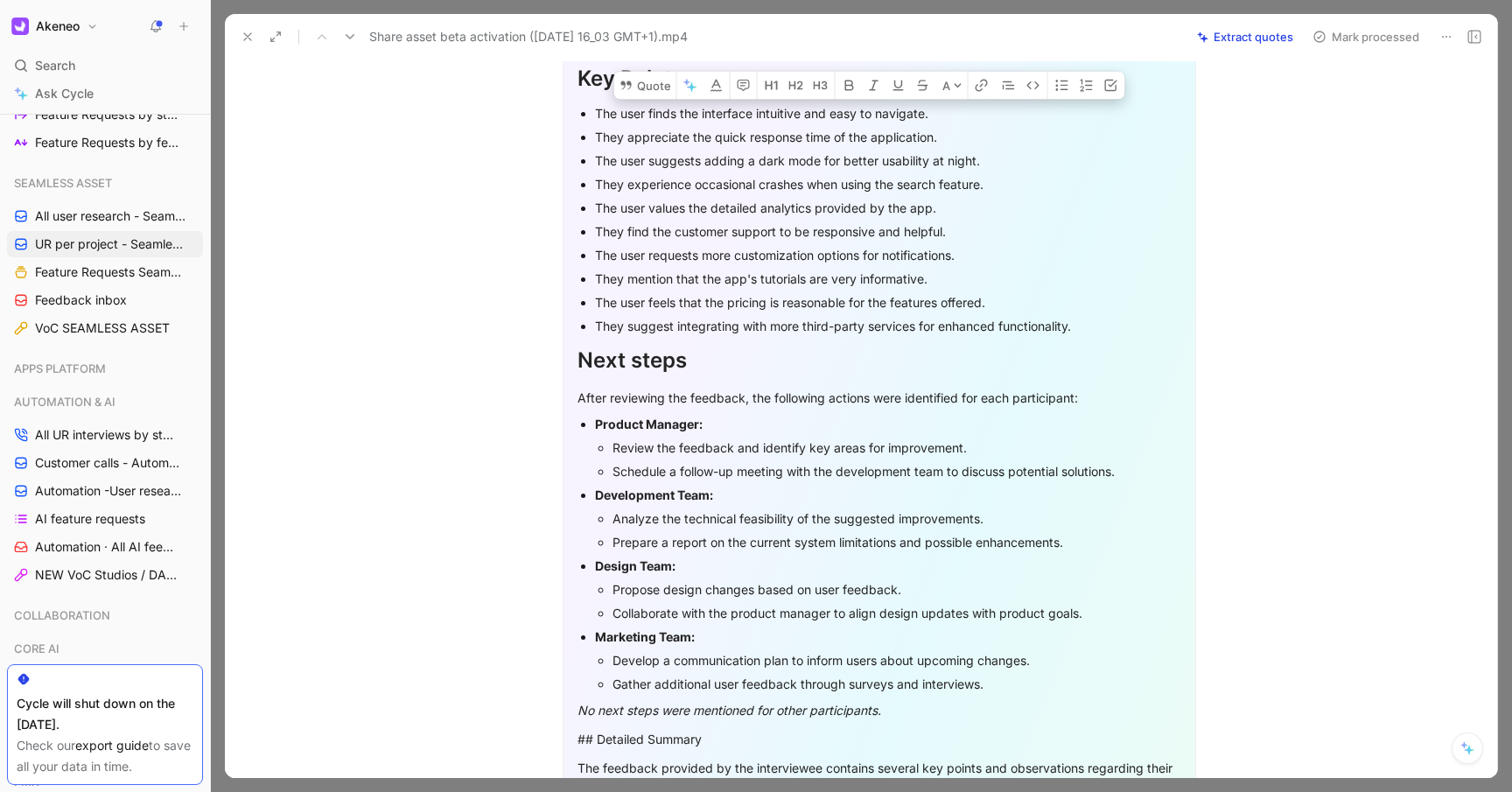
drag, startPoint x: 639, startPoint y: 150, endPoint x: 809, endPoint y: 358, distance: 268.6
click at [809, 338] on ul "The user finds the interface intuitive and easy to navigate. They appreciate th…" at bounding box center [879, 219] width 604 height 236
drag, startPoint x: 759, startPoint y: 358, endPoint x: 837, endPoint y: 378, distance: 80.5
click at [837, 378] on div "I'm sorry, but I need the feedback content to generate the analysis. Could you …" at bounding box center [879, 733] width 634 height 1503
drag, startPoint x: 591, startPoint y: 146, endPoint x: 760, endPoint y: 511, distance: 402.2
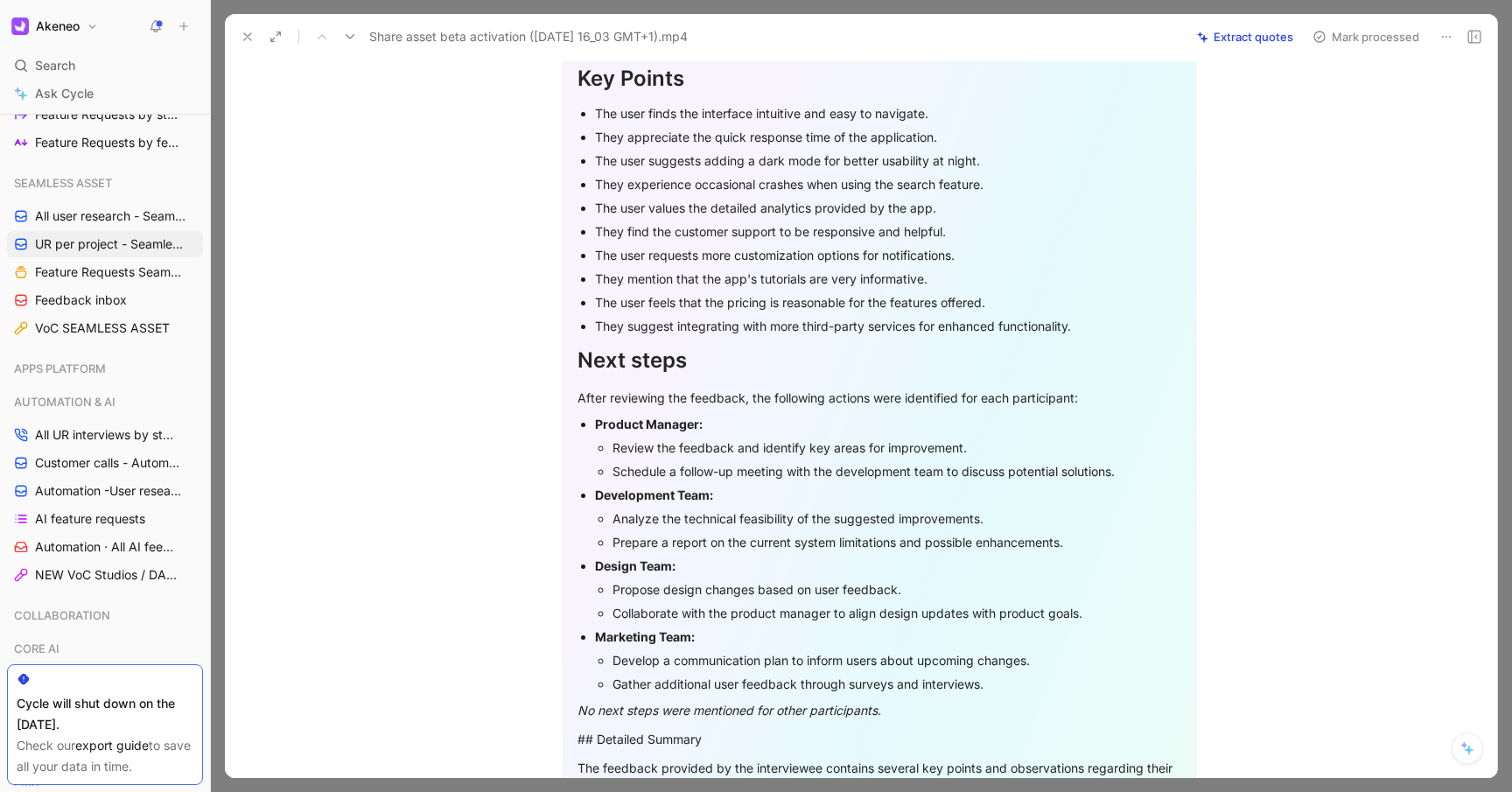
click at [760, 511] on div "I'm sorry, but I need the feedback content to generate the analysis. Could you …" at bounding box center [879, 733] width 634 height 1503
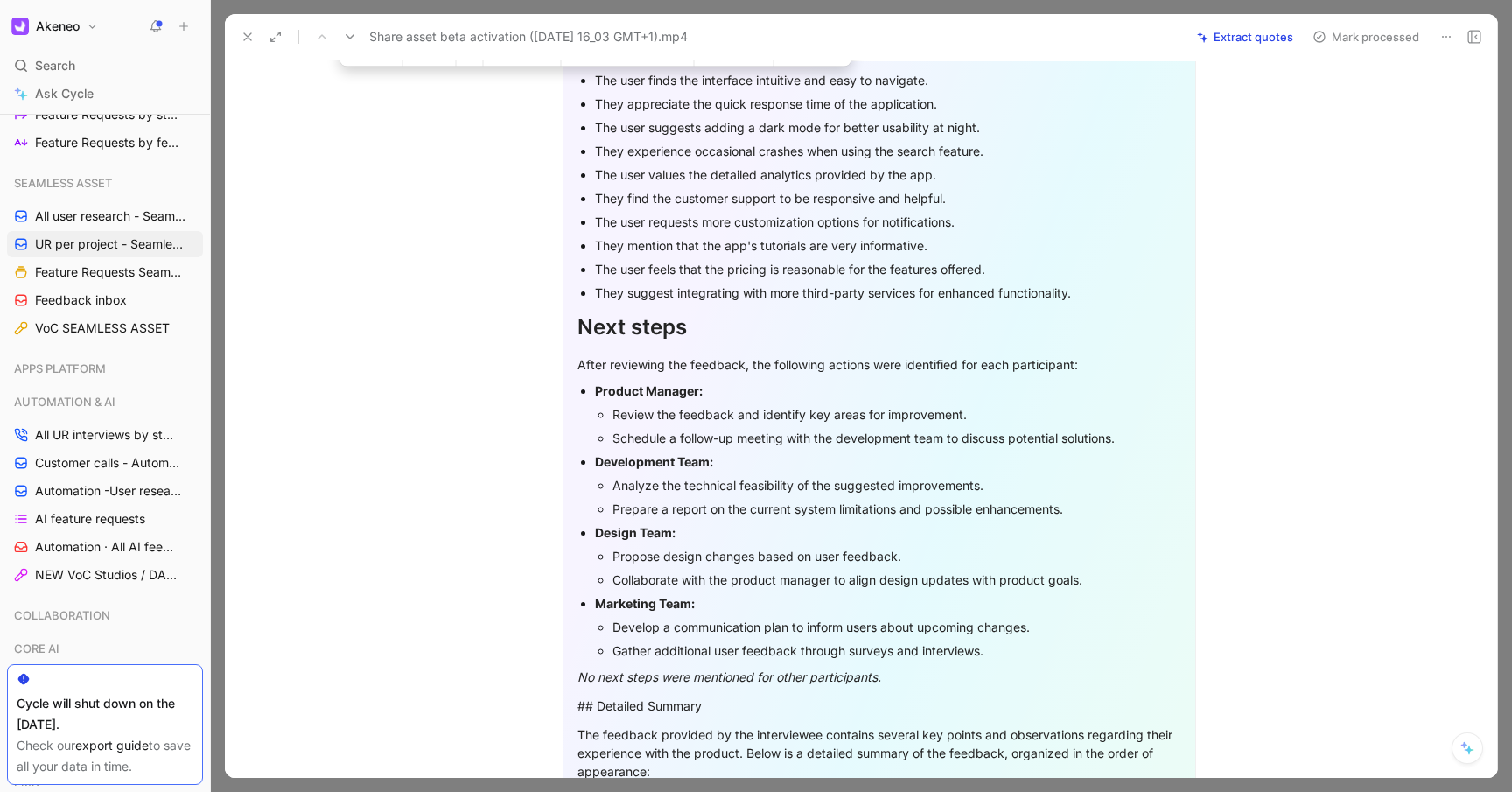
scroll to position [618, 0]
click at [244, 41] on icon at bounding box center [247, 36] width 14 height 14
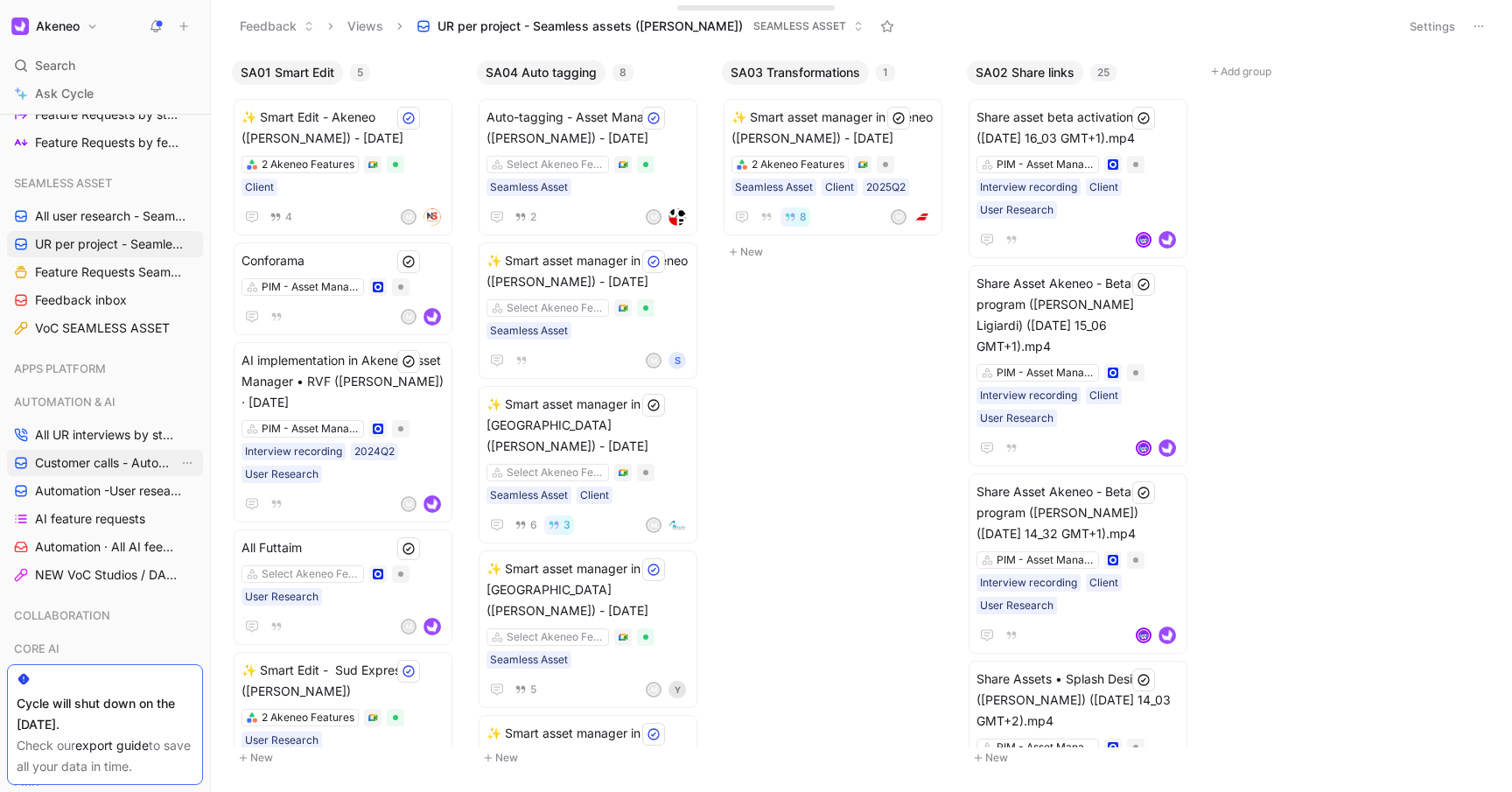
click at [85, 469] on span "Customer calls - Automation ([PERSON_NAME])" at bounding box center [107, 463] width 144 height 17
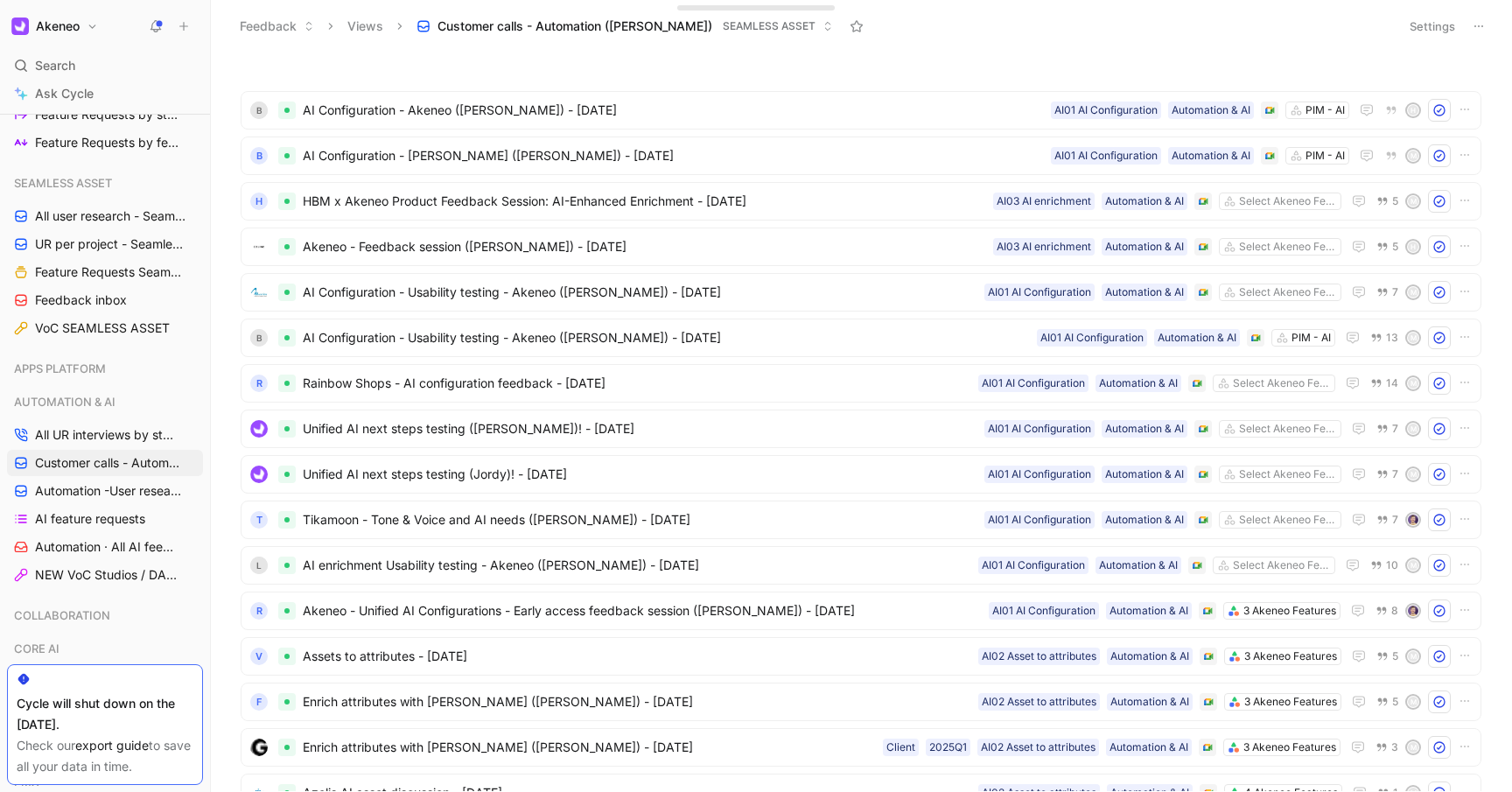
drag, startPoint x: 99, startPoint y: 483, endPoint x: 99, endPoint y: 415, distance: 68.0
click at [99, 483] on span "Automation -User research per project" at bounding box center [110, 491] width 148 height 17
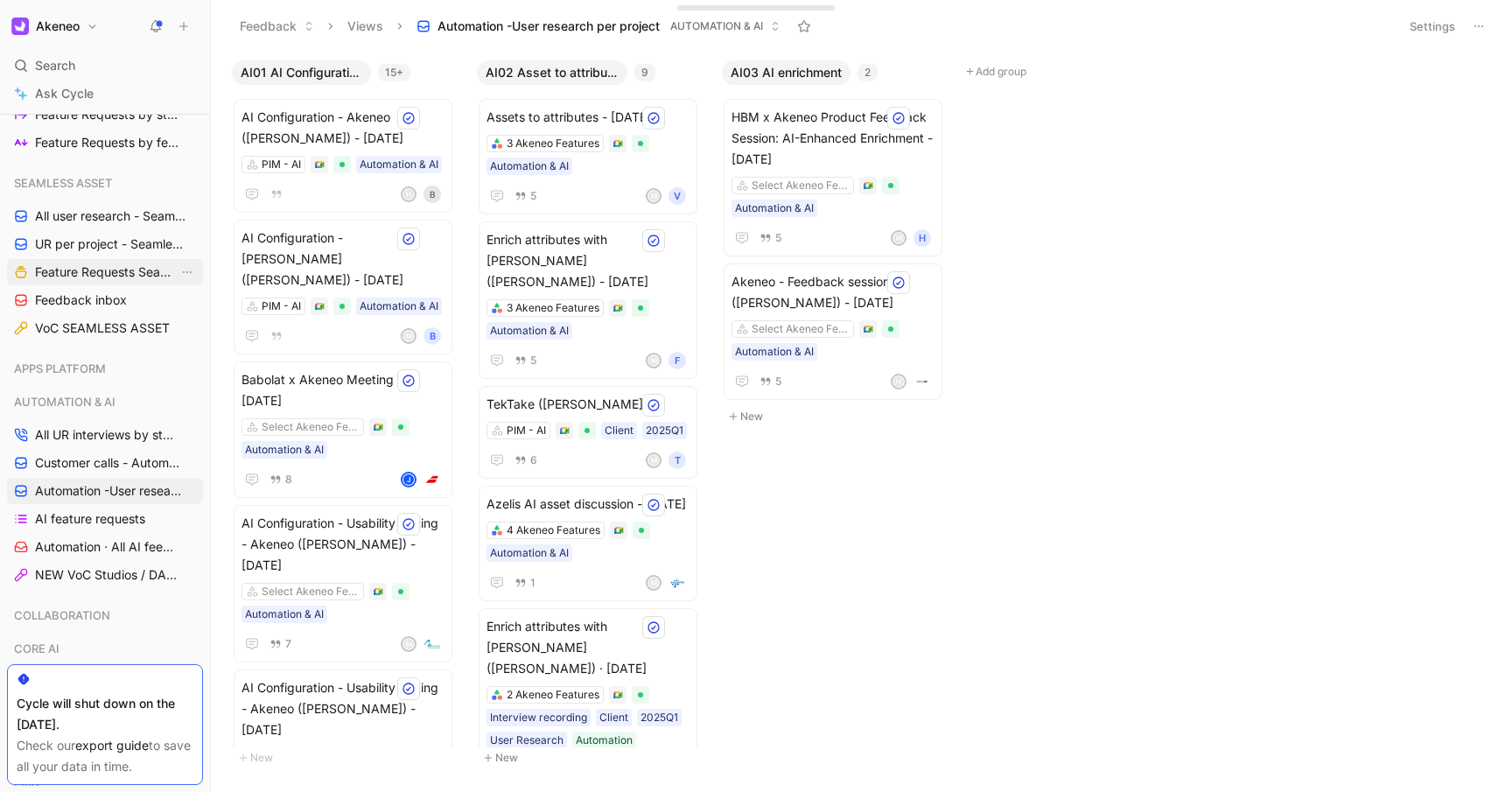
click at [103, 269] on span "Feature Requests Seamless Assets" at bounding box center [107, 272] width 144 height 17
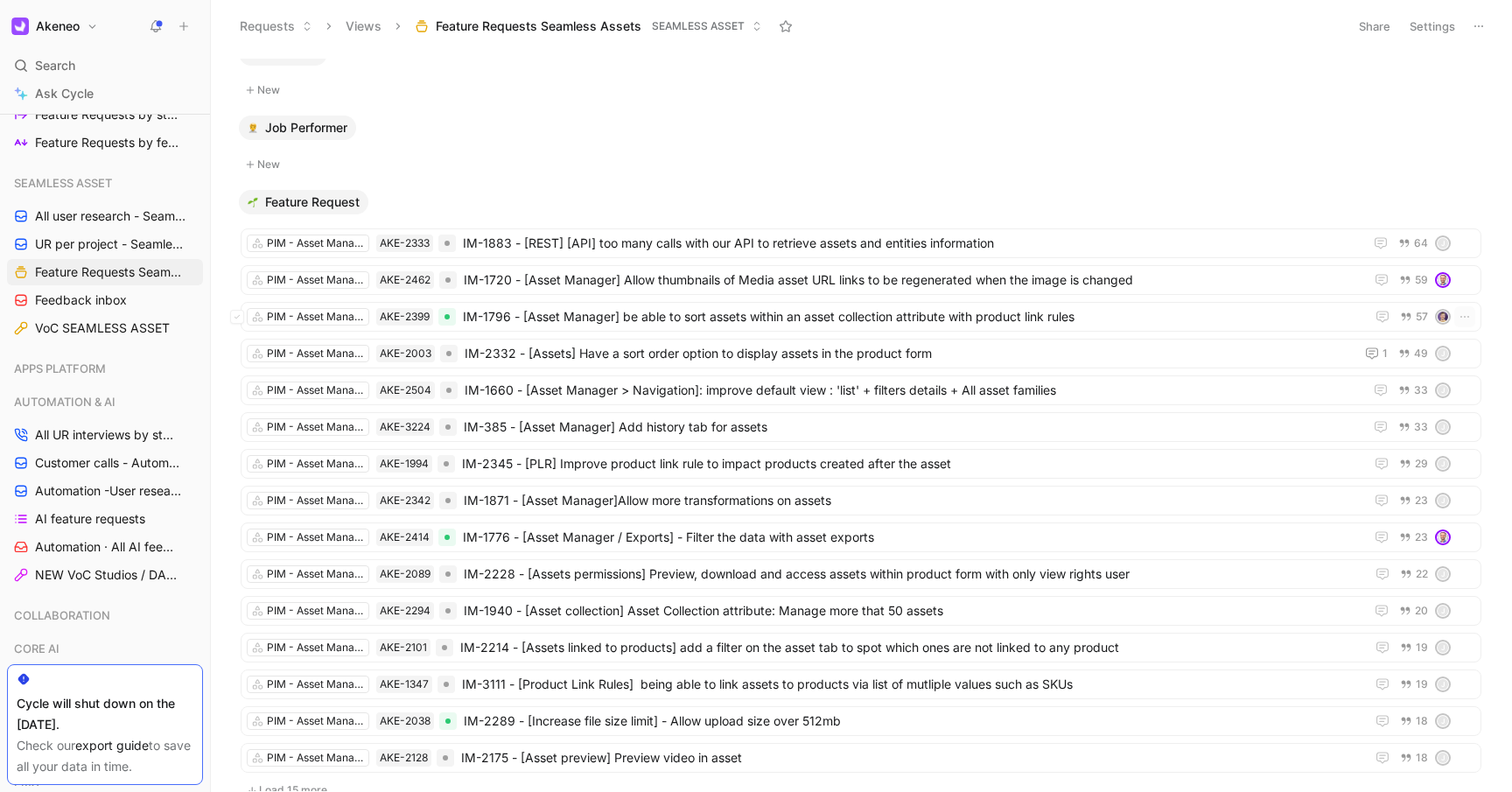
scroll to position [711, 0]
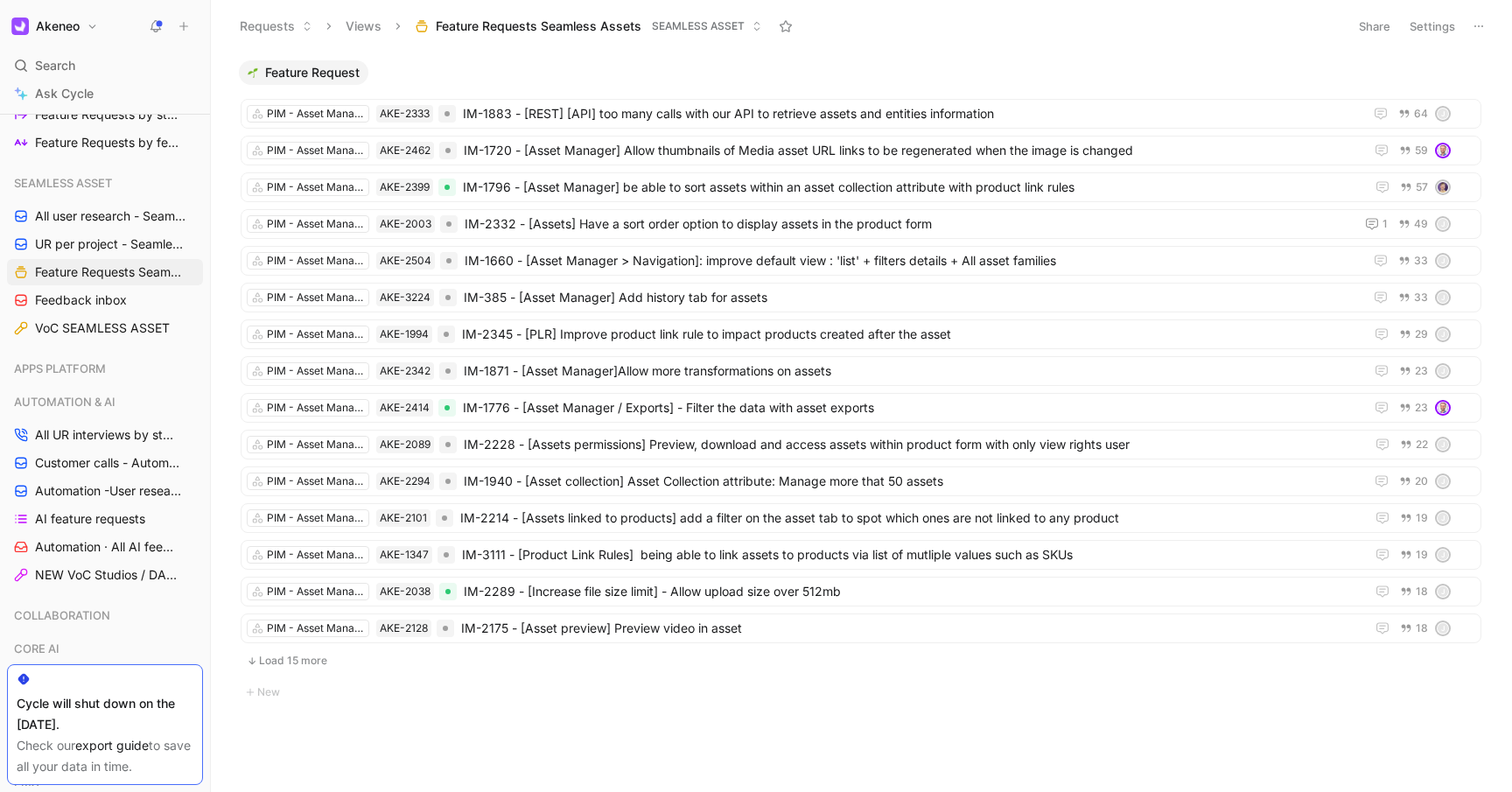
click at [316, 665] on button "Load 15 more" at bounding box center [861, 660] width 1240 height 21
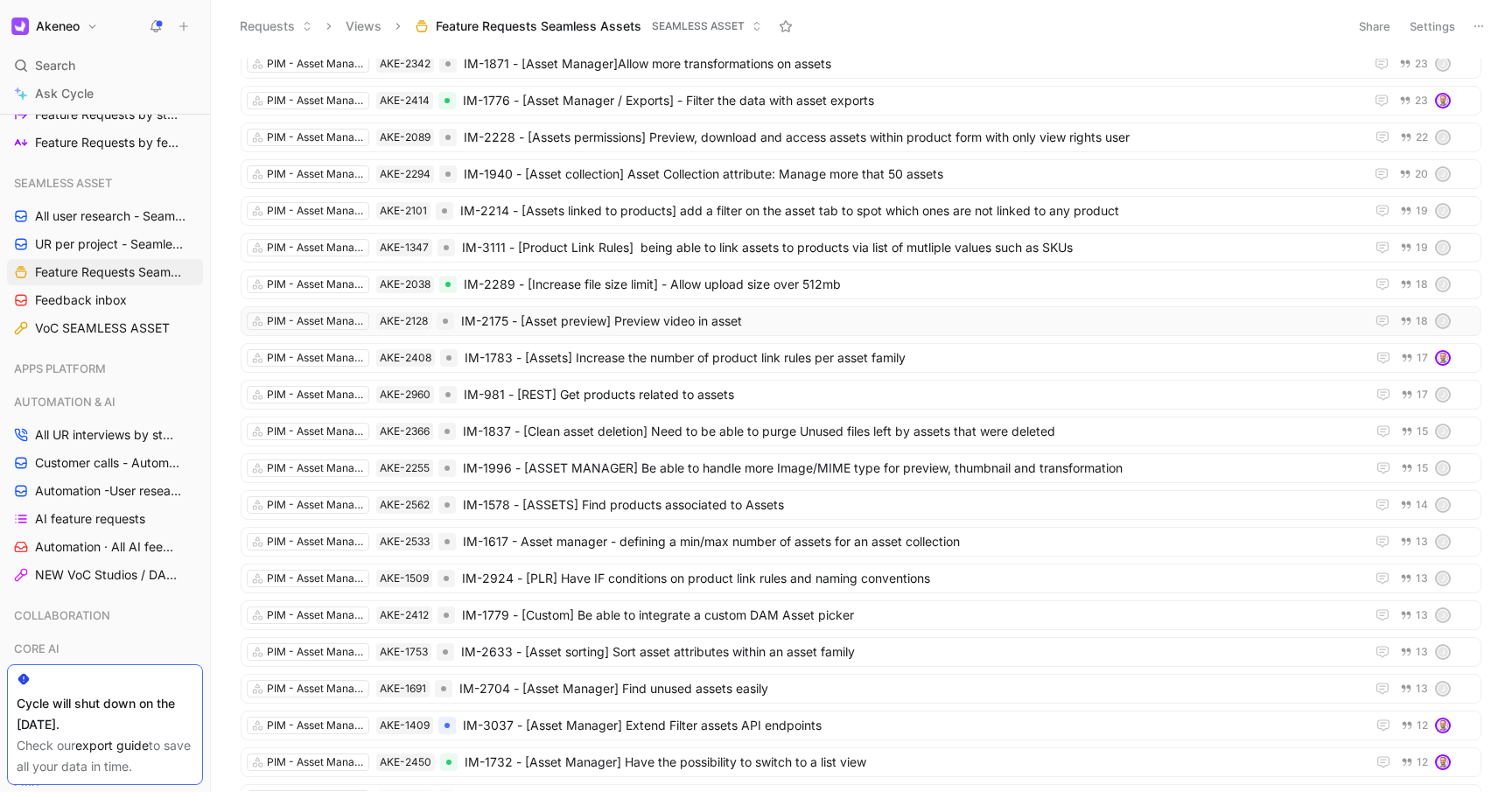
scroll to position [1226, 0]
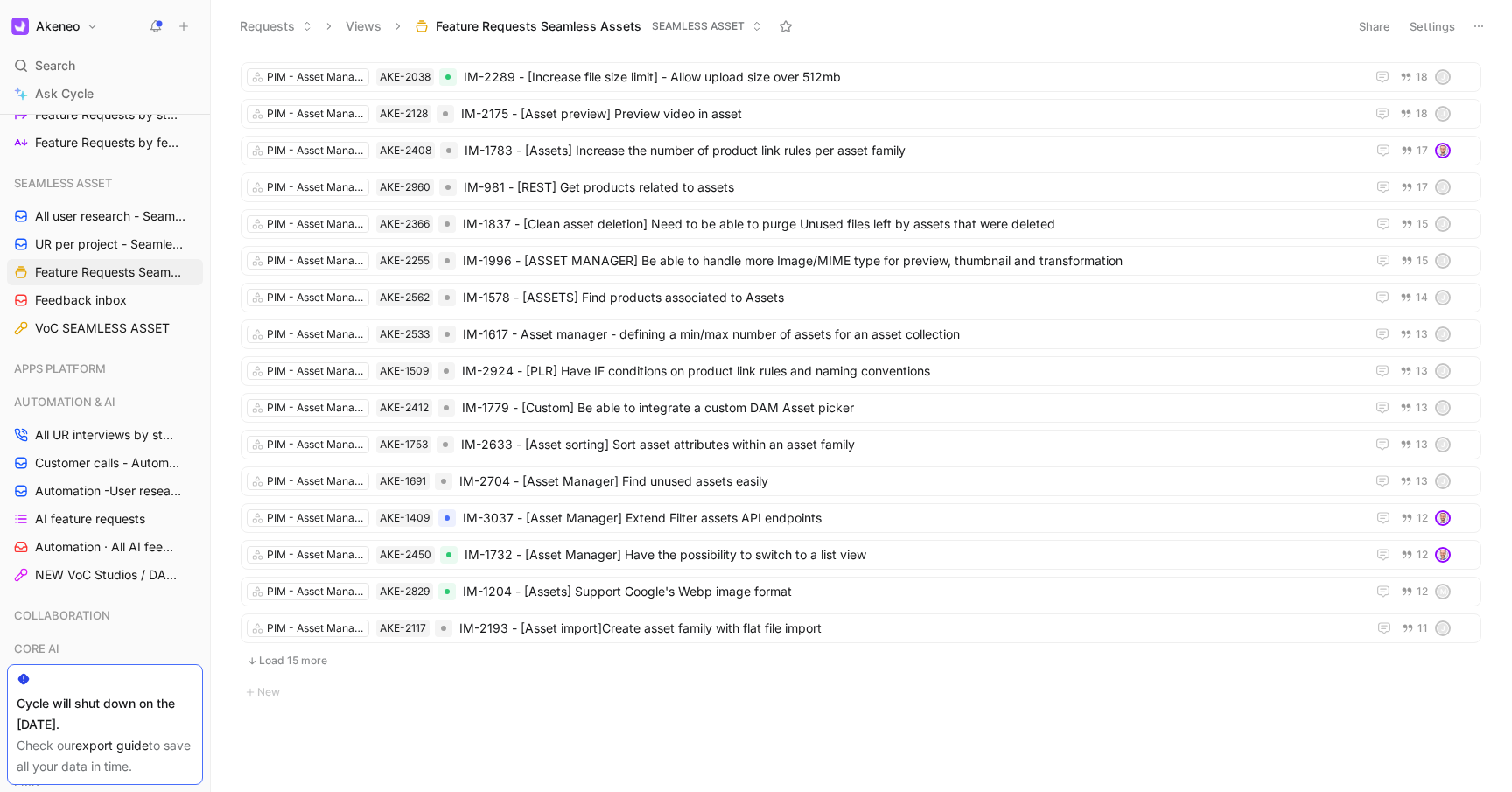
click at [299, 657] on button "Load 15 more" at bounding box center [861, 660] width 1240 height 21
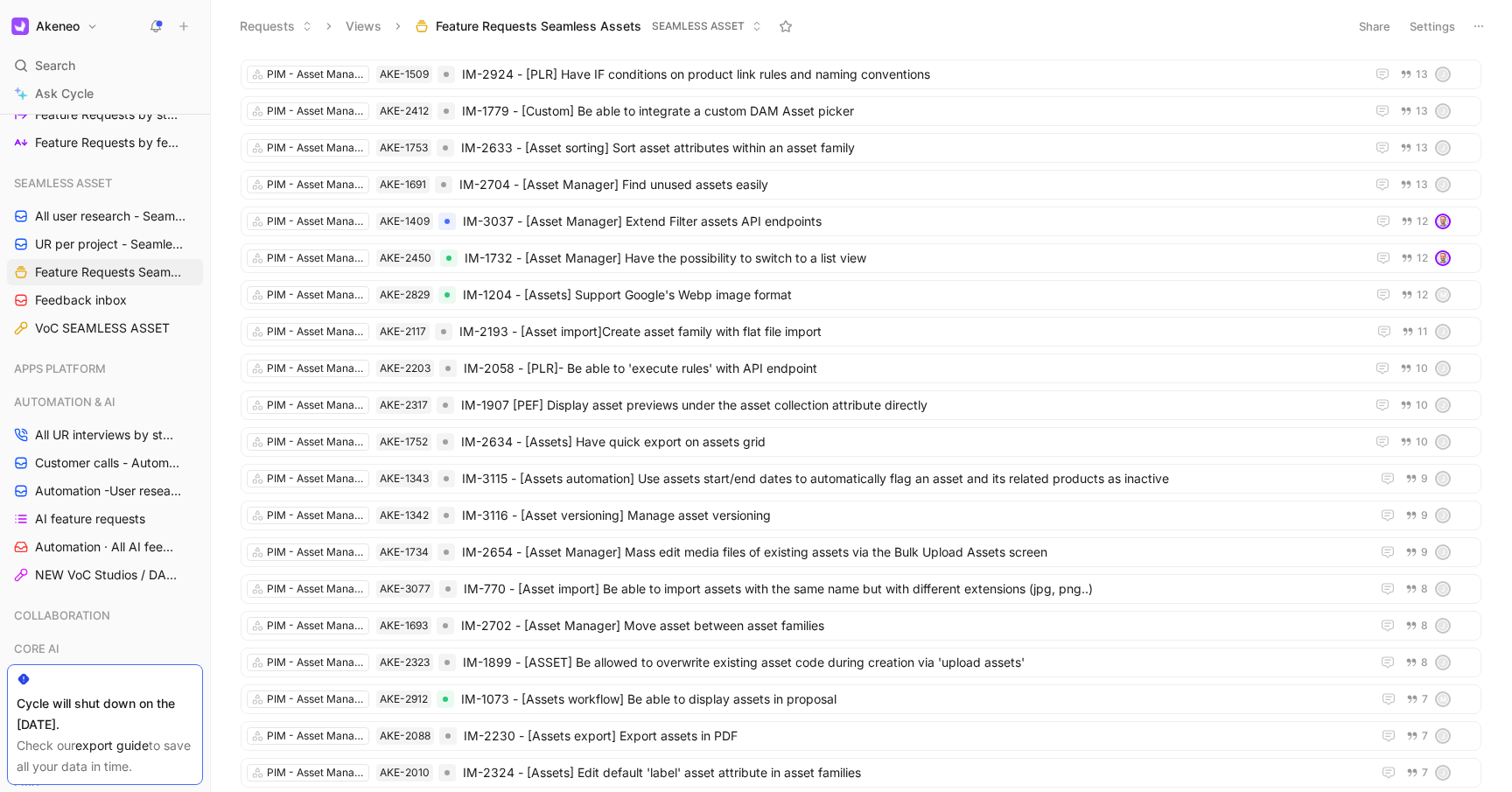
scroll to position [1777, 0]
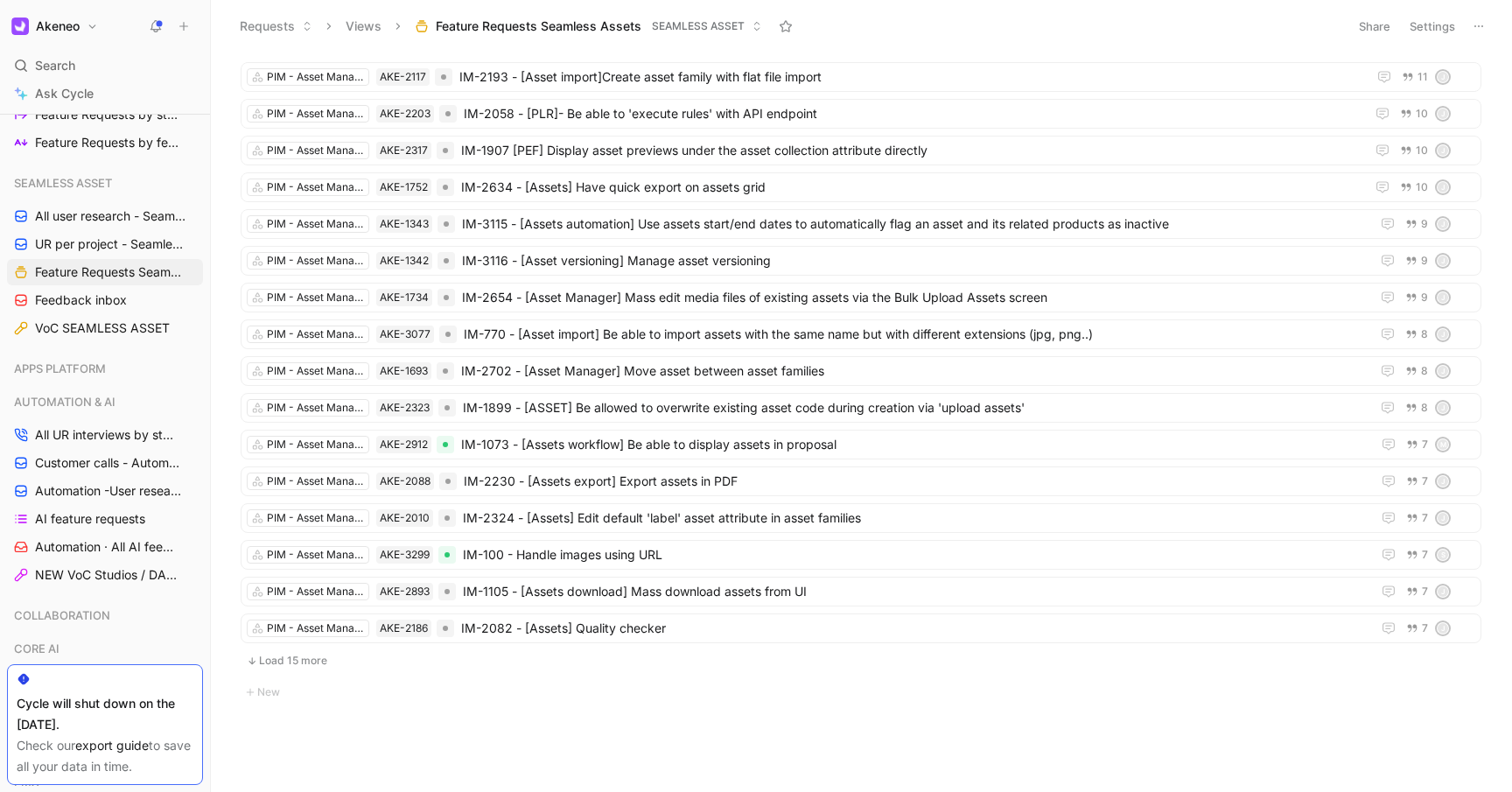
click at [297, 654] on button "Load 15 more" at bounding box center [861, 660] width 1240 height 21
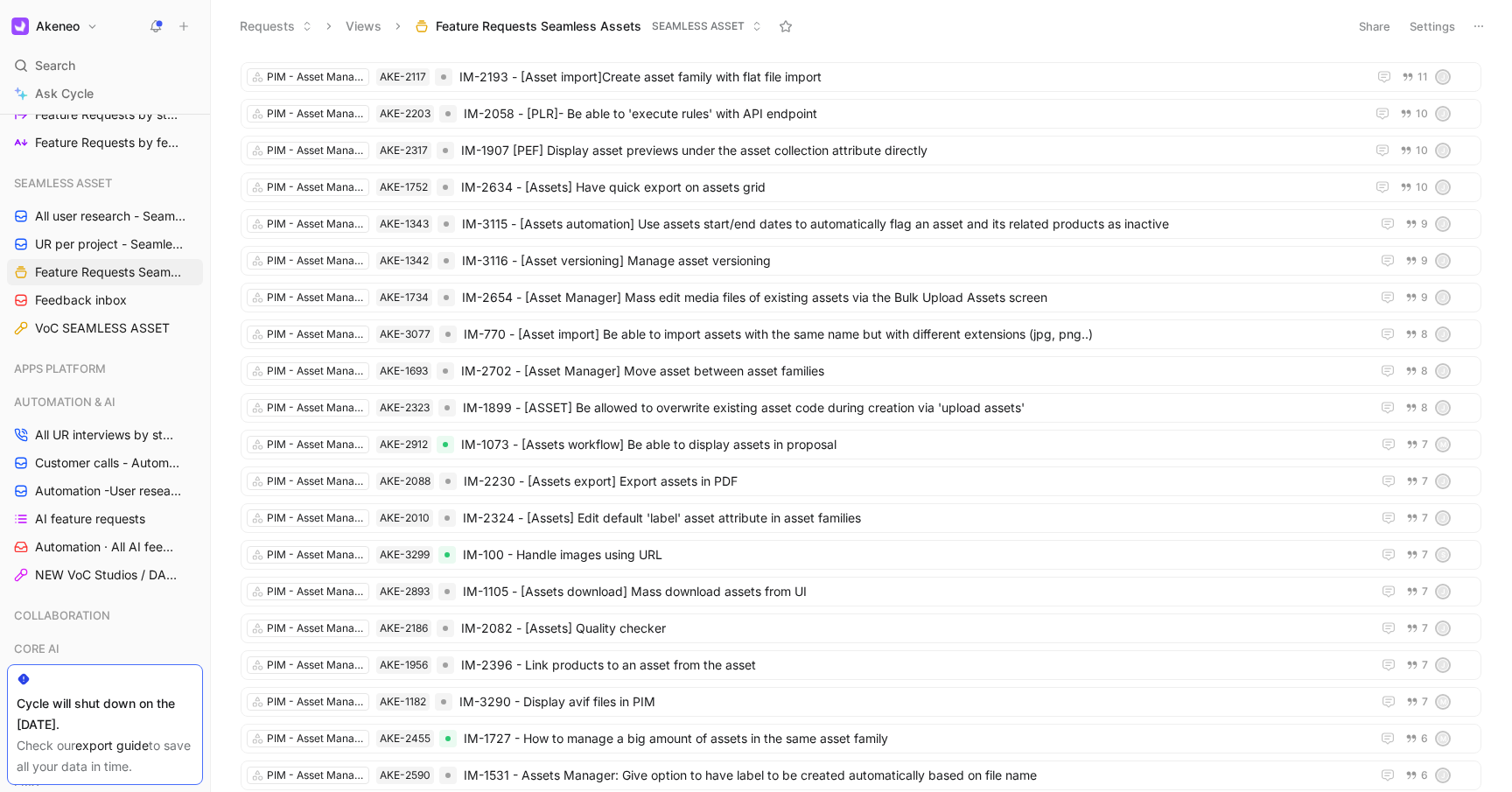
scroll to position [2218, 0]
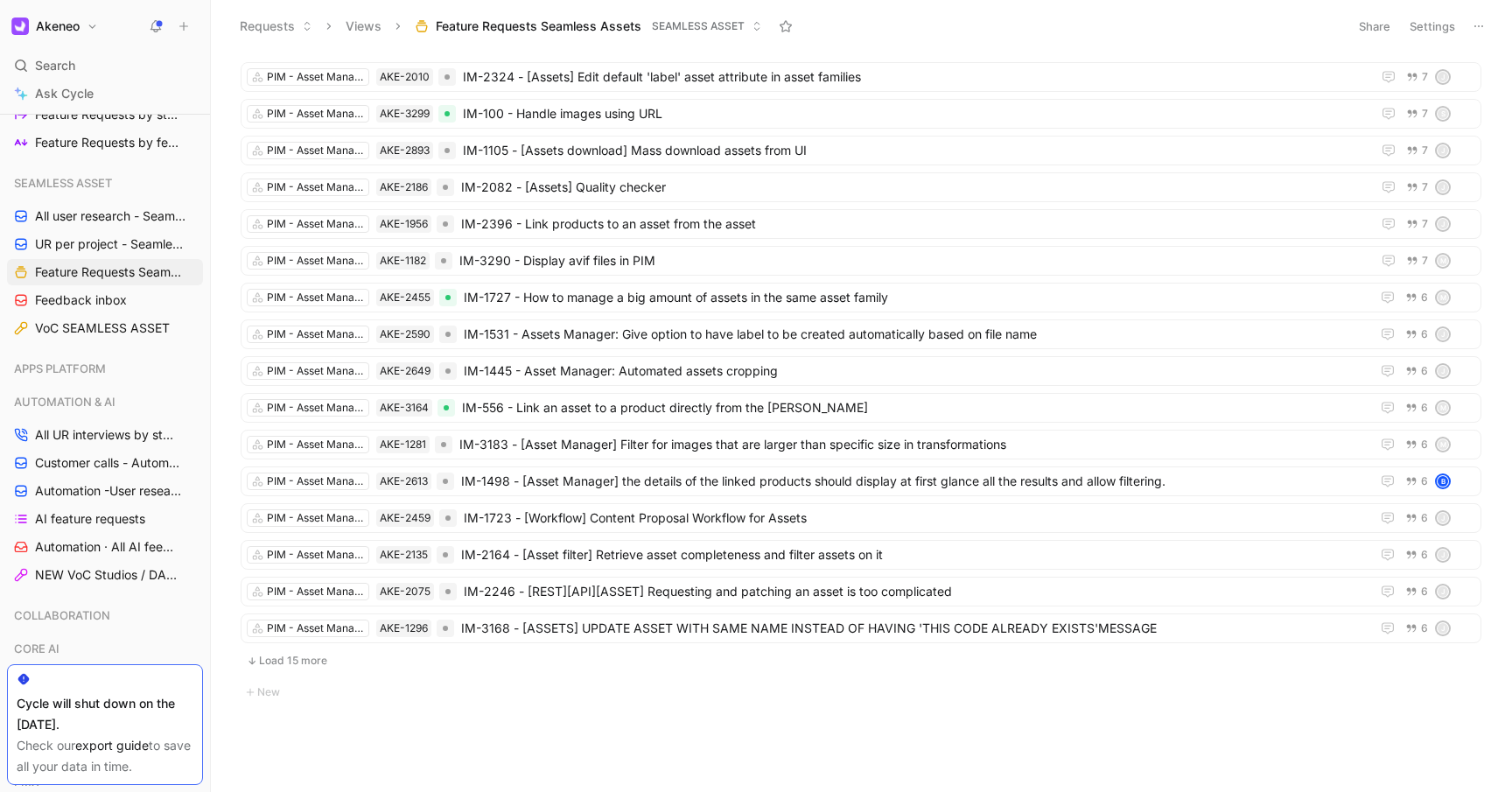
click at [289, 663] on button "Load 15 more" at bounding box center [861, 660] width 1240 height 21
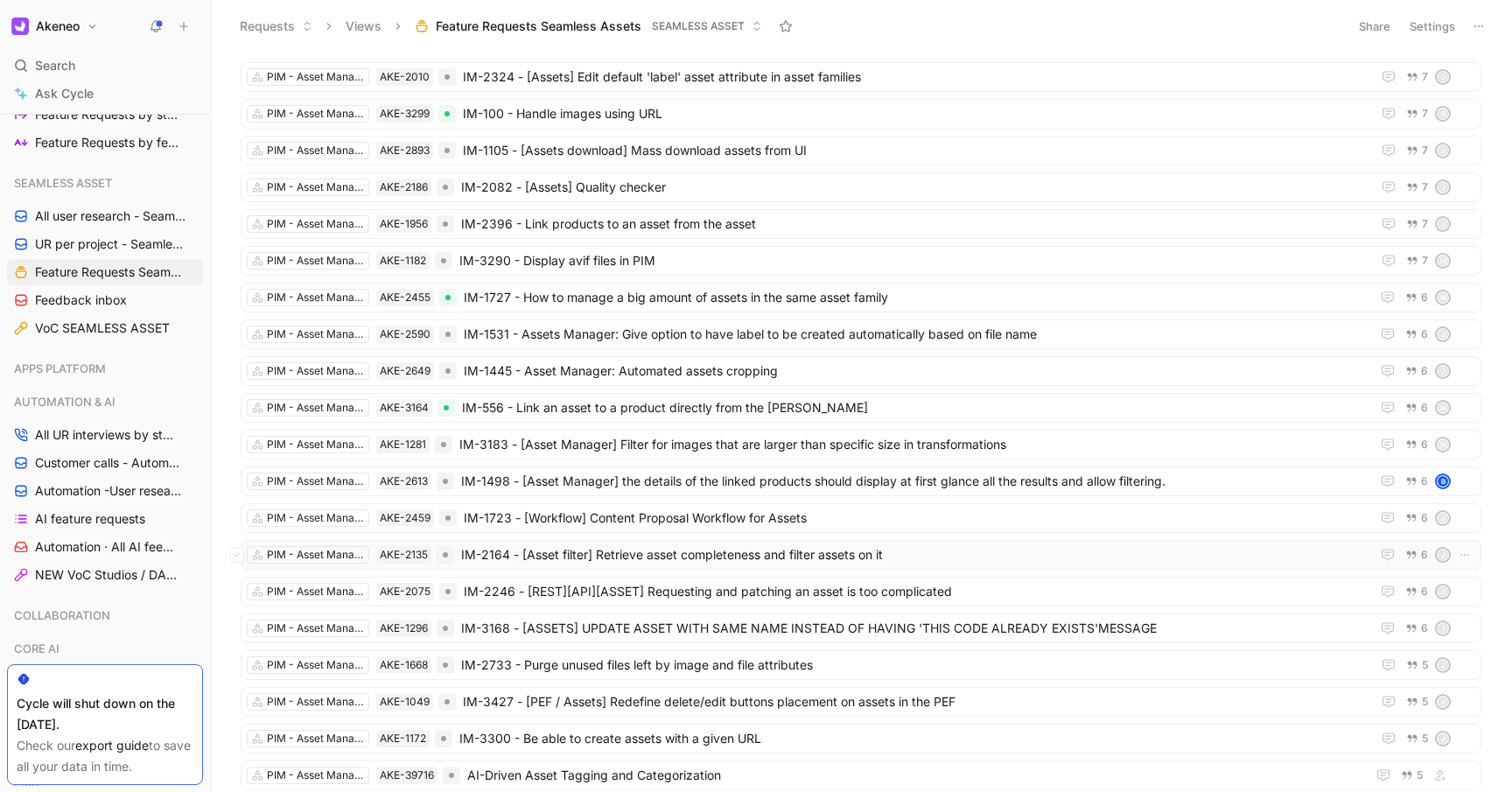
scroll to position [2512, 0]
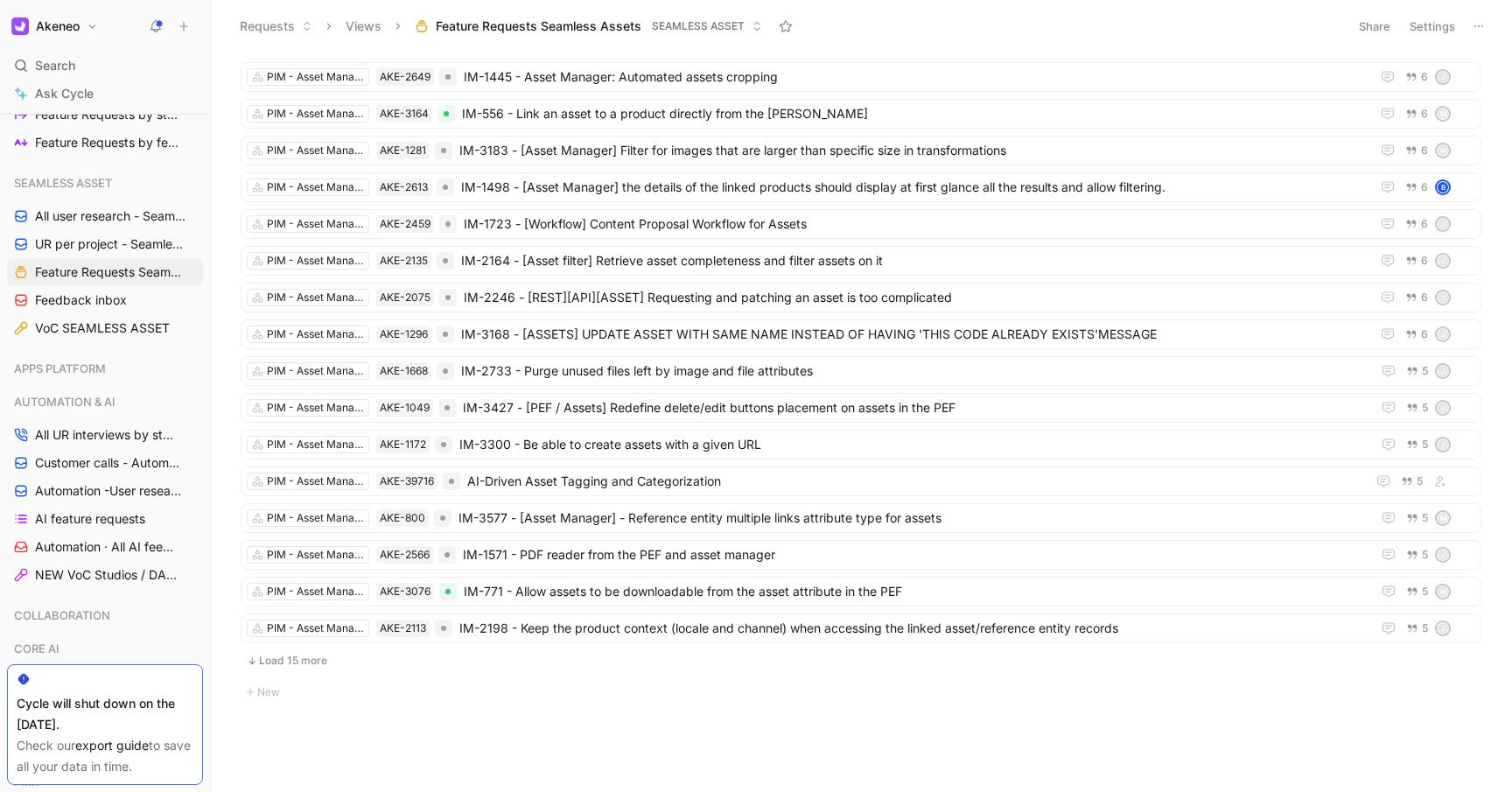
click at [313, 664] on button "Load 15 more" at bounding box center [861, 660] width 1240 height 21
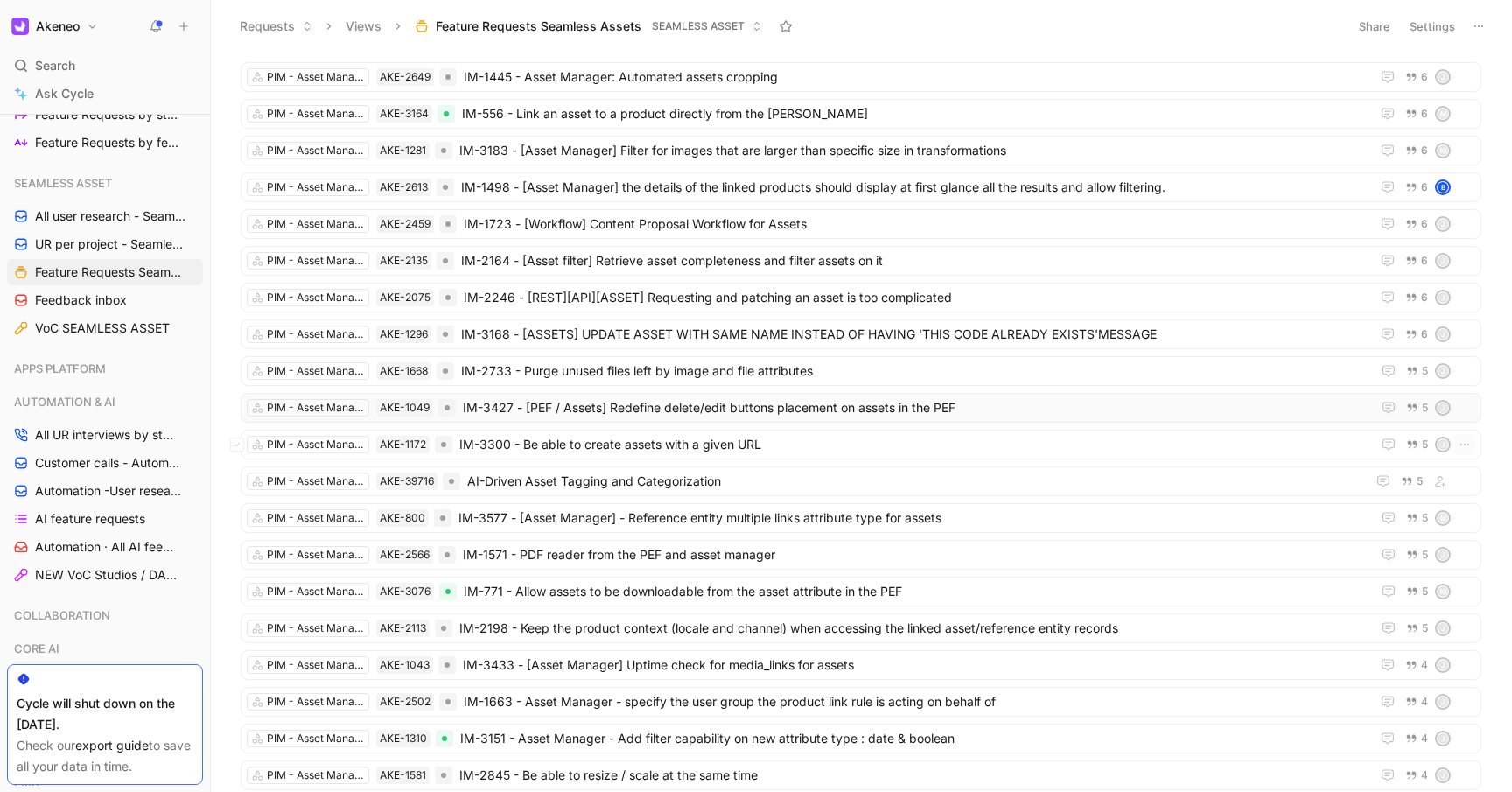
scroll to position [3067, 0]
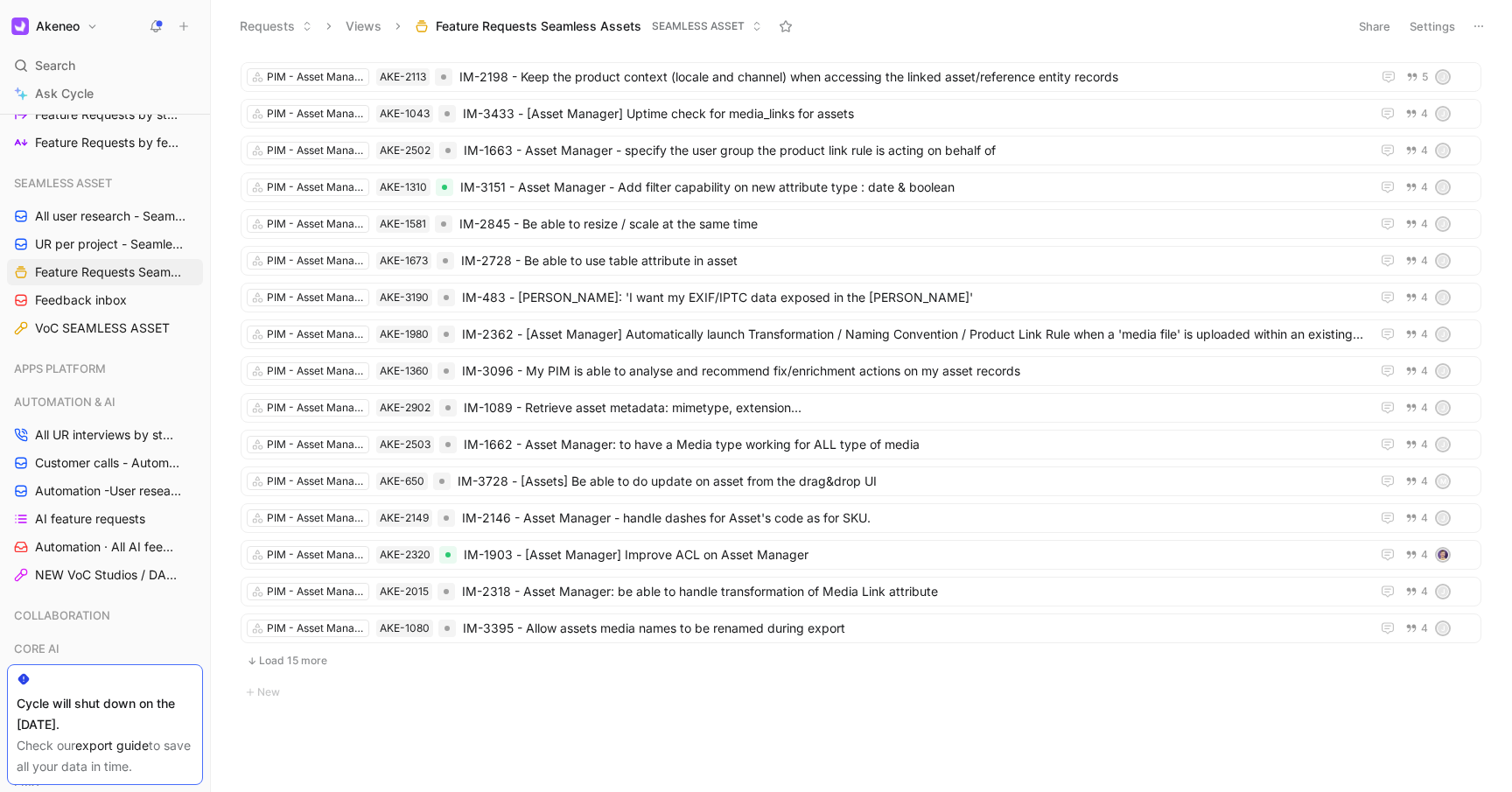
click at [285, 668] on button "Load 15 more" at bounding box center [861, 660] width 1240 height 21
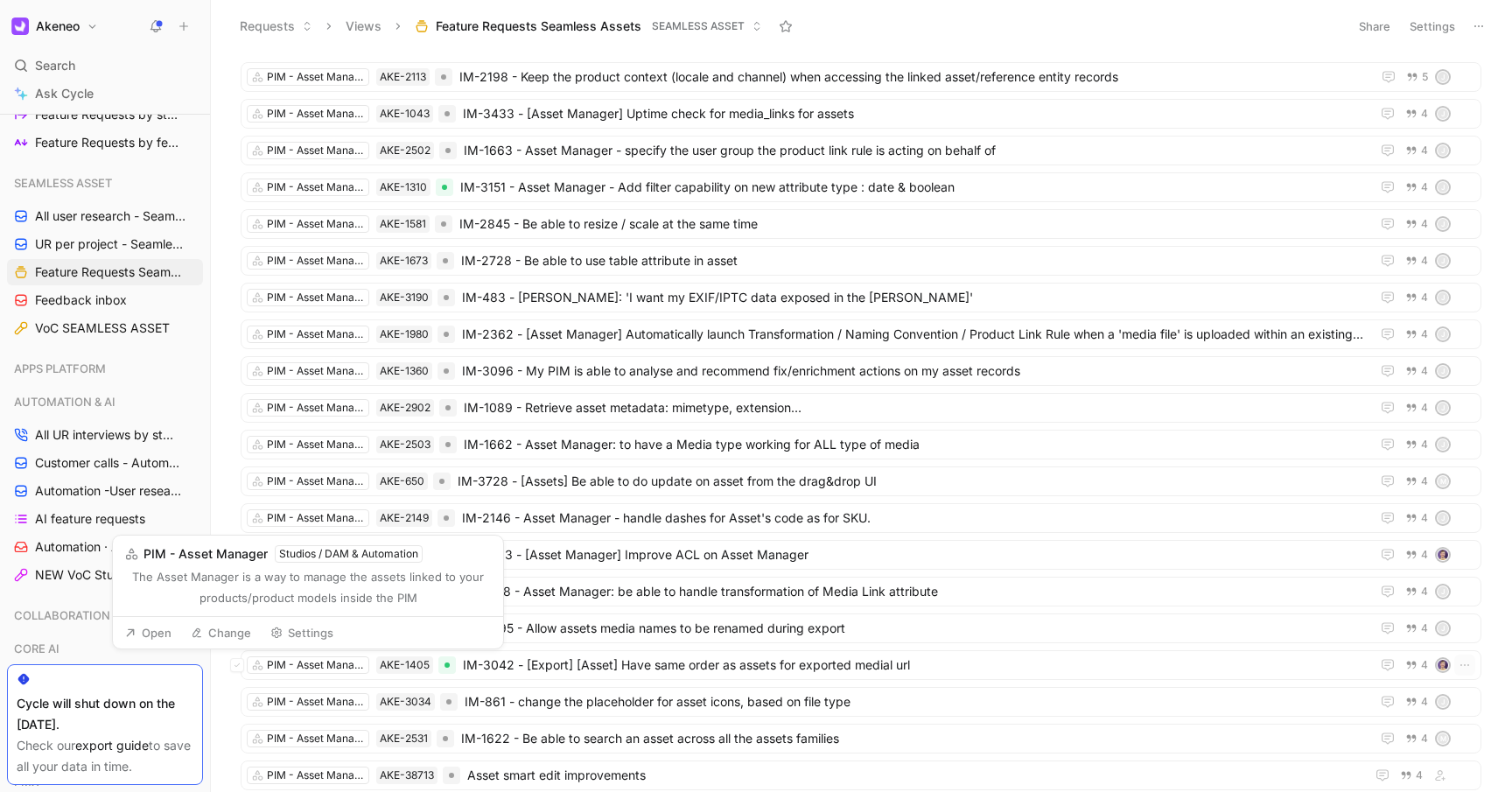
scroll to position [3360, 0]
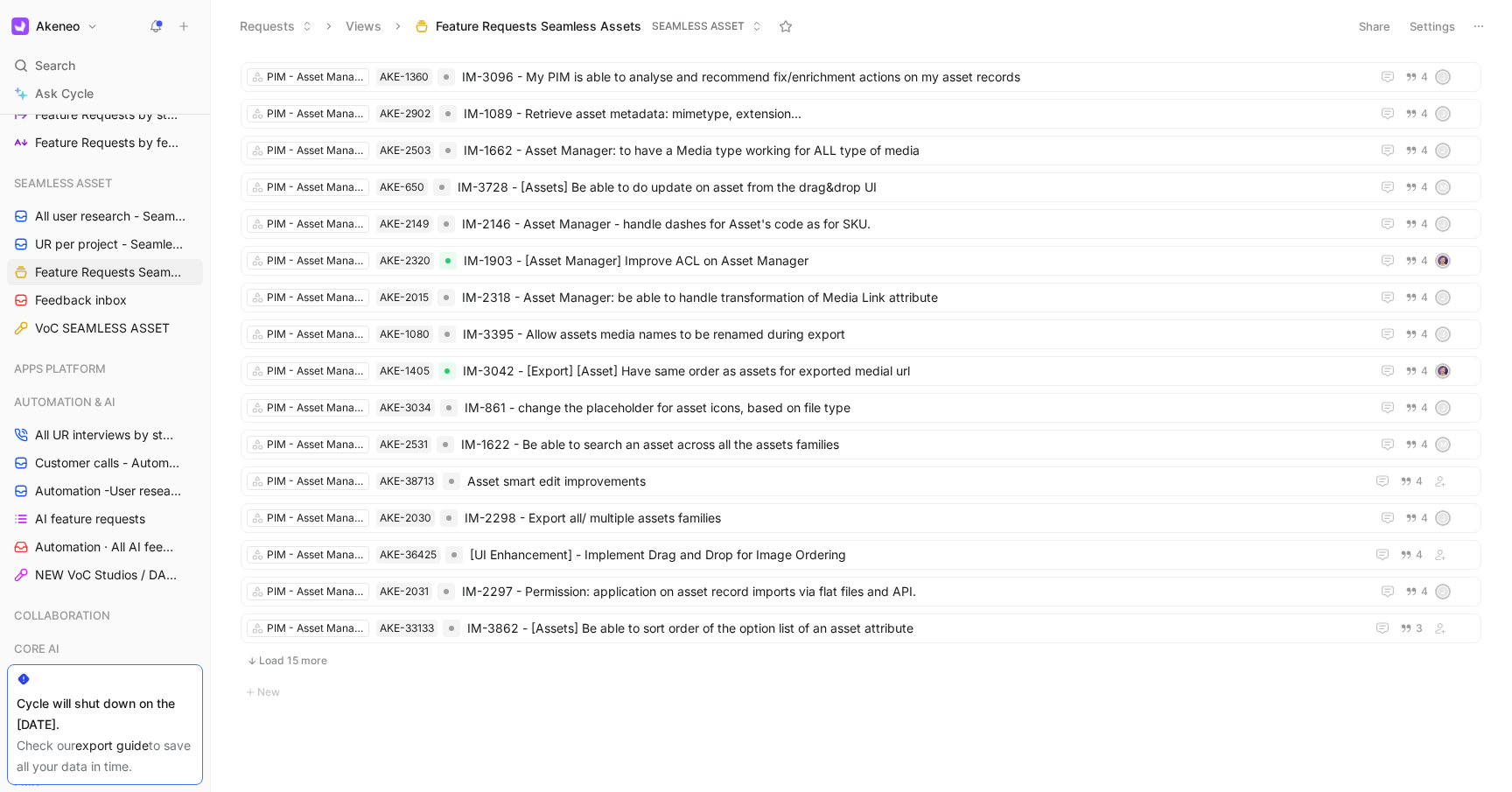
click at [281, 660] on button "Load 15 more" at bounding box center [861, 660] width 1240 height 21
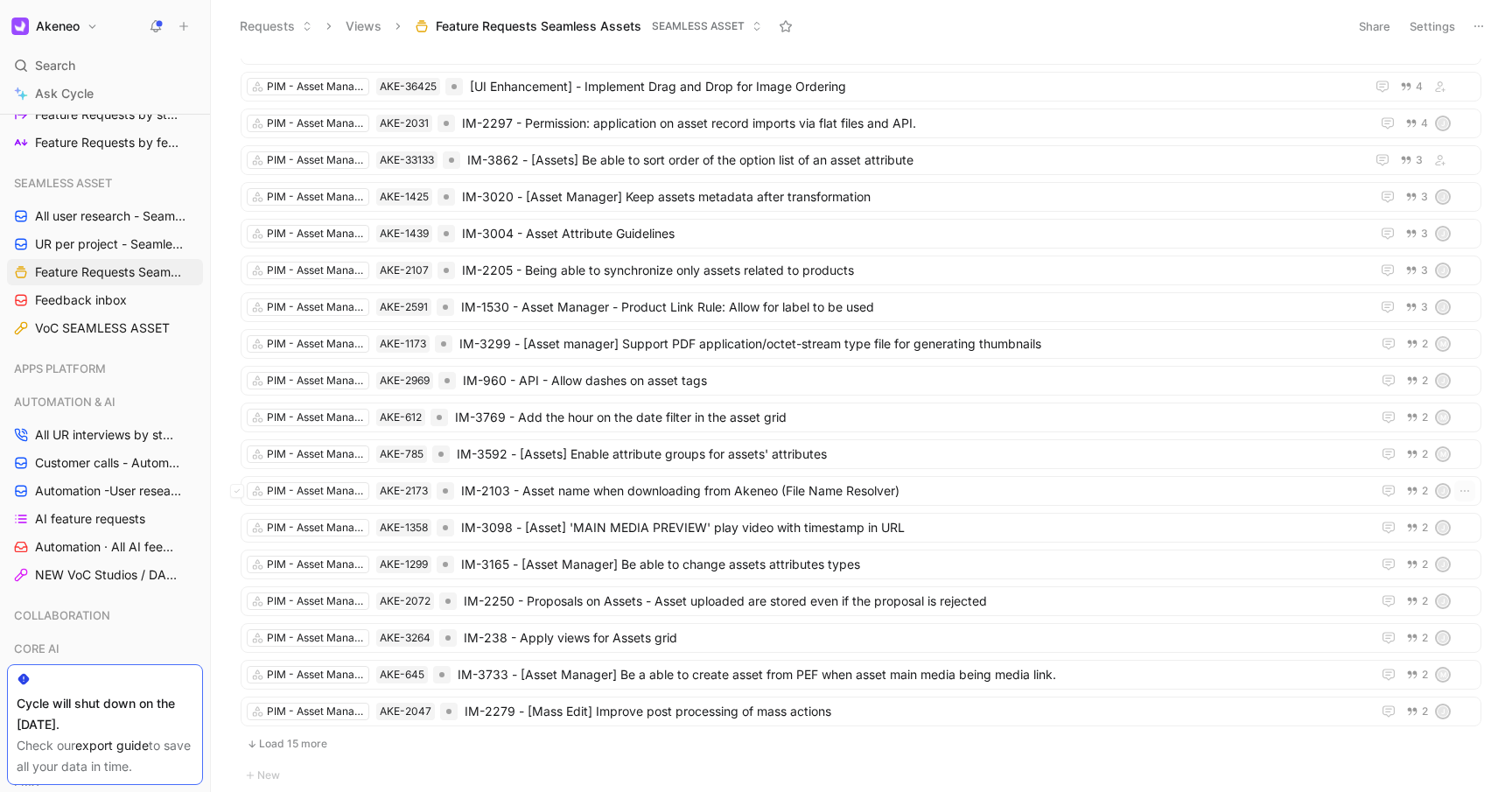
scroll to position [3911, 0]
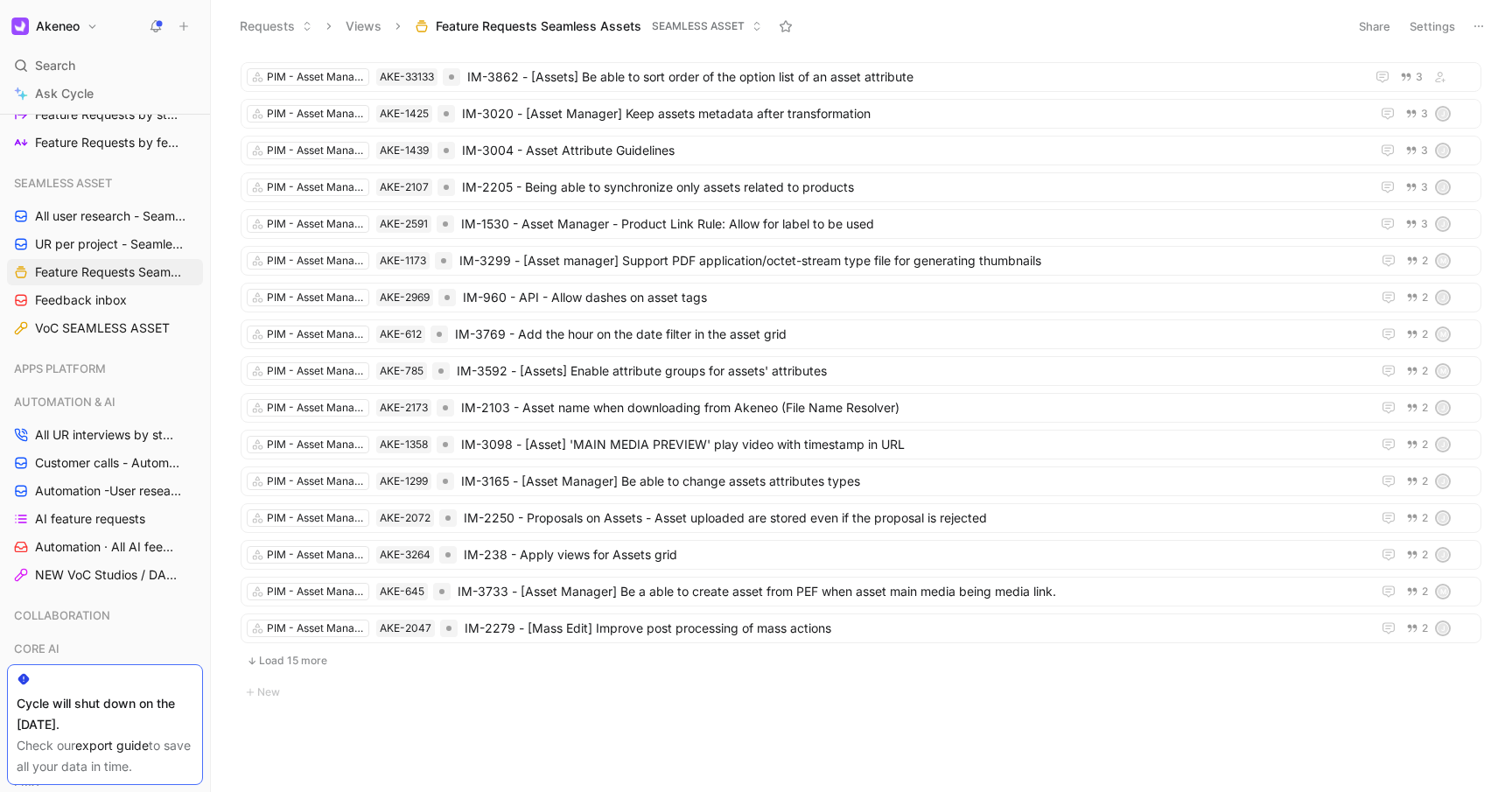
click at [291, 660] on button "Load 15 more" at bounding box center [861, 660] width 1240 height 21
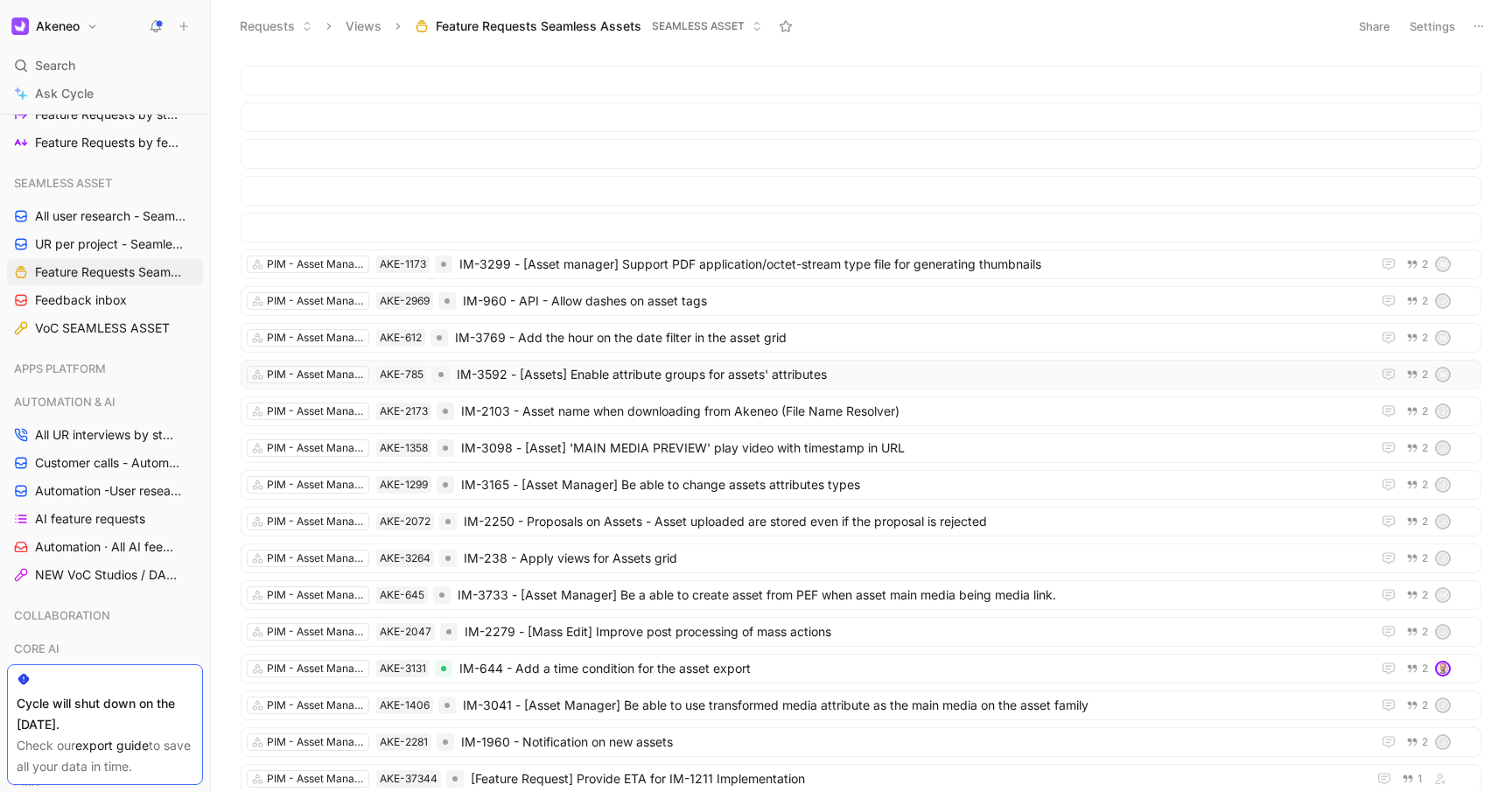
scroll to position [4466, 0]
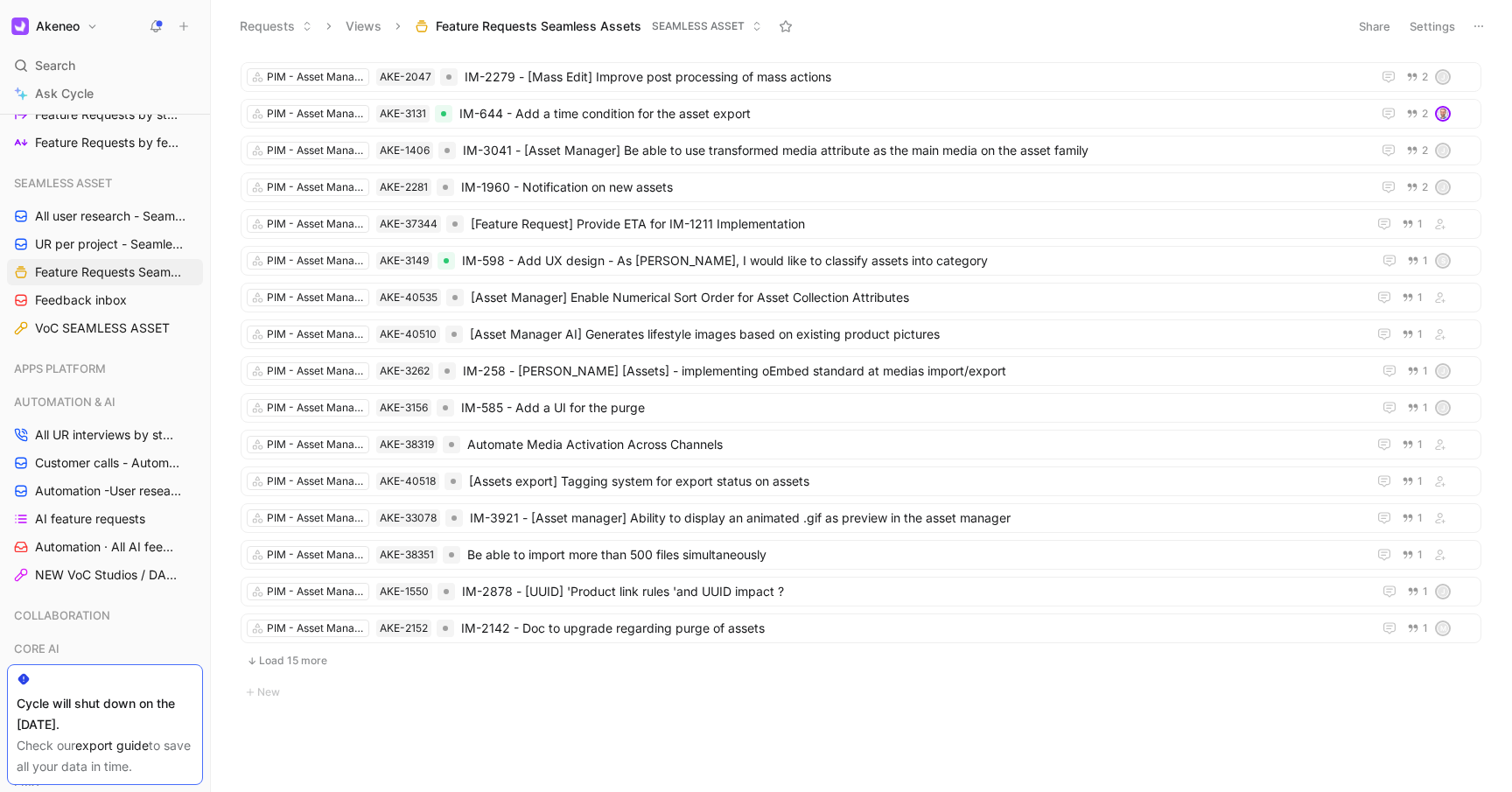
click at [290, 660] on button "Load 15 more" at bounding box center [861, 660] width 1240 height 21
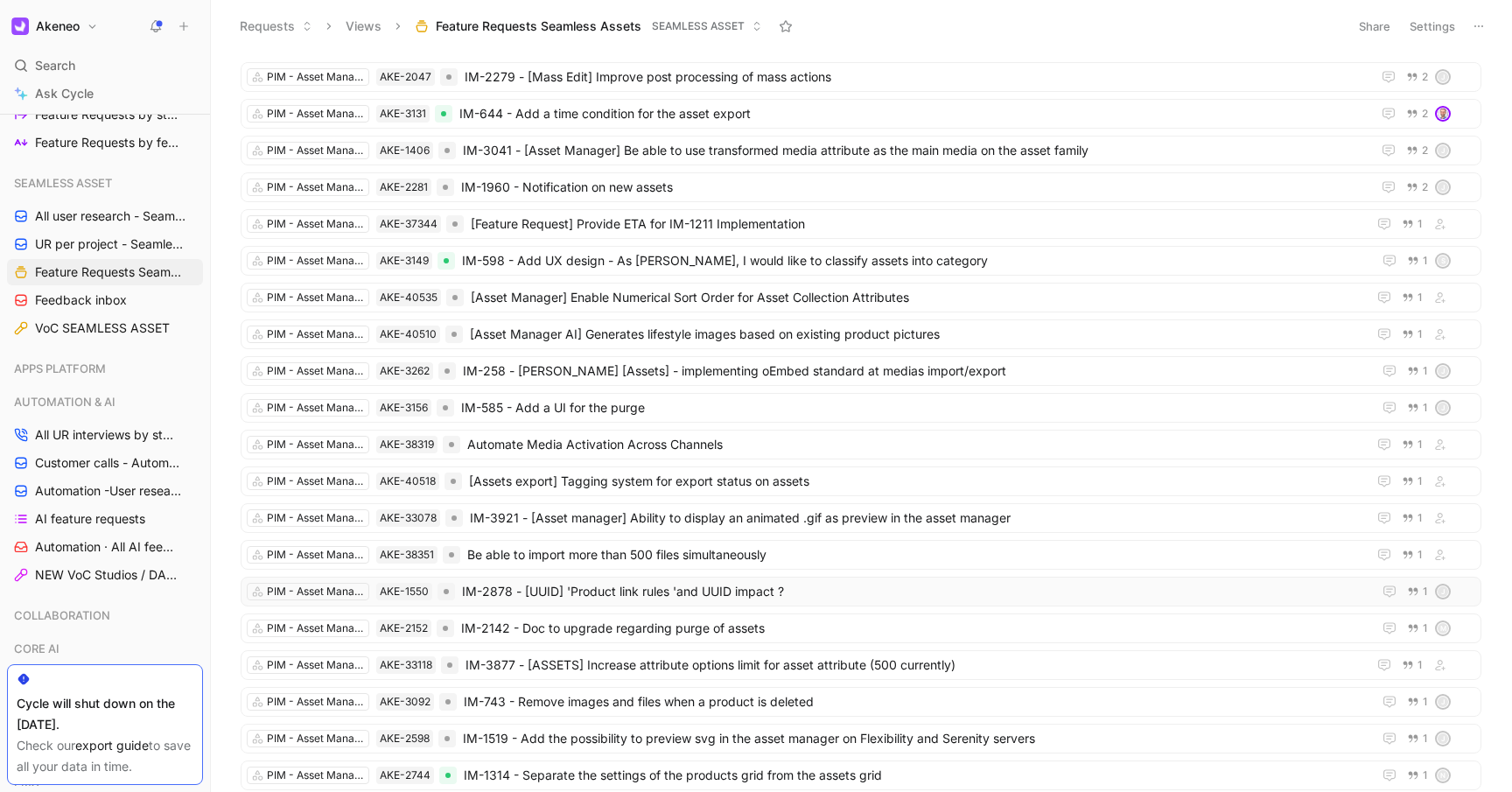
scroll to position [4760, 0]
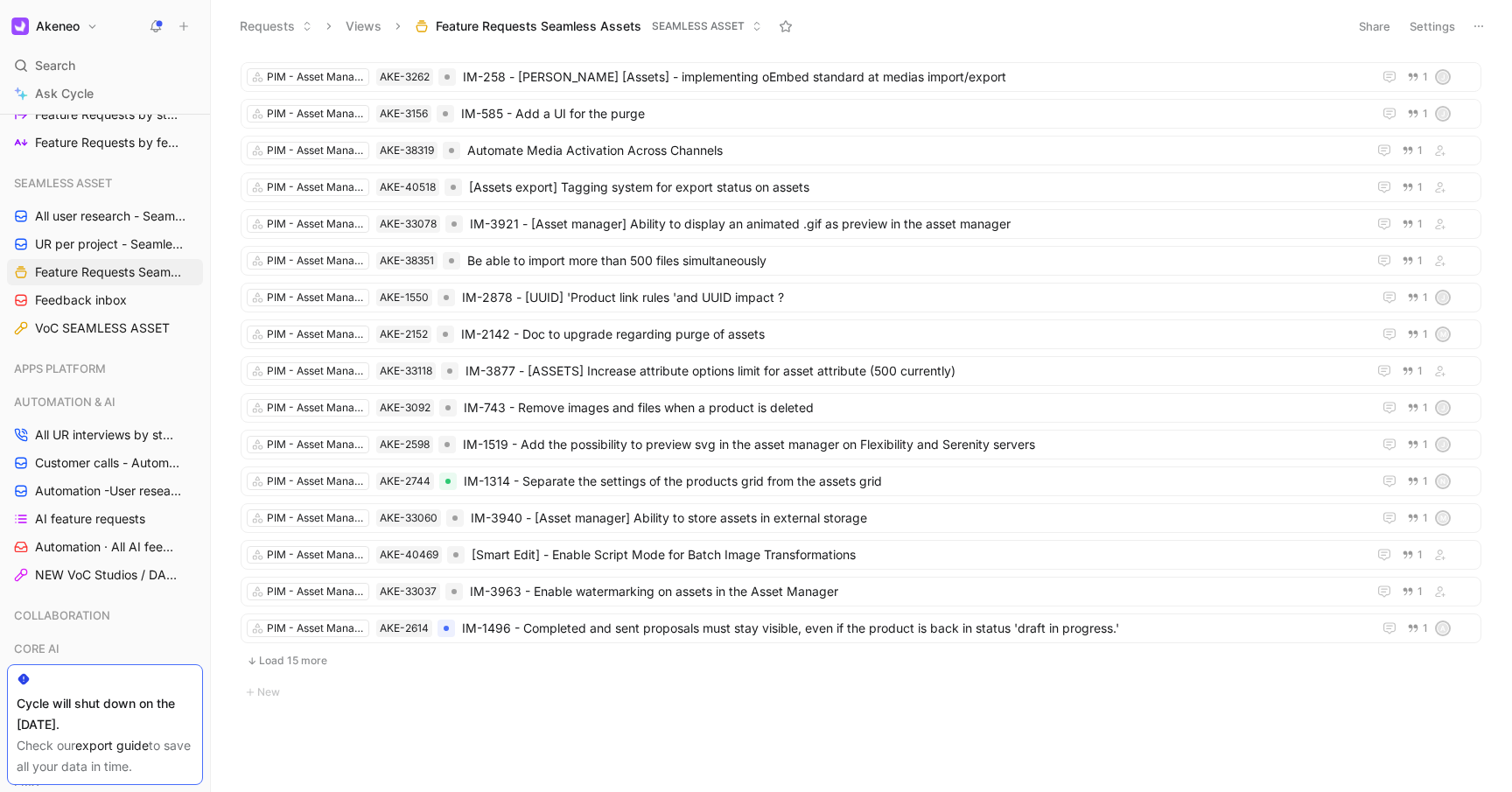
click at [296, 666] on button "Load 15 more" at bounding box center [861, 660] width 1240 height 21
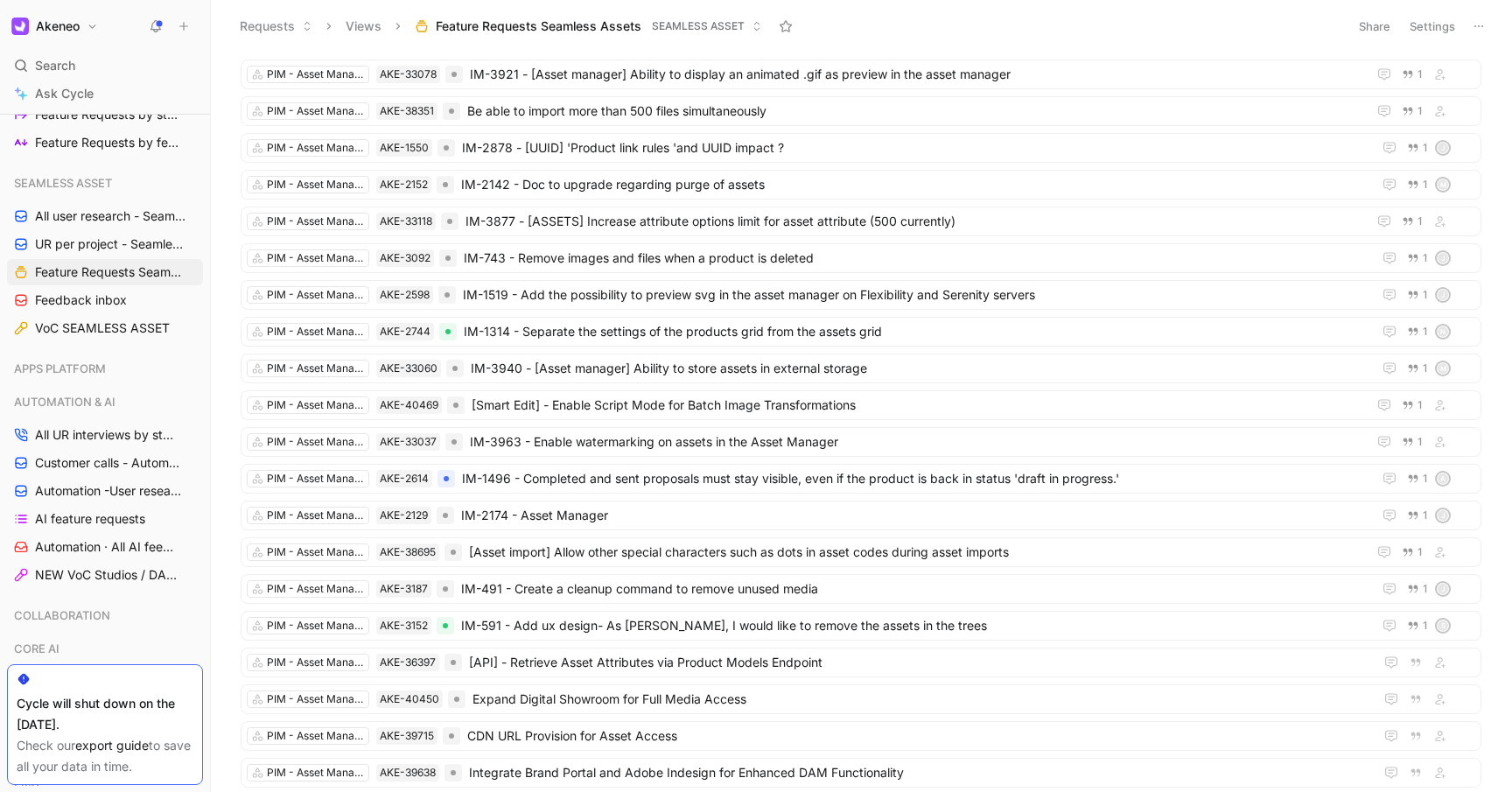
scroll to position [5314, 0]
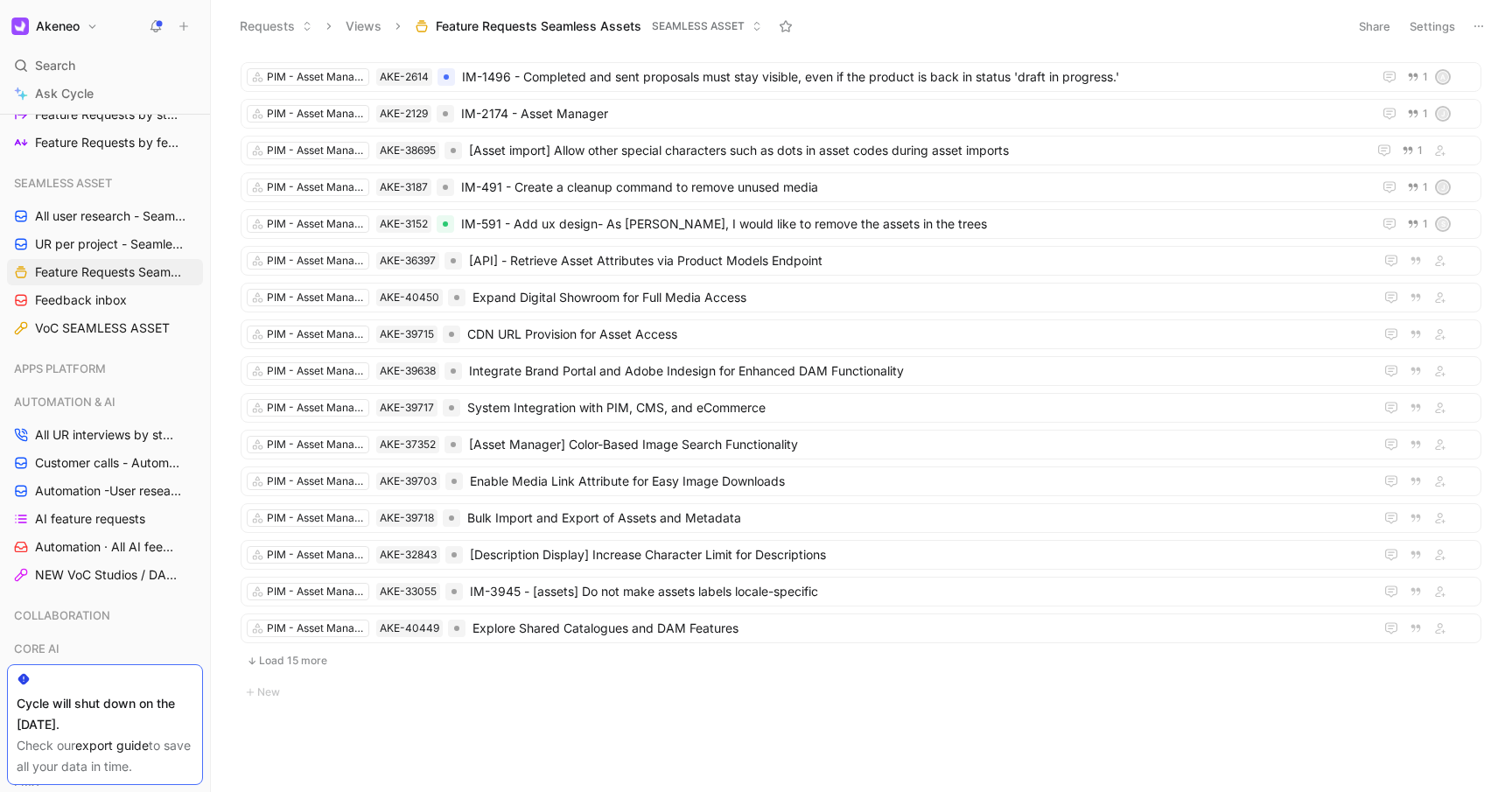
click at [286, 660] on button "Load 15 more" at bounding box center [861, 660] width 1240 height 21
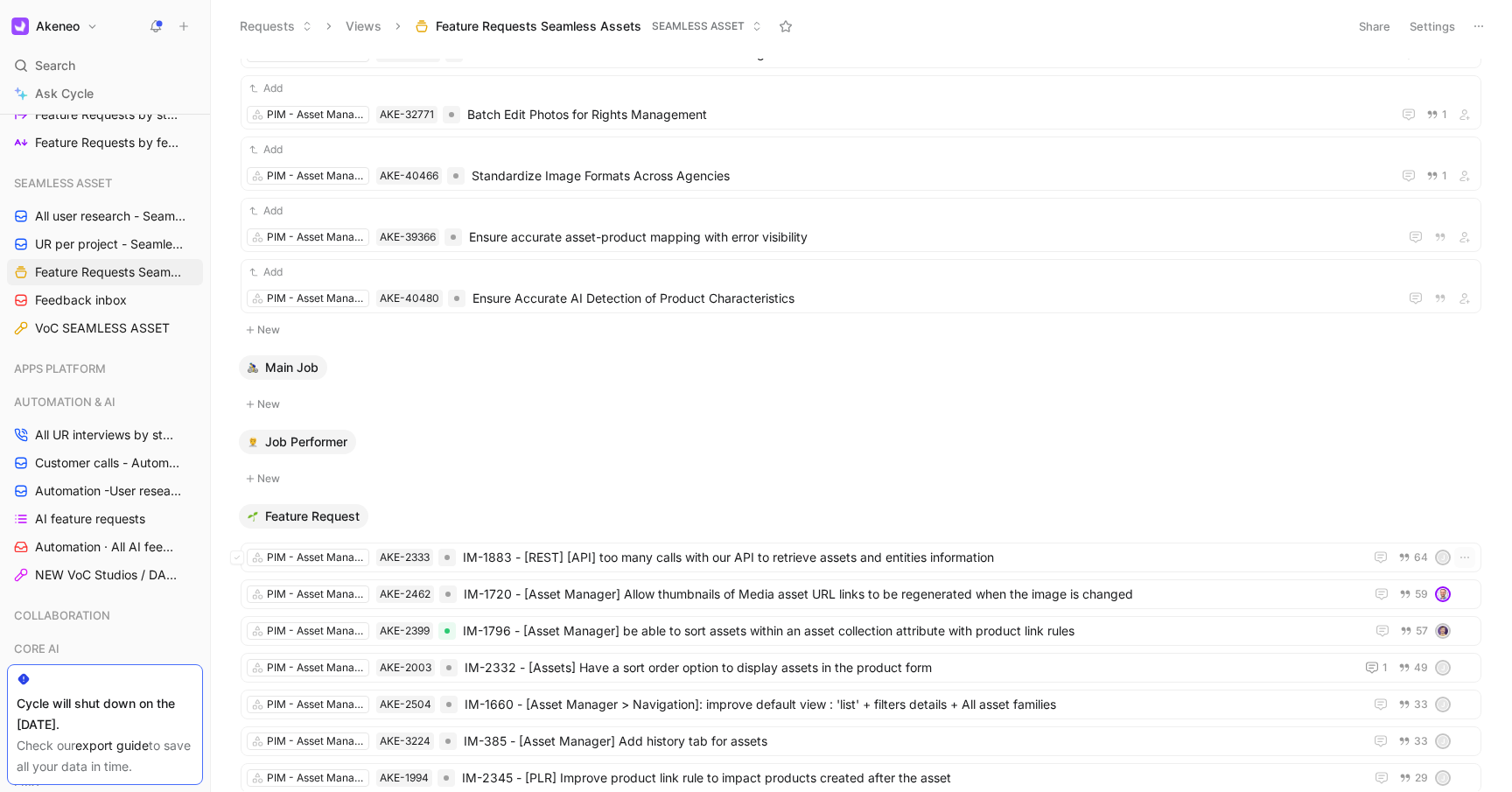
scroll to position [267, 0]
click at [1430, 16] on button "Settings" at bounding box center [1432, 25] width 62 height 24
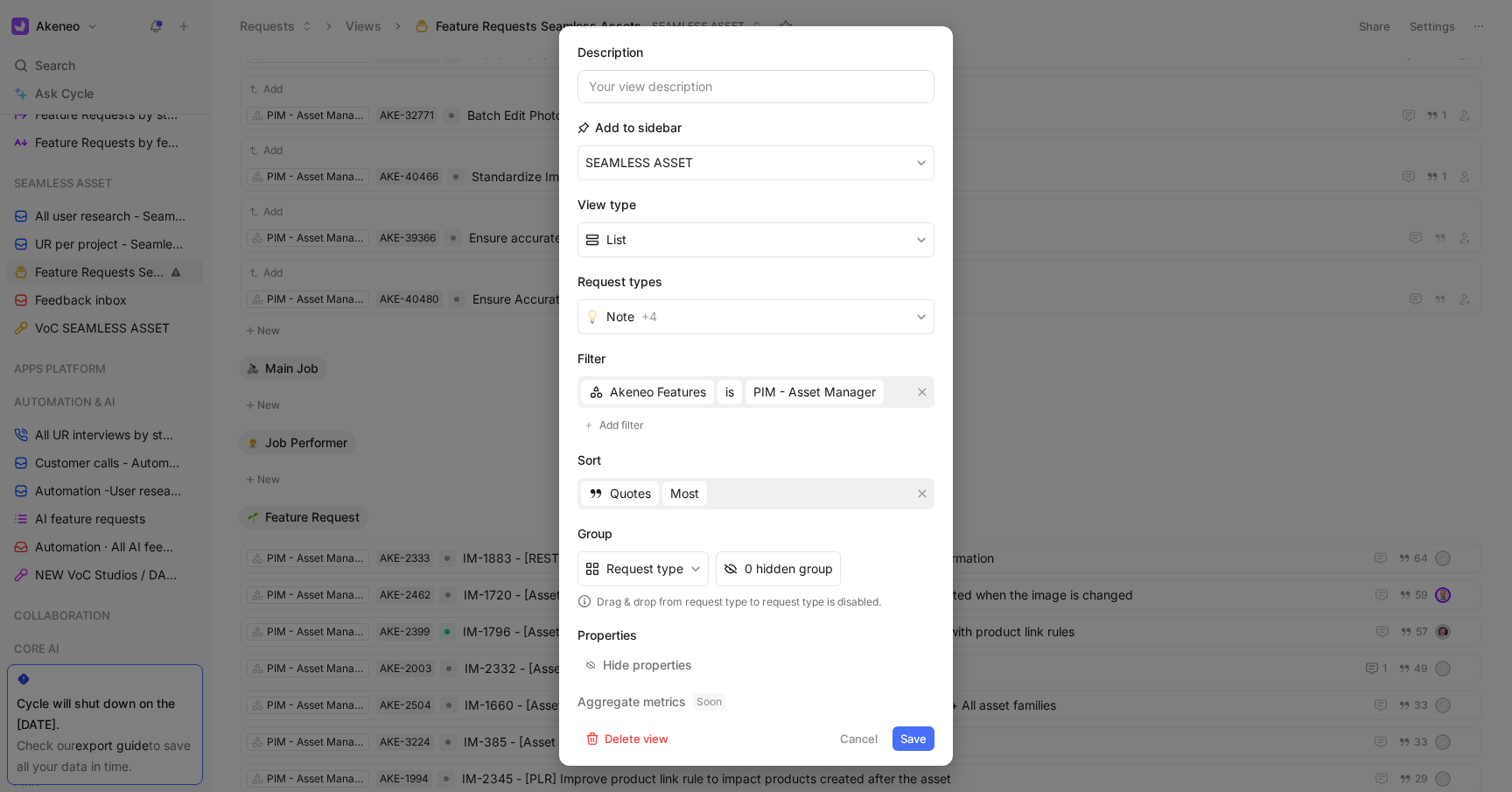
scroll to position [118, 0]
click at [840, 734] on button "Cancel" at bounding box center [858, 734] width 53 height 24
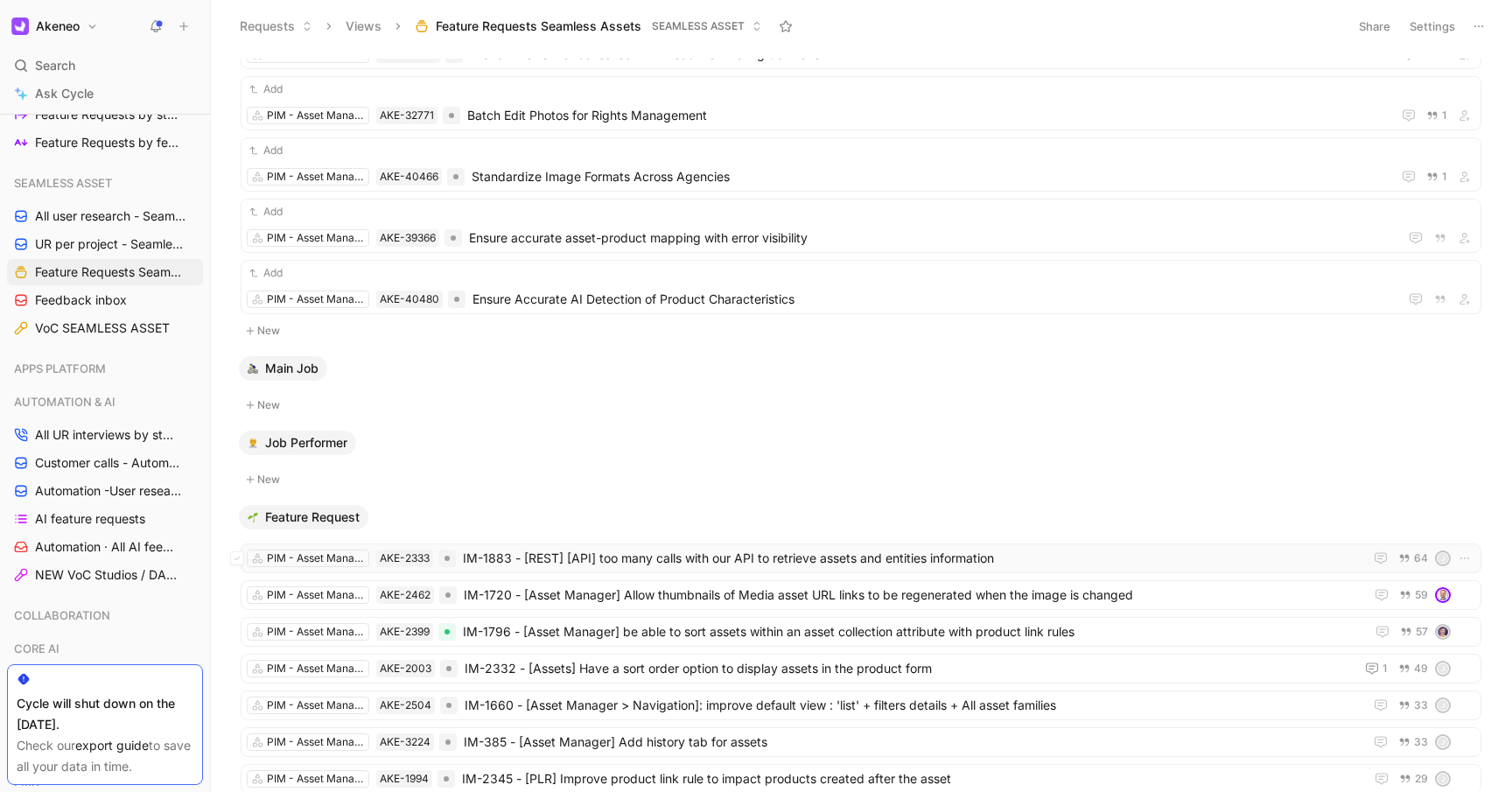
click at [647, 558] on span "IM-1883 - [REST] [API] too many calls with our API to retrieve assets and entit…" at bounding box center [909, 558] width 894 height 21
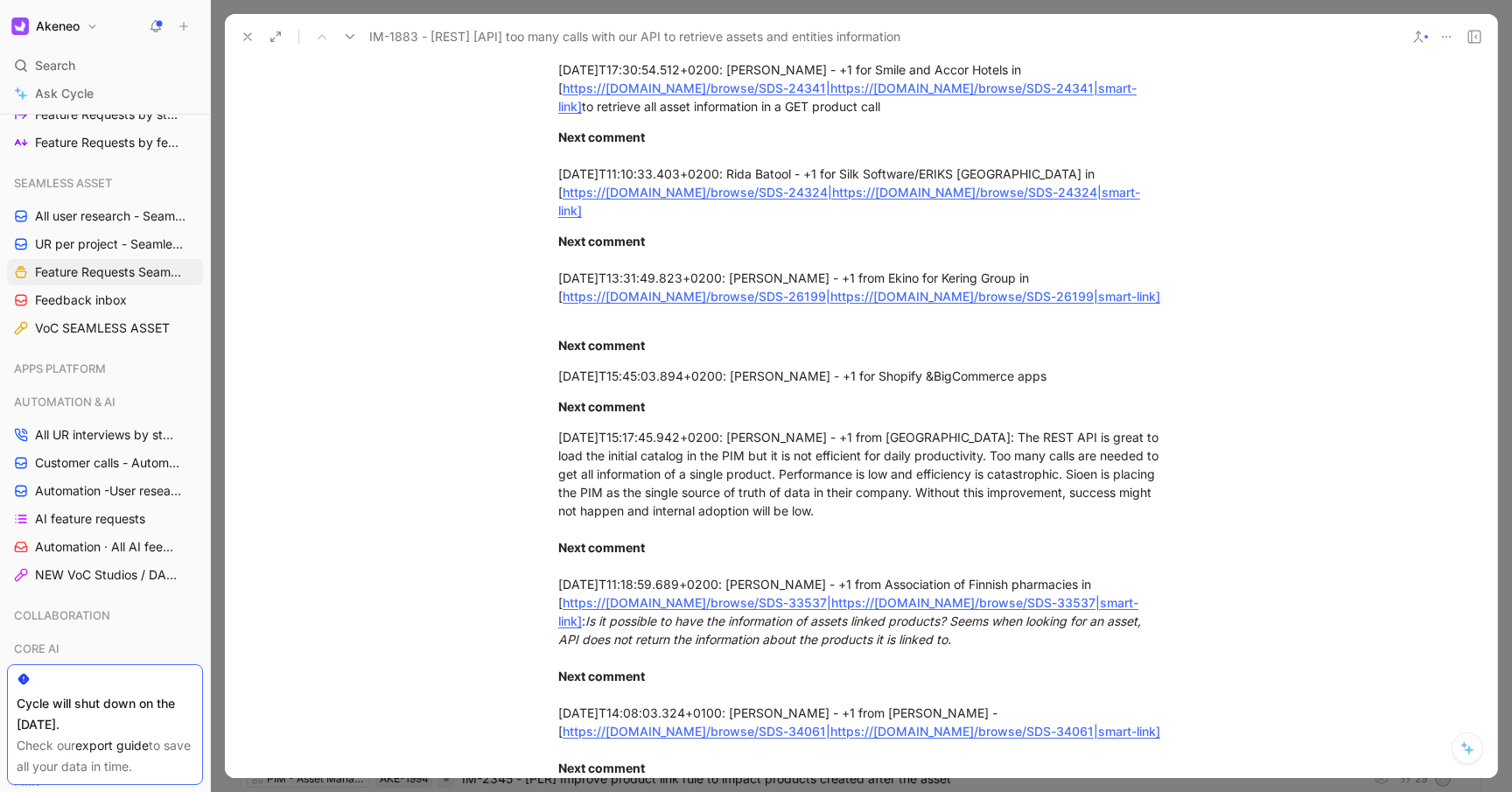
scroll to position [4024, 0]
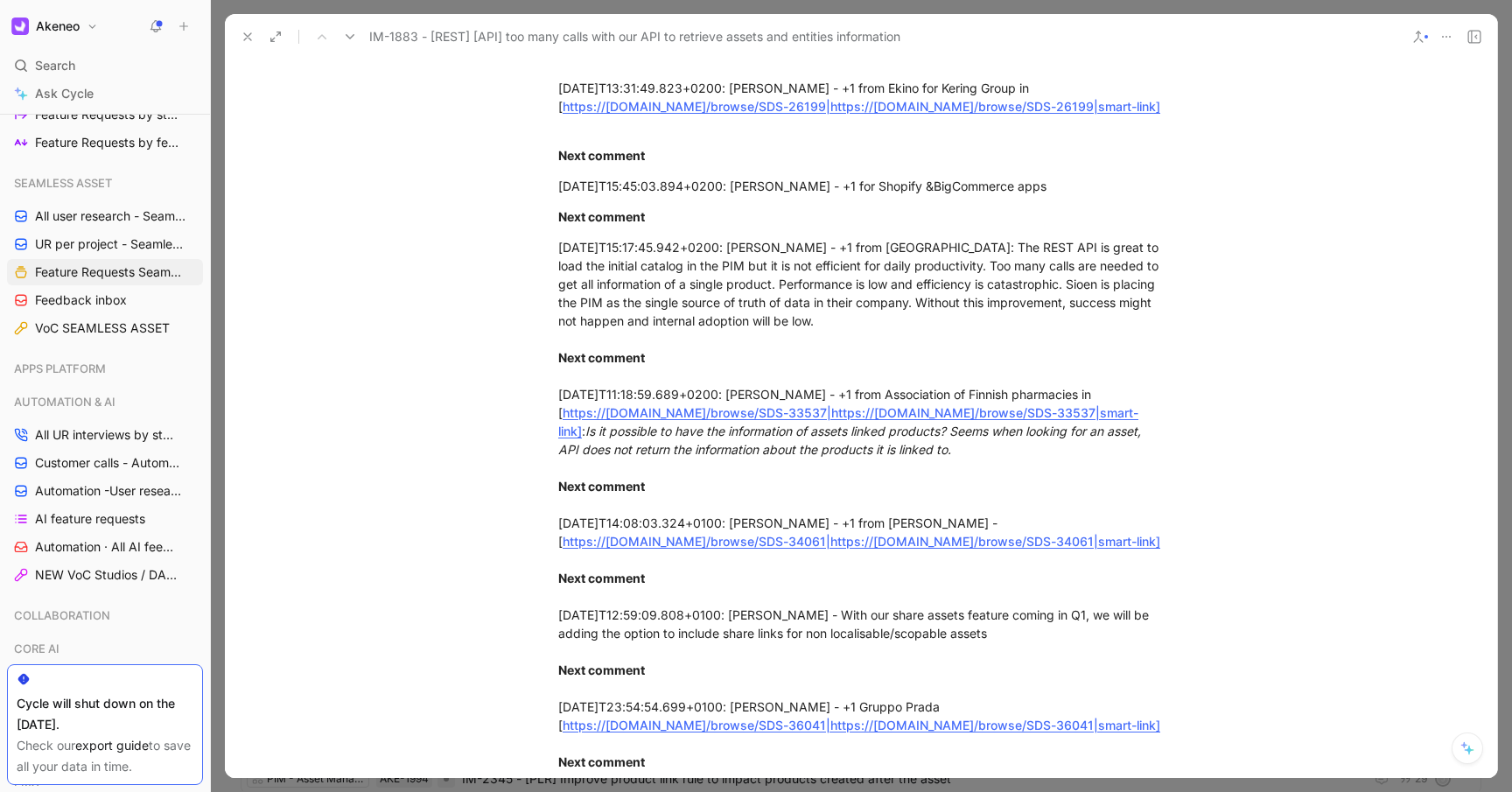
click at [250, 34] on icon at bounding box center [247, 36] width 14 height 14
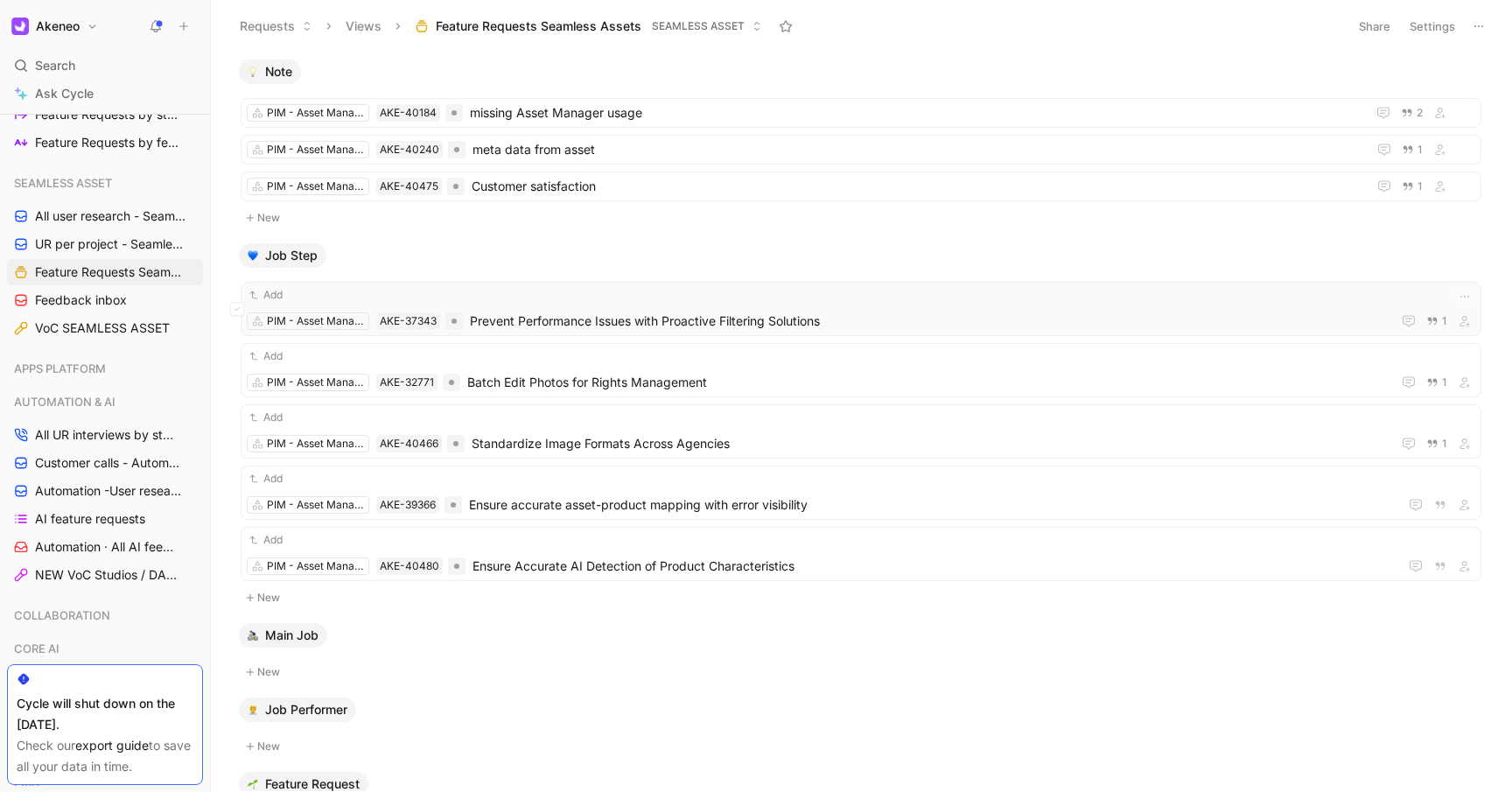
click at [849, 302] on div "Add" at bounding box center [861, 294] width 1229 height 17
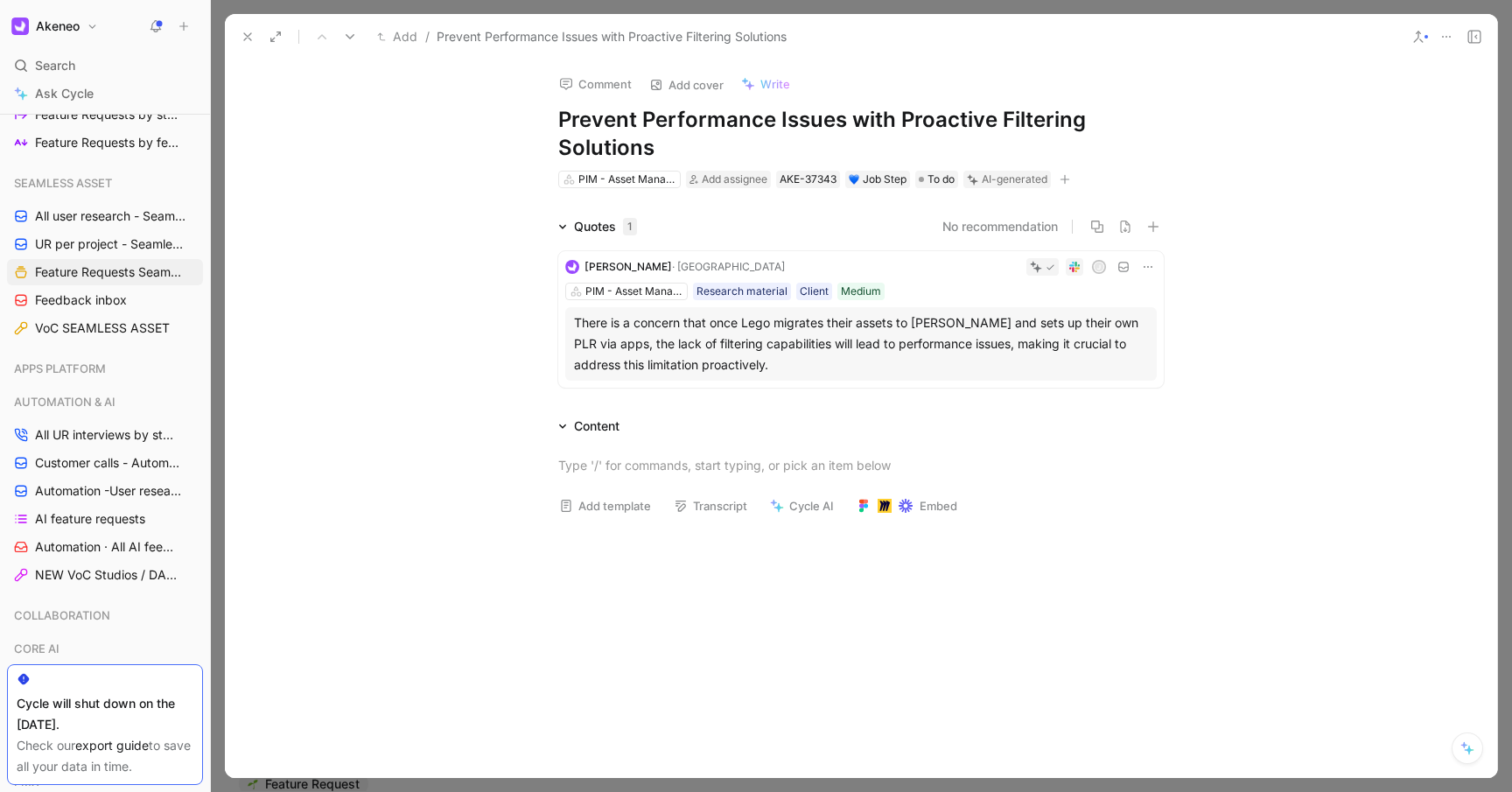
click at [248, 33] on icon at bounding box center [247, 36] width 14 height 14
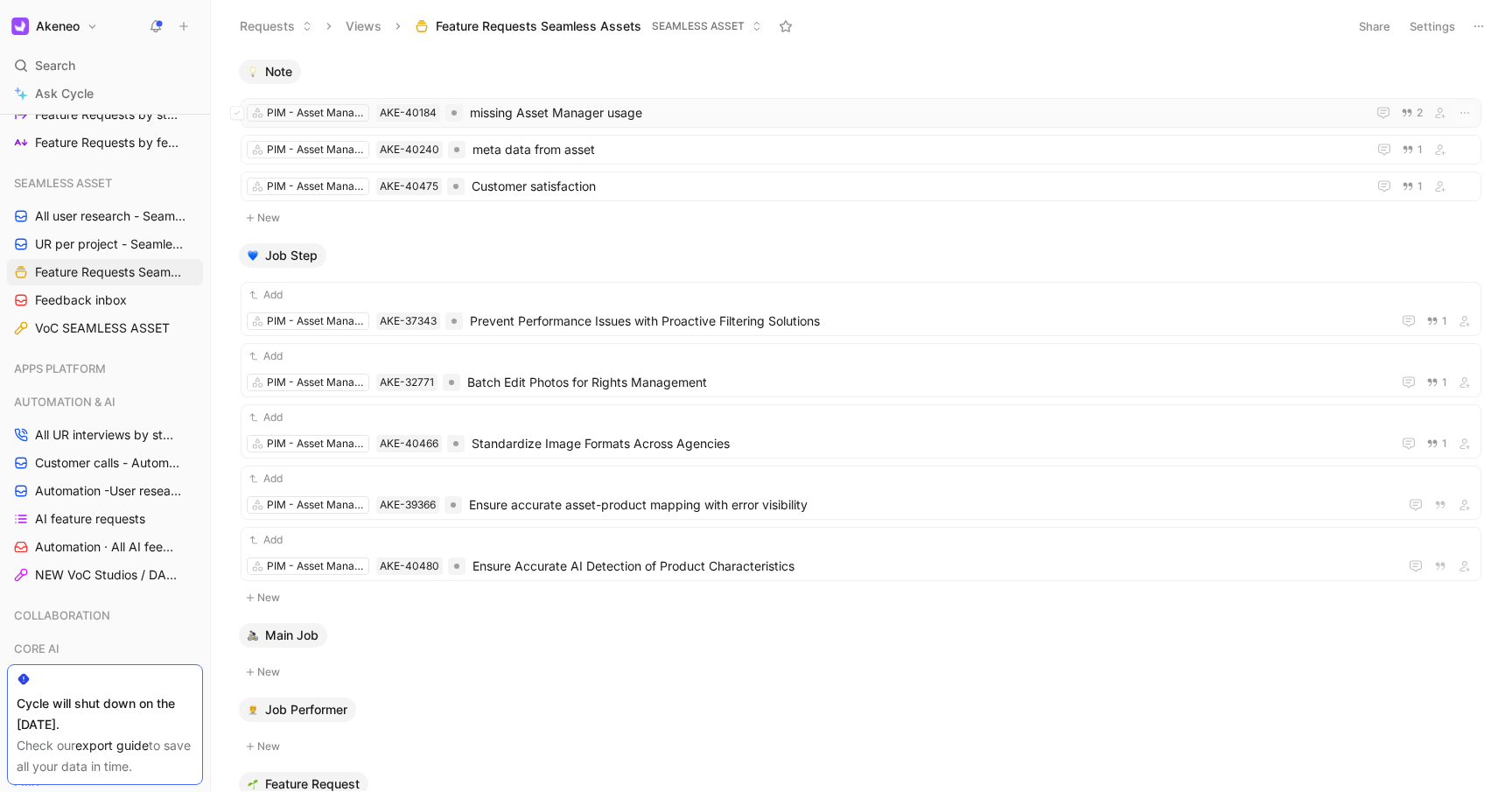
click at [684, 113] on span "missing Asset Manager usage" at bounding box center [918, 112] width 896 height 21
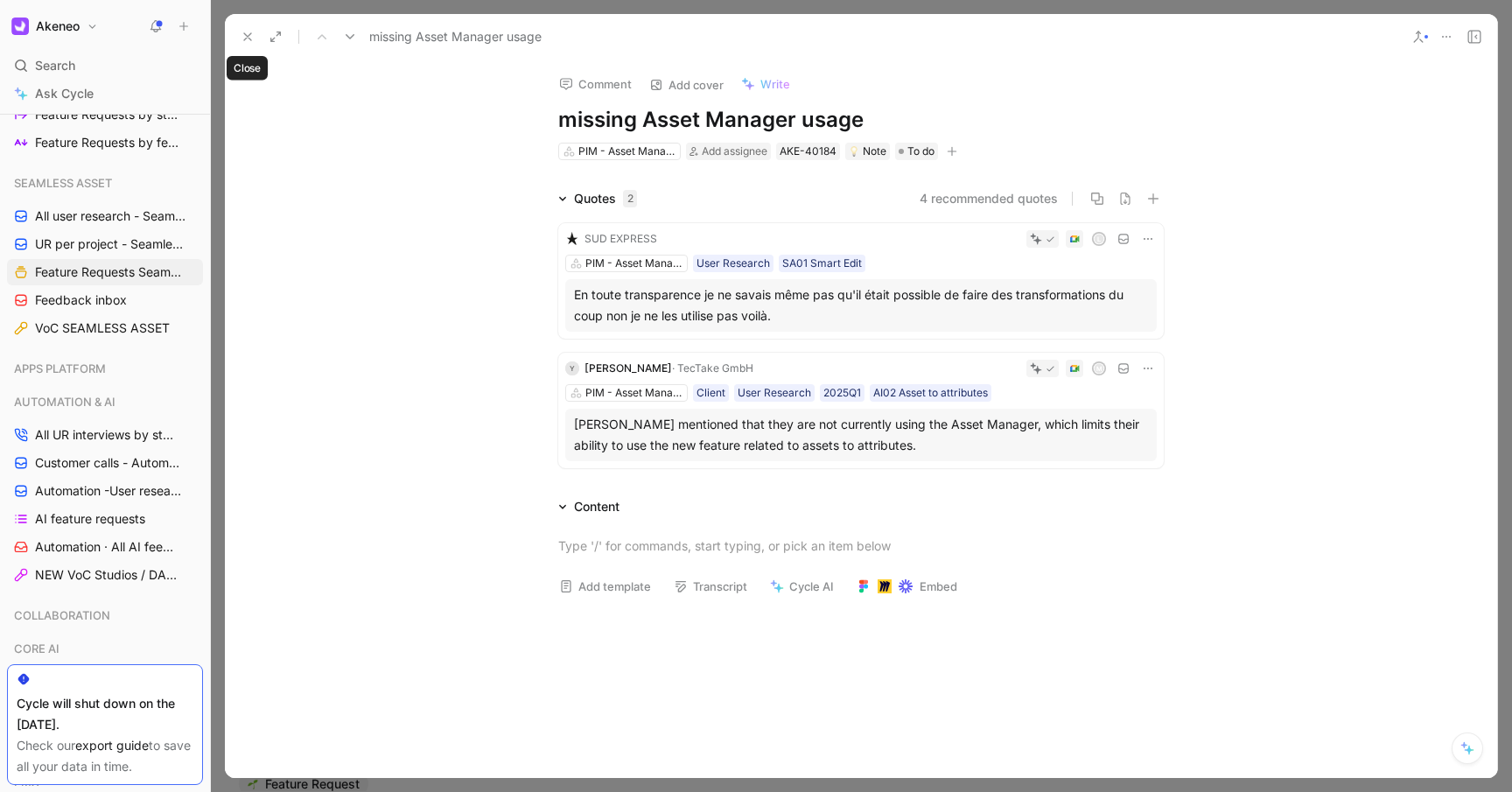
click at [246, 34] on use at bounding box center [248, 37] width 7 height 7
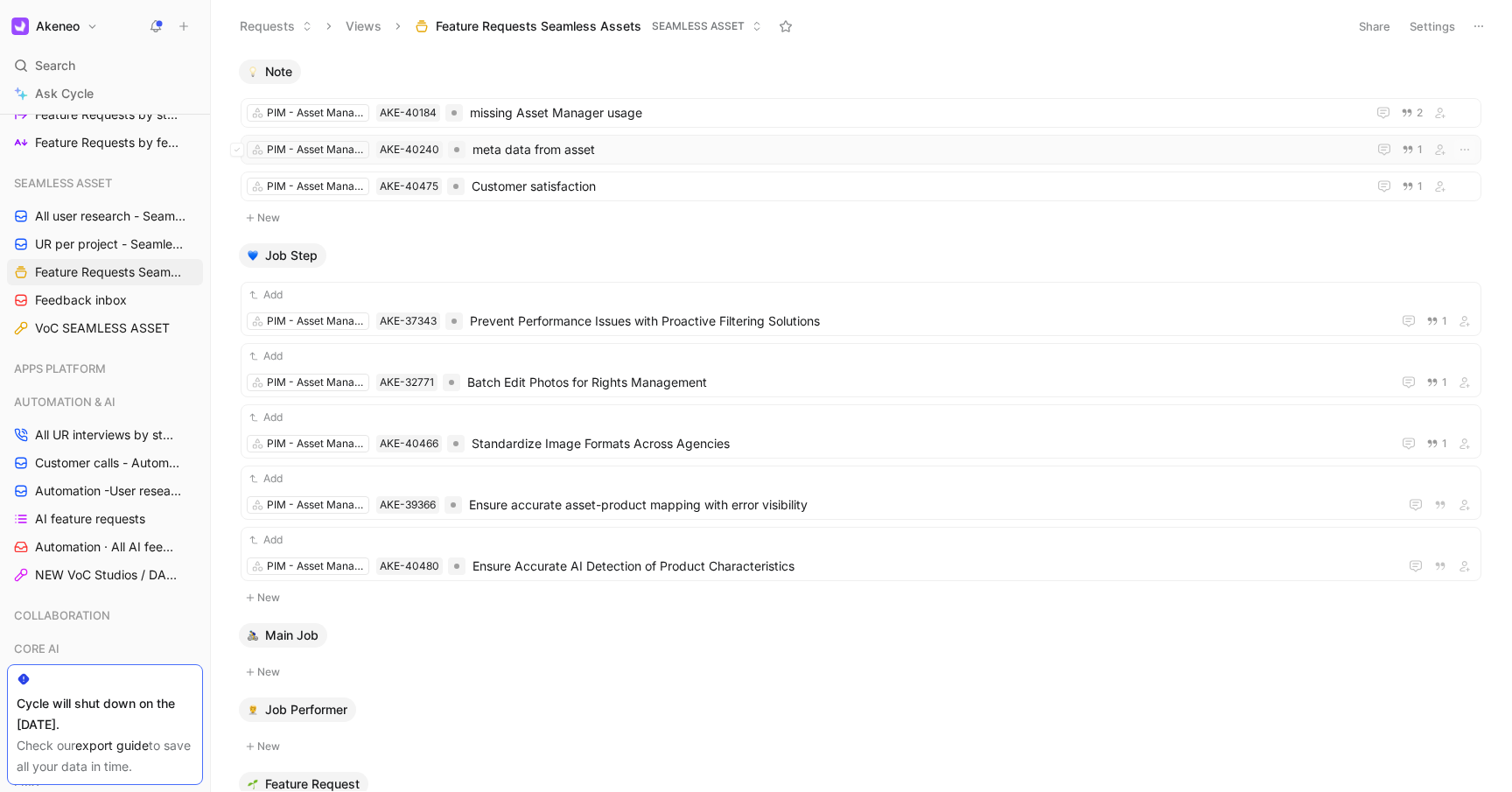
click at [623, 146] on span "meta data from asset" at bounding box center [920, 149] width 895 height 21
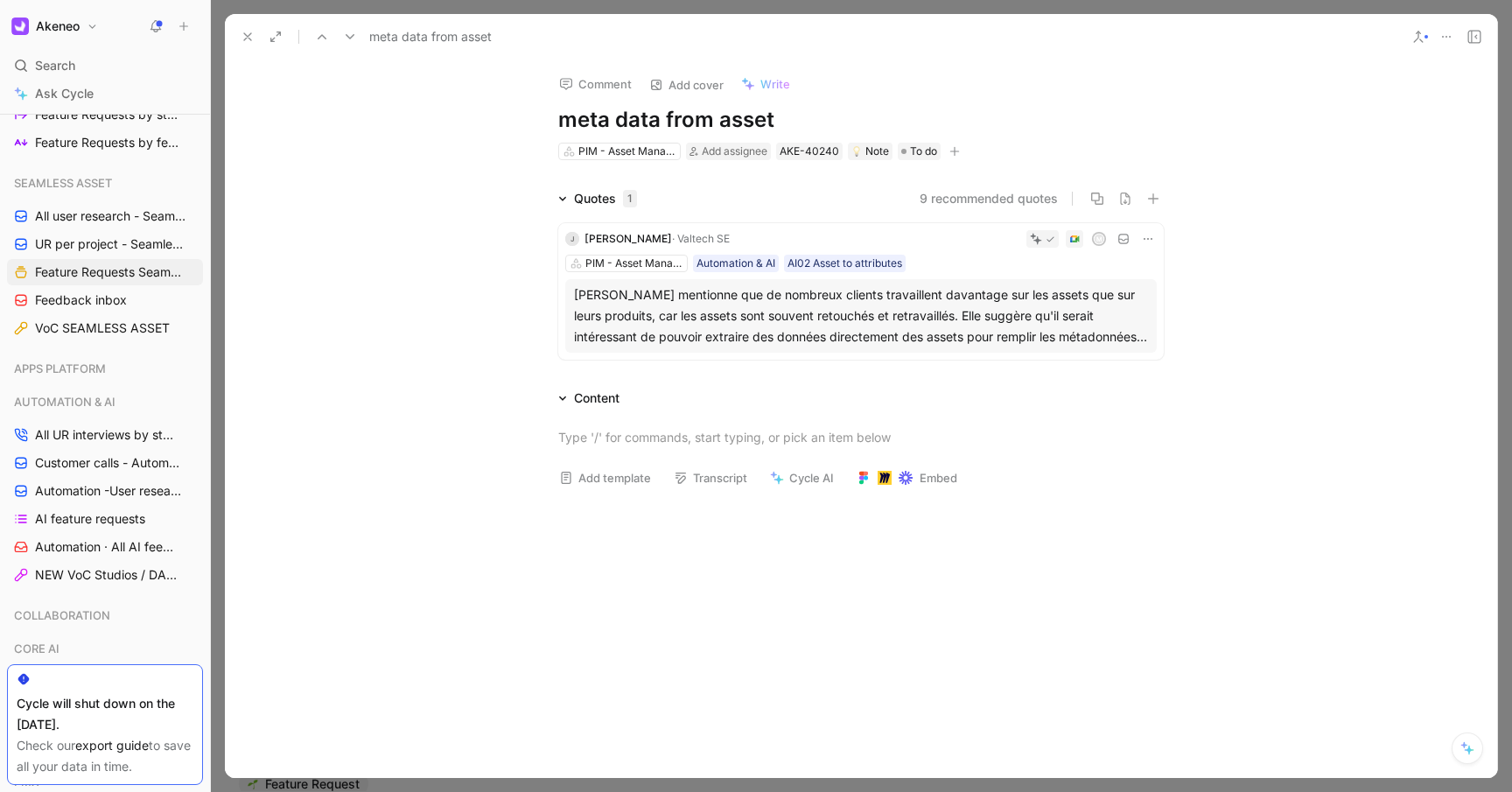
click at [248, 35] on icon at bounding box center [247, 36] width 14 height 14
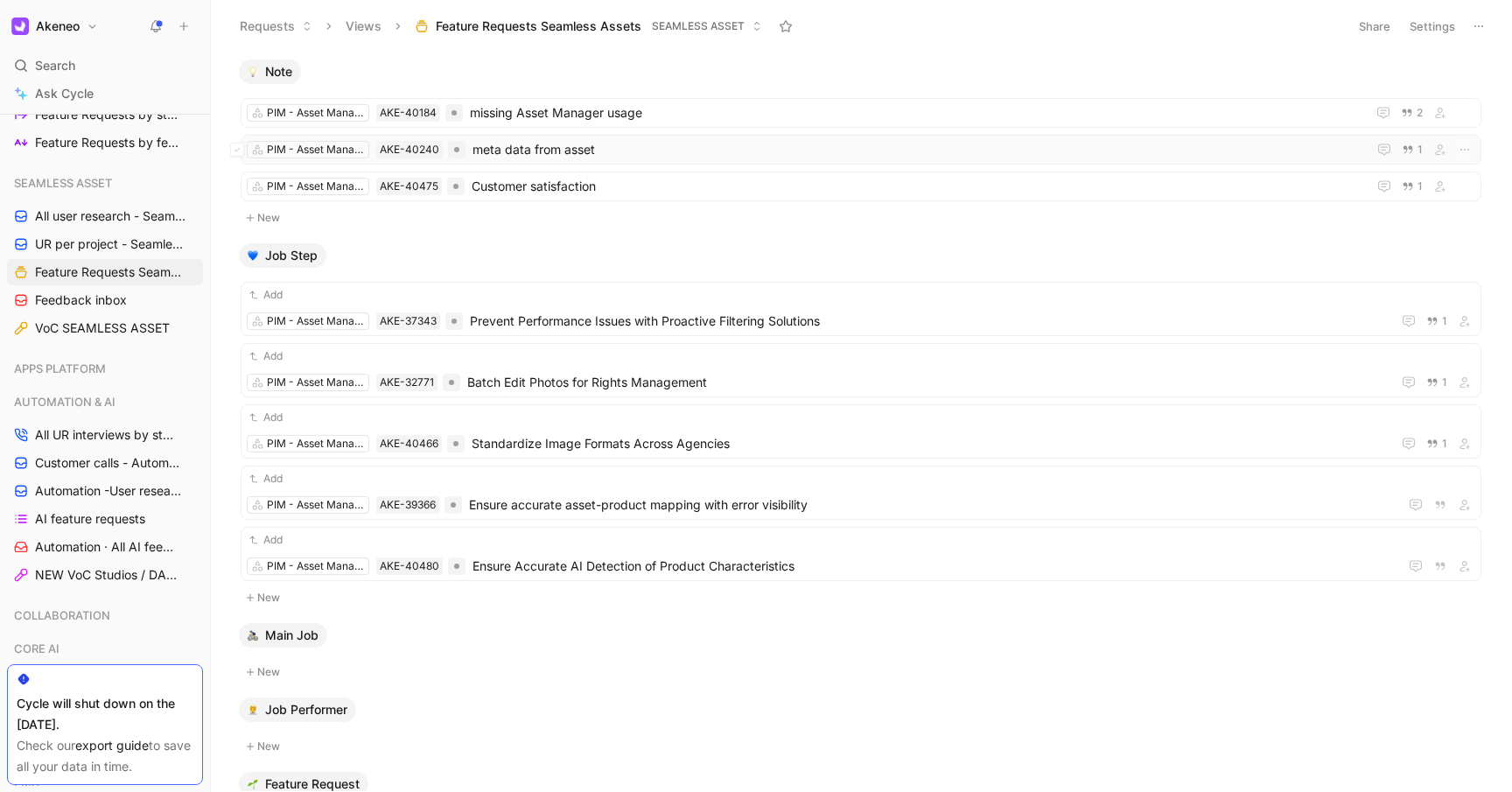
click at [589, 146] on span "meta data from asset" at bounding box center [920, 149] width 895 height 21
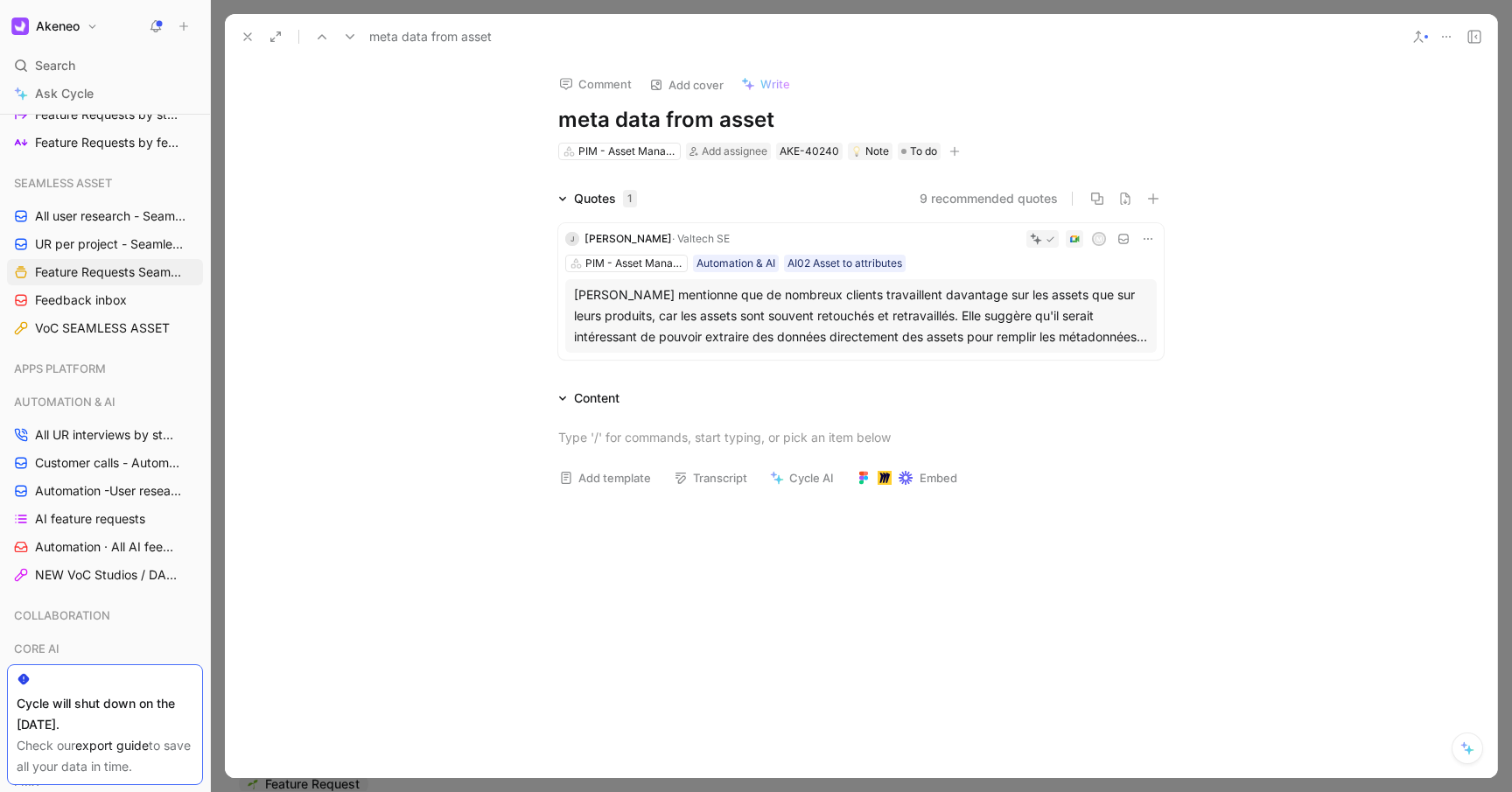
click at [243, 39] on icon at bounding box center [247, 36] width 14 height 14
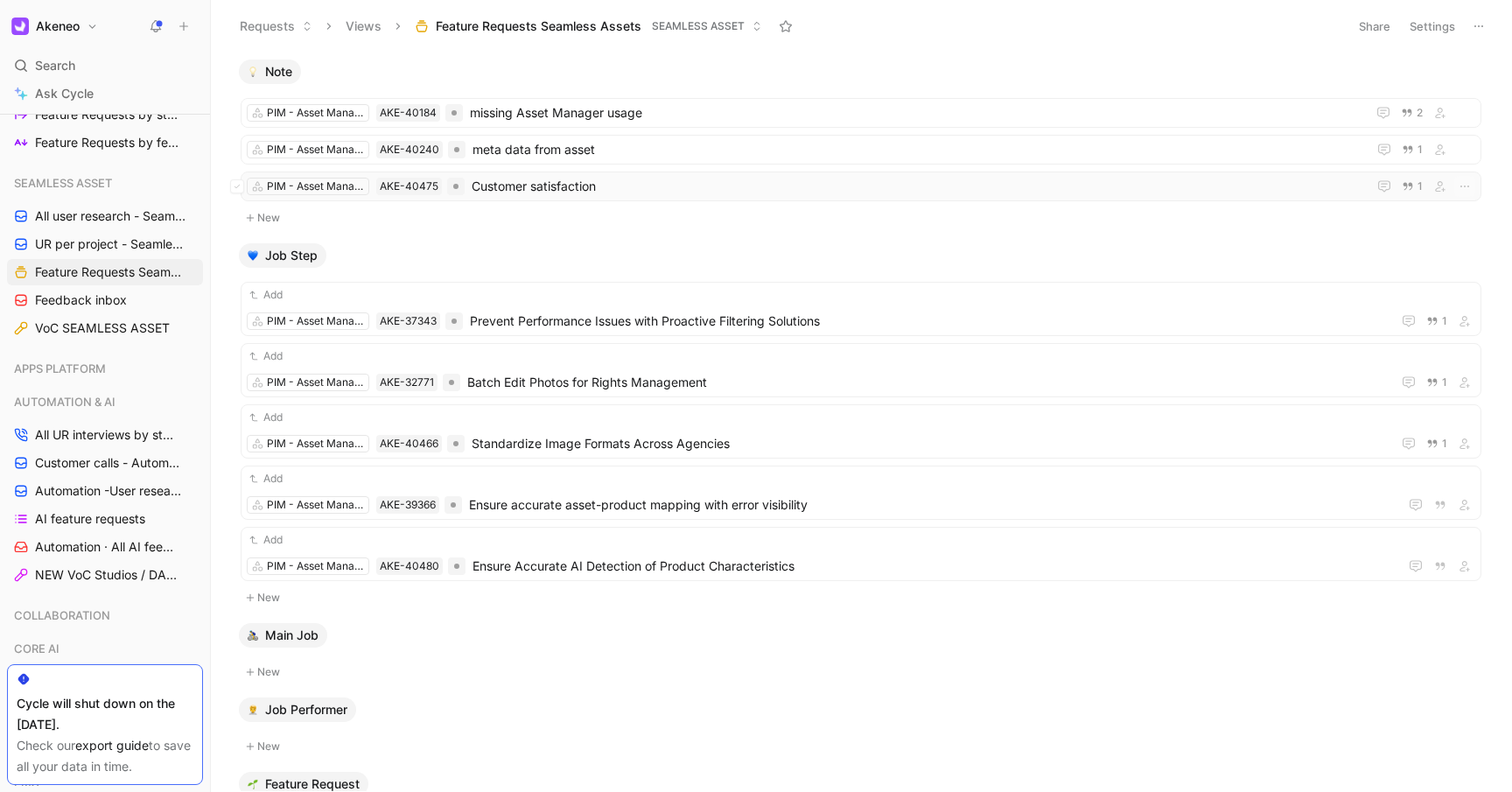
click at [673, 186] on span "Customer satisfaction" at bounding box center [915, 186] width 888 height 21
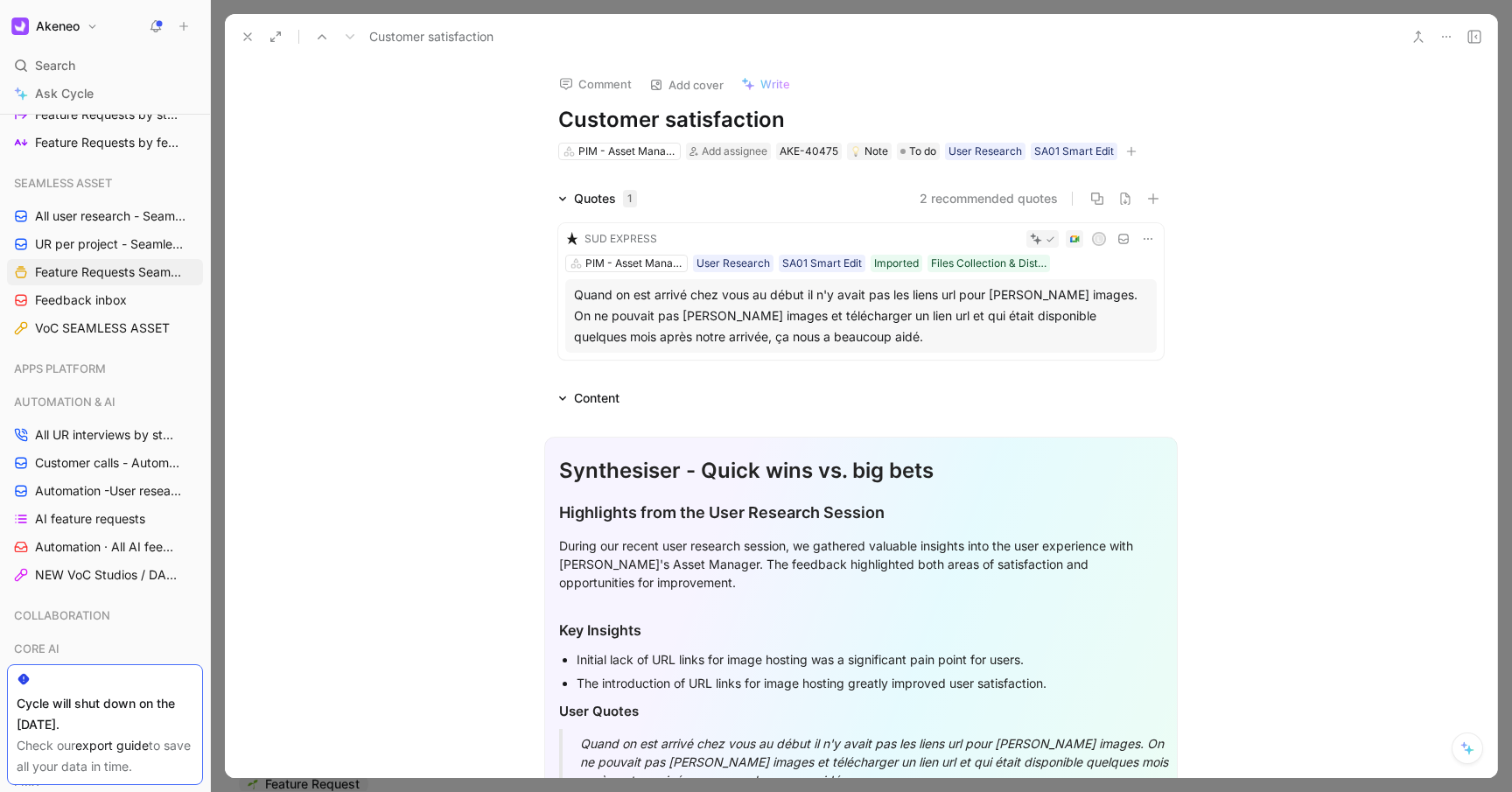
click at [244, 33] on use at bounding box center [248, 37] width 7 height 7
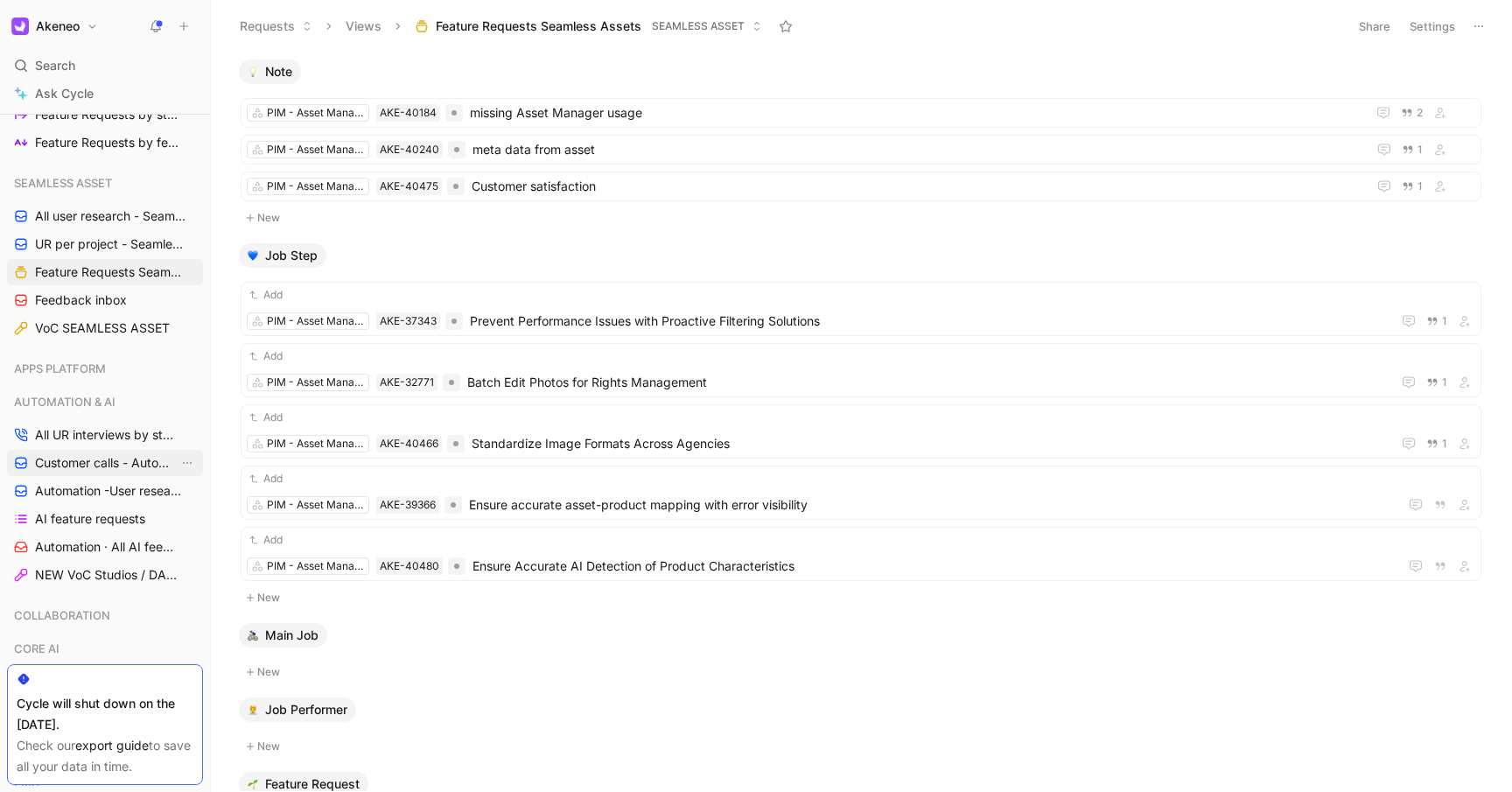
click at [85, 465] on span "Customer calls - Automation ([PERSON_NAME])" at bounding box center [107, 463] width 144 height 17
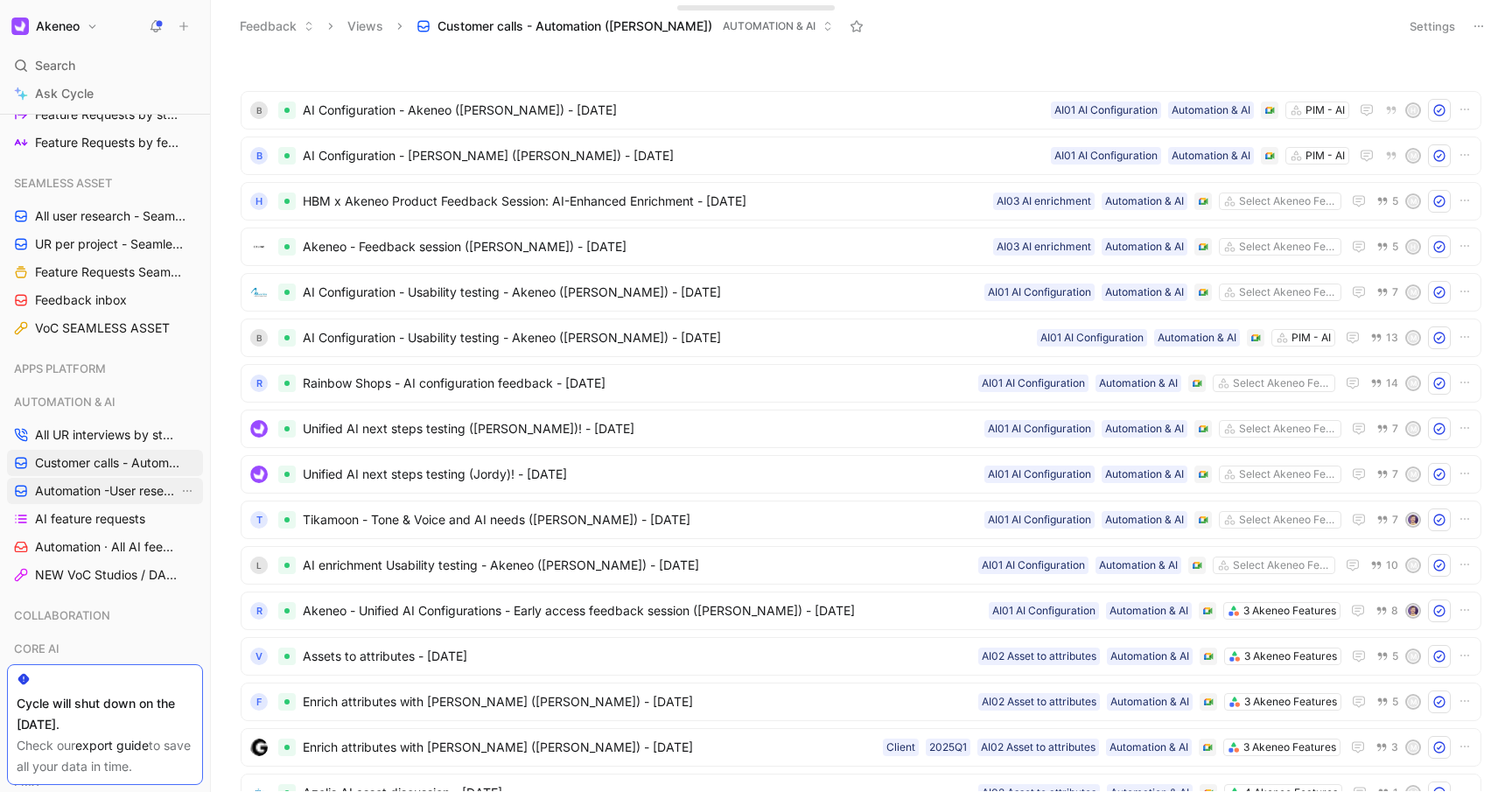
click at [84, 499] on span "Automation -User research per project" at bounding box center [107, 491] width 144 height 17
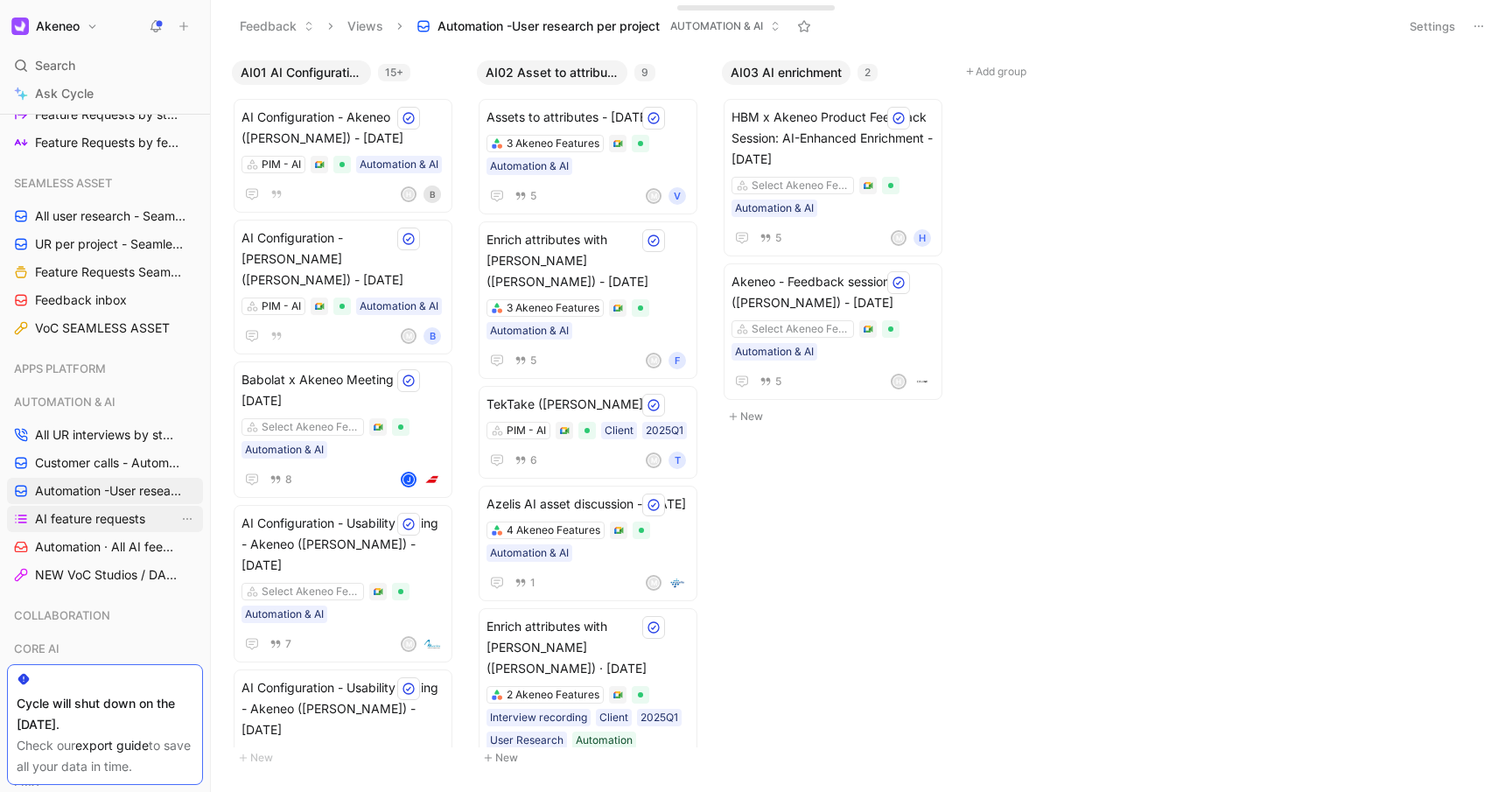
click at [79, 518] on span "AI feature requests" at bounding box center [91, 518] width 110 height 17
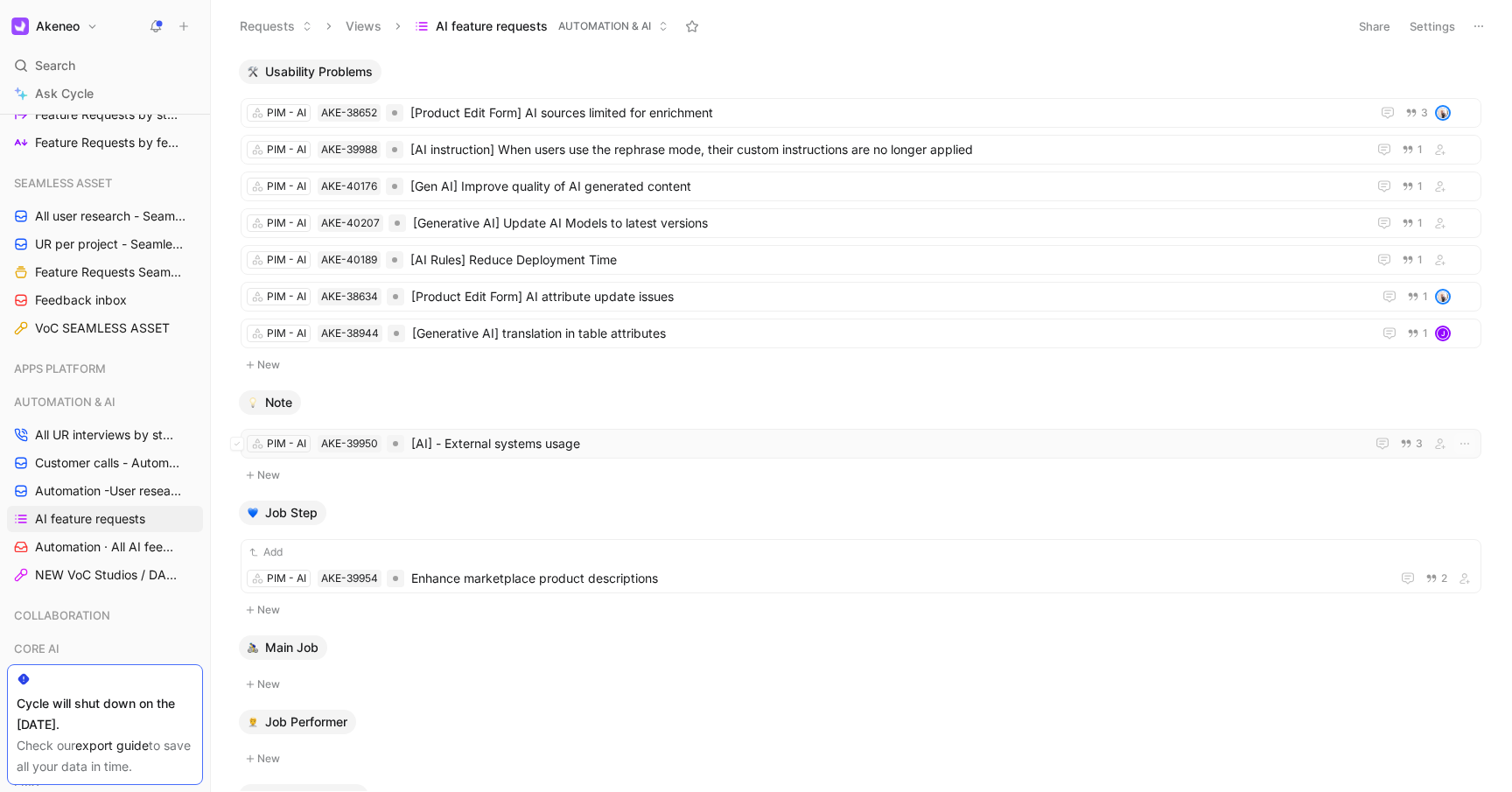
click at [664, 437] on span "[AI] - External systems usage" at bounding box center [887, 443] width 953 height 21
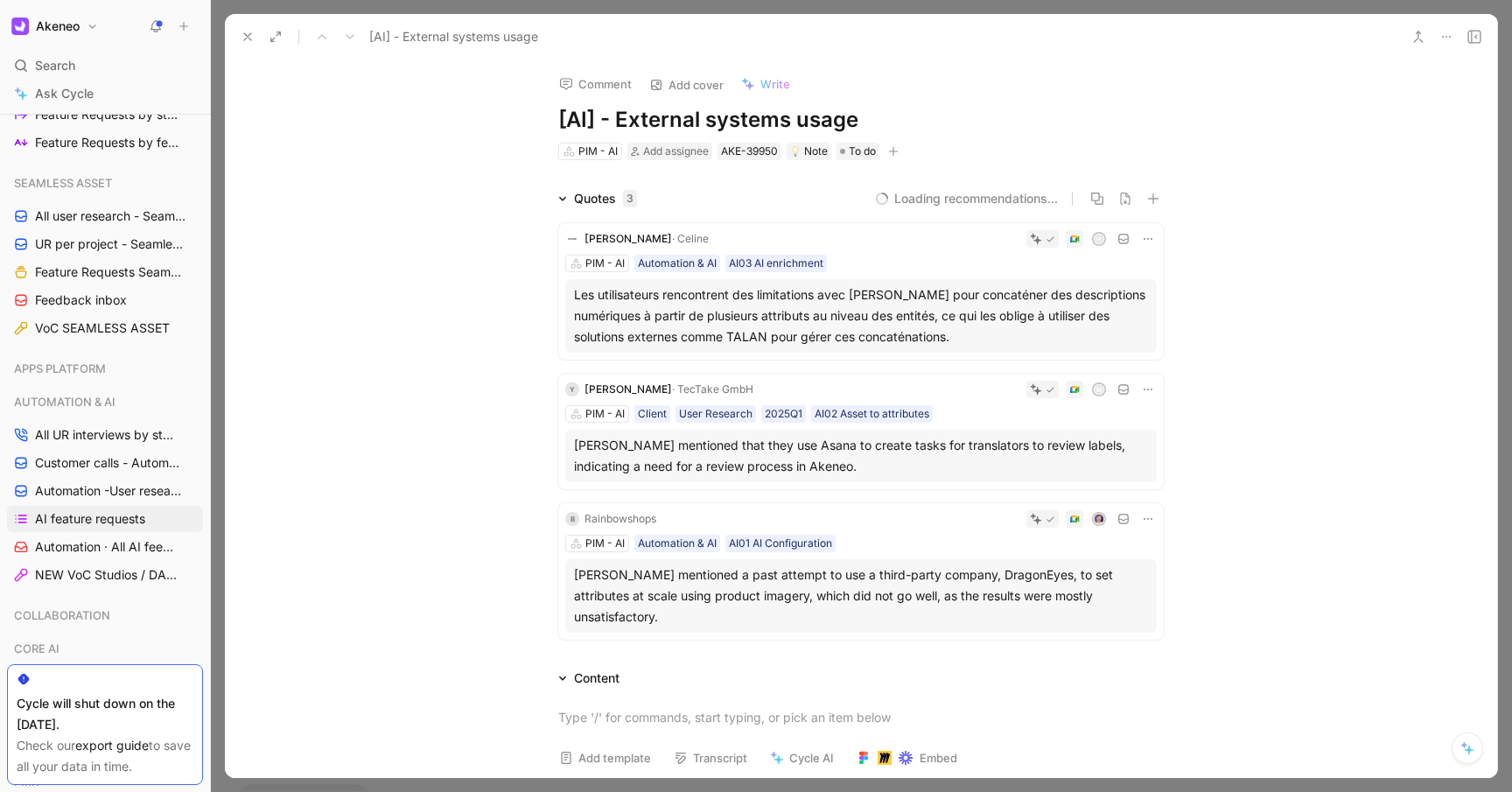
click at [248, 30] on icon at bounding box center [247, 36] width 14 height 14
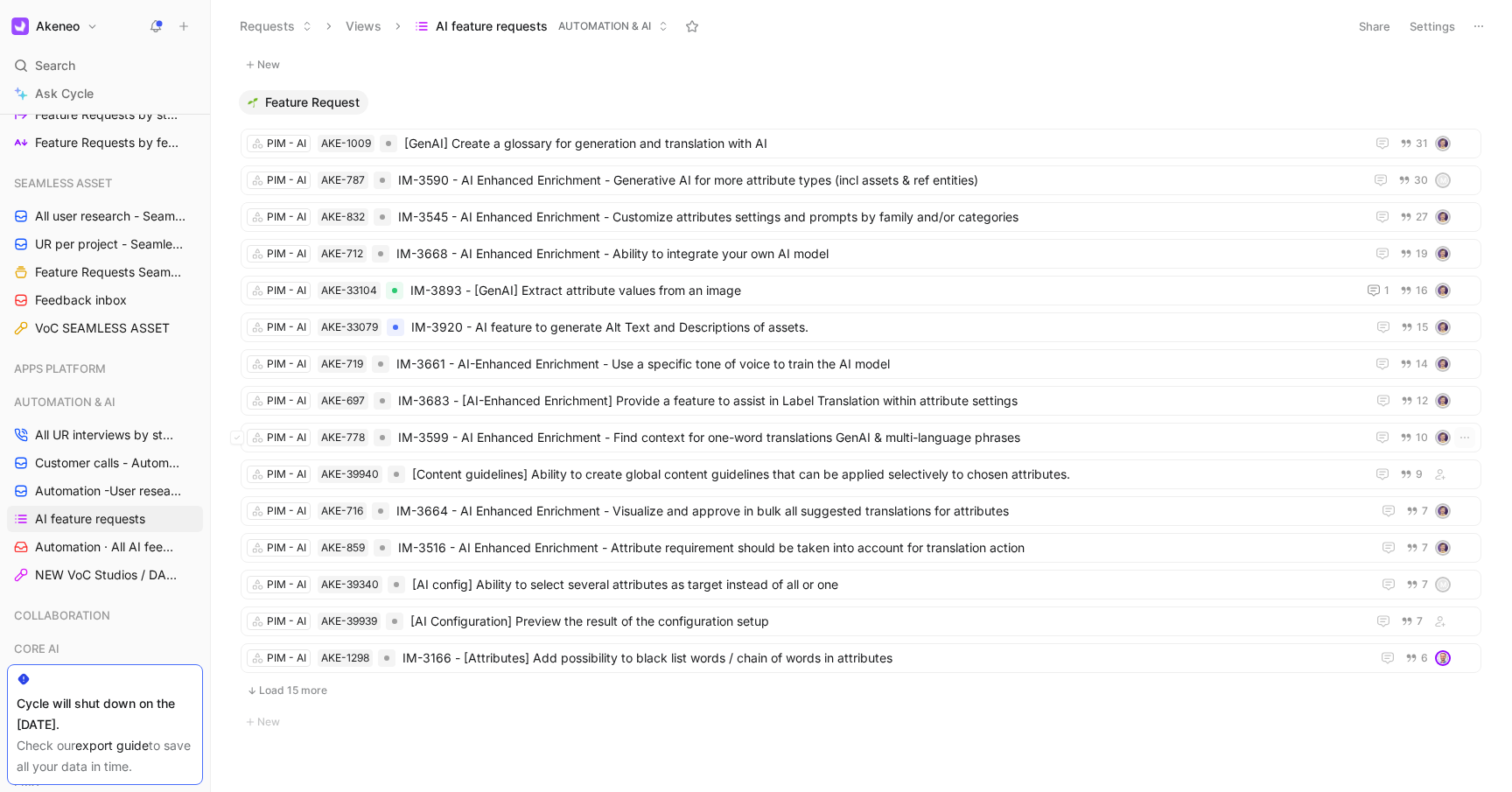
scroll to position [723, 0]
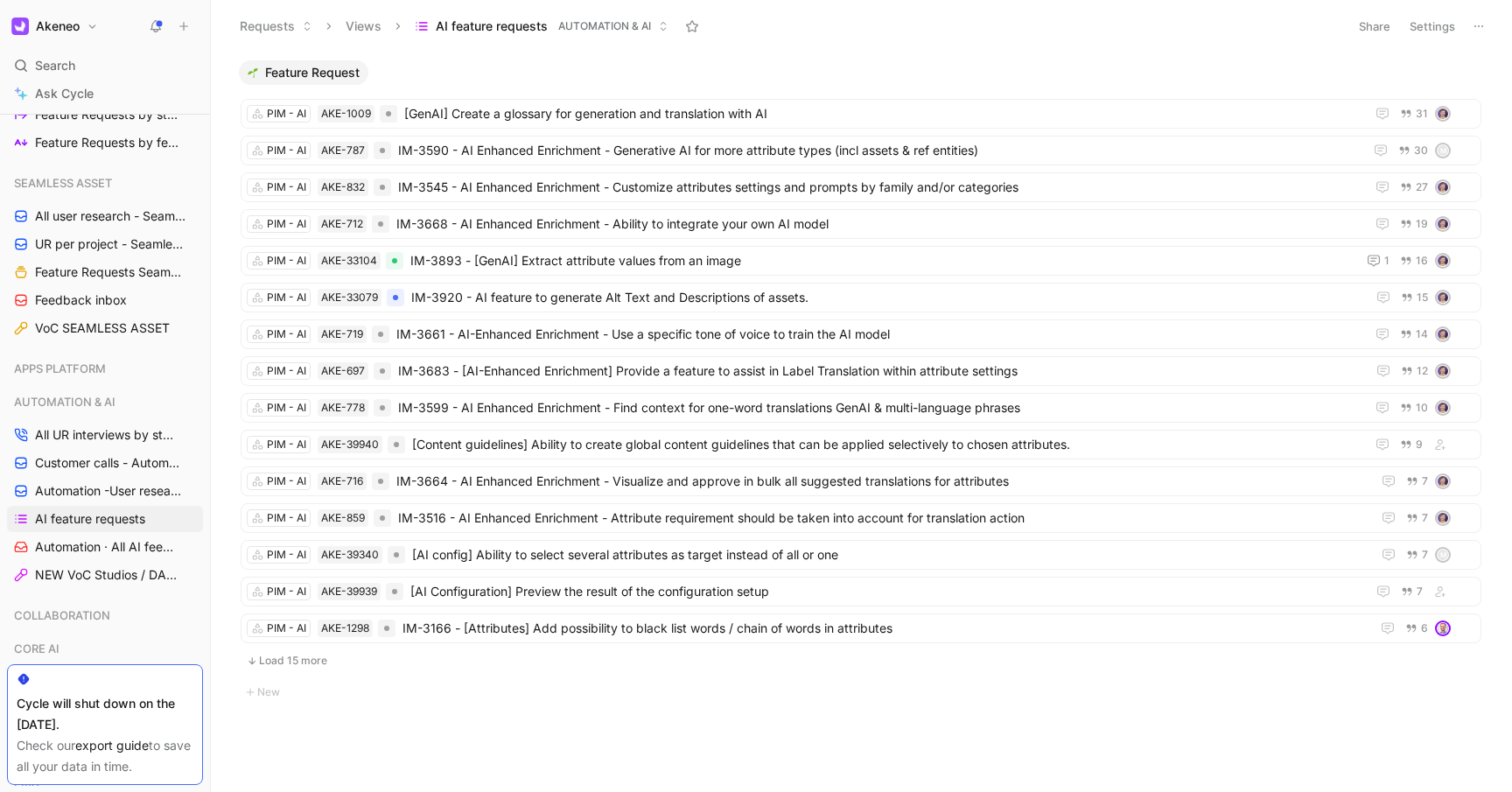
click at [313, 655] on button "Load 15 more" at bounding box center [861, 660] width 1240 height 21
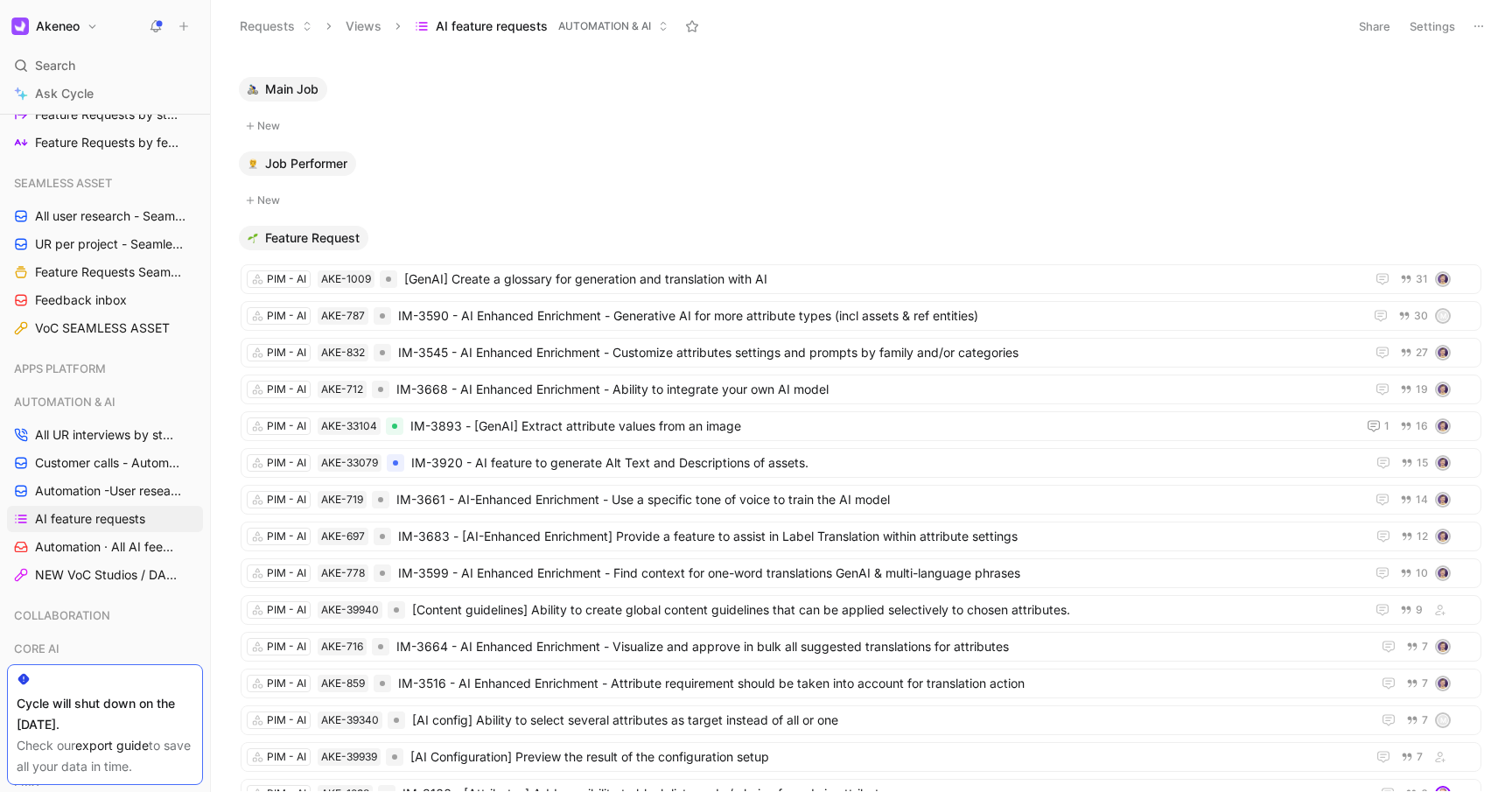
scroll to position [562, 0]
